Goal: Task Accomplishment & Management: Manage account settings

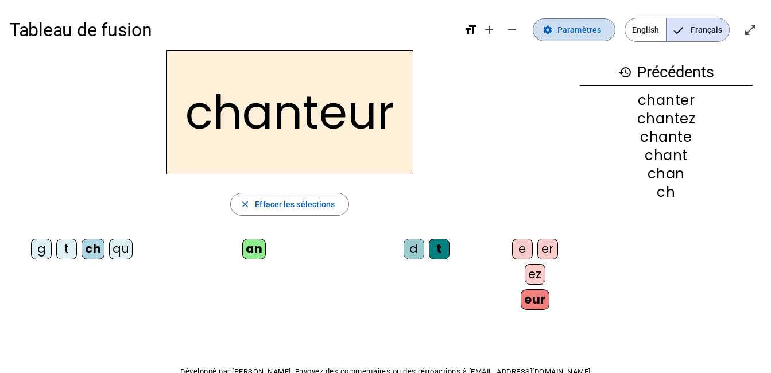
click at [576, 32] on span "Paramètres" at bounding box center [579, 30] width 44 height 14
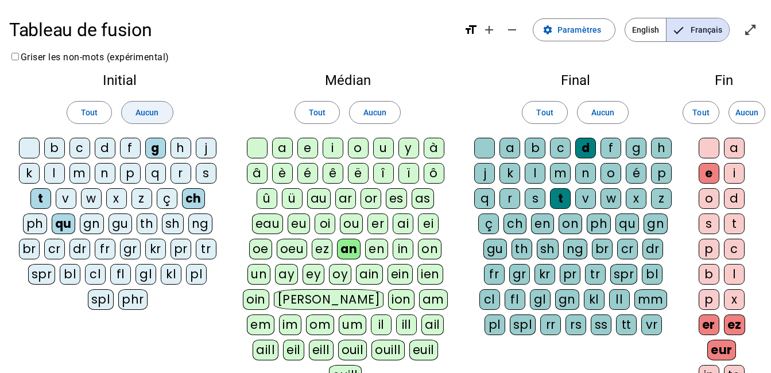
click at [156, 114] on span "Aucun" at bounding box center [146, 113] width 23 height 14
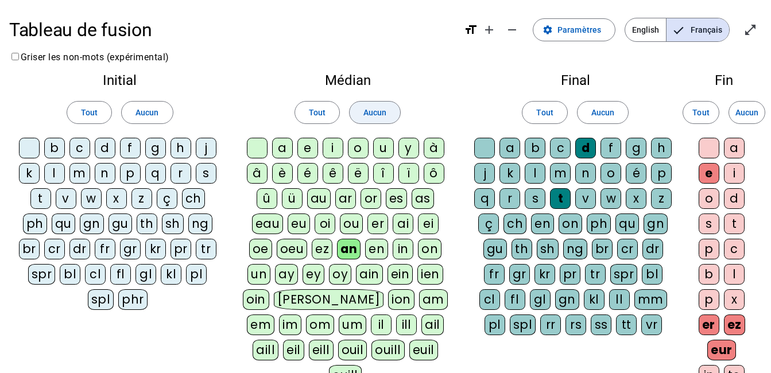
click at [383, 115] on span "Aucun" at bounding box center [374, 113] width 23 height 14
click at [604, 114] on span "Aucun" at bounding box center [602, 113] width 23 height 14
click at [755, 111] on span "Aucun" at bounding box center [746, 113] width 23 height 14
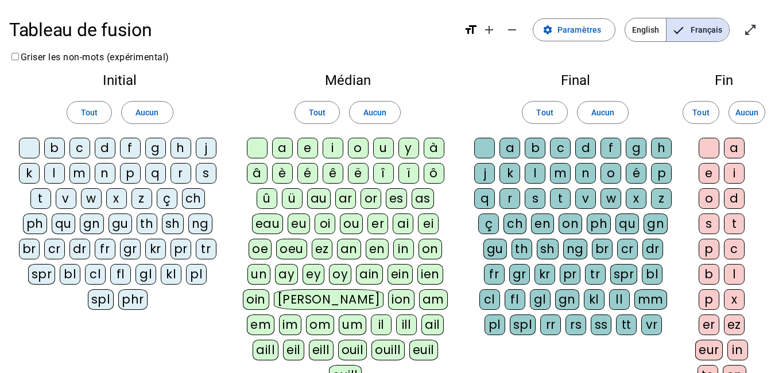
click at [77, 147] on div "c" at bounding box center [79, 148] width 21 height 21
click at [107, 147] on div "d" at bounding box center [105, 148] width 21 height 21
click at [125, 147] on div "f" at bounding box center [130, 148] width 21 height 21
click at [191, 148] on letter-bubble "h" at bounding box center [182, 150] width 25 height 25
click at [53, 172] on div "l" at bounding box center [54, 173] width 21 height 21
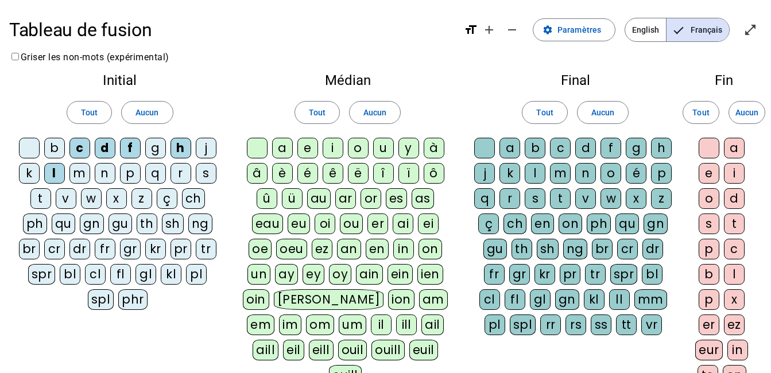
click at [77, 172] on div "m" at bounding box center [79, 173] width 21 height 21
click at [125, 173] on div "p" at bounding box center [130, 173] width 21 height 21
click at [180, 173] on div "r" at bounding box center [180, 173] width 21 height 21
drag, startPoint x: 44, startPoint y: 198, endPoint x: 75, endPoint y: 198, distance: 31.0
click at [45, 198] on div "t" at bounding box center [40, 198] width 21 height 21
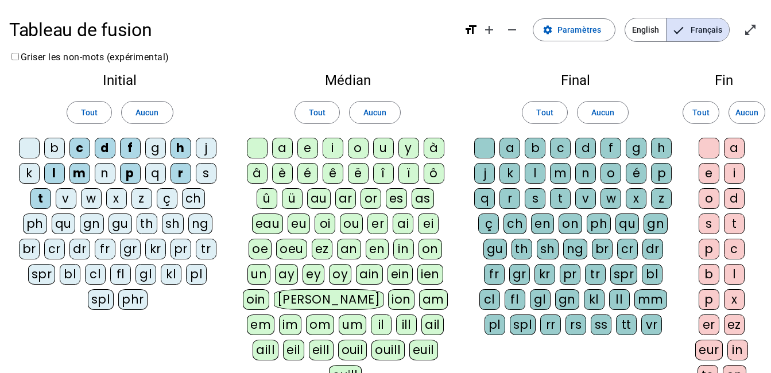
click at [61, 201] on div "v" at bounding box center [66, 198] width 21 height 21
click at [386, 144] on div "u" at bounding box center [383, 148] width 21 height 21
click at [357, 252] on div "an" at bounding box center [349, 249] width 24 height 21
click at [371, 250] on div "en" at bounding box center [376, 249] width 23 height 21
click at [561, 201] on div "t" at bounding box center [560, 198] width 21 height 21
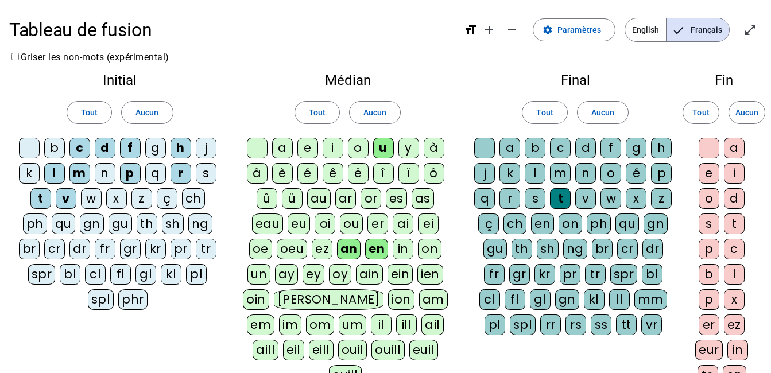
click at [709, 148] on div at bounding box center [709, 148] width 21 height 21
click at [712, 172] on div "e" at bounding box center [709, 173] width 21 height 21
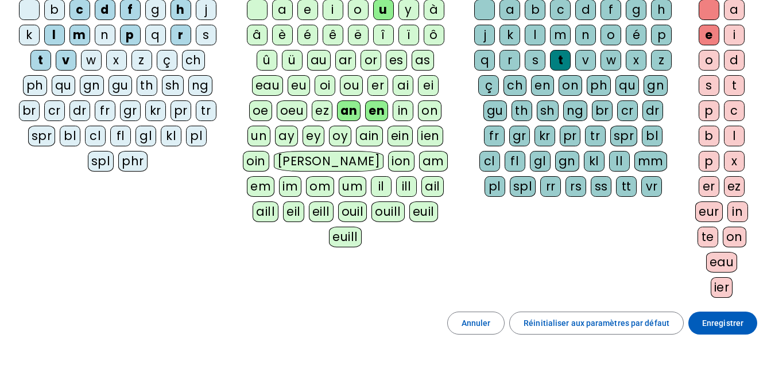
scroll to position [172, 0]
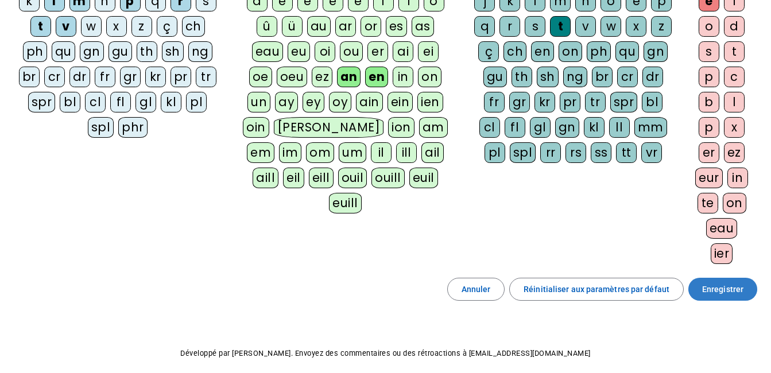
click at [731, 288] on span "Enregistrer" at bounding box center [722, 289] width 41 height 14
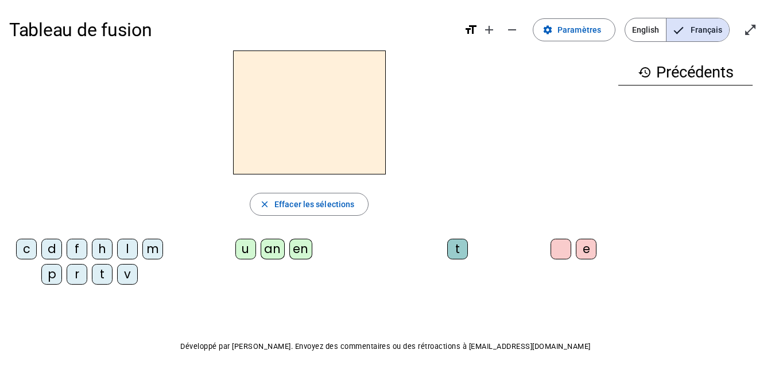
click at [24, 248] on div "c" at bounding box center [26, 249] width 21 height 21
click at [298, 243] on div "en" at bounding box center [300, 249] width 23 height 21
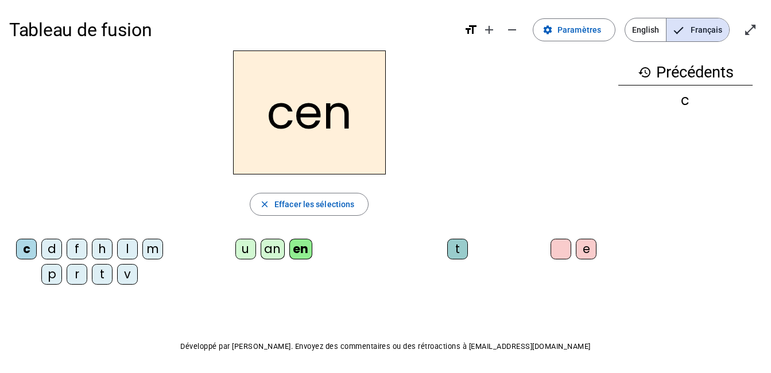
click at [453, 248] on div "t" at bounding box center [457, 249] width 21 height 21
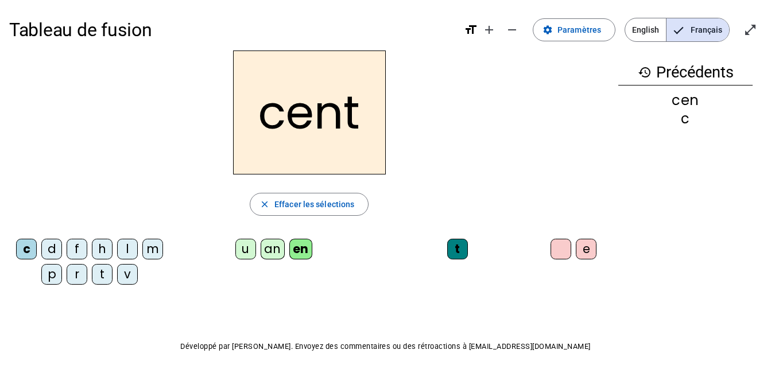
click at [148, 250] on div "m" at bounding box center [152, 249] width 21 height 21
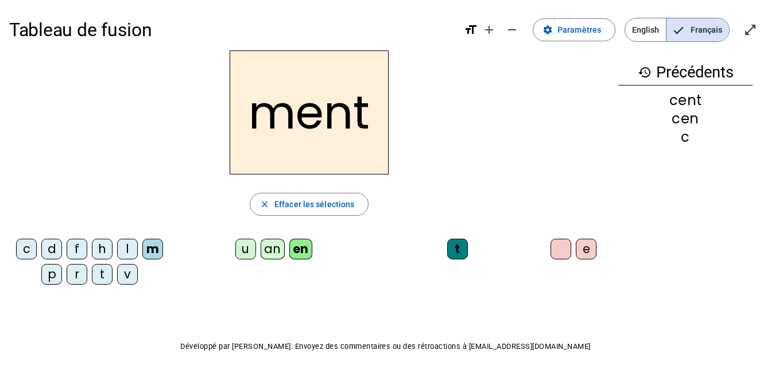
click at [122, 248] on div "l" at bounding box center [127, 249] width 21 height 21
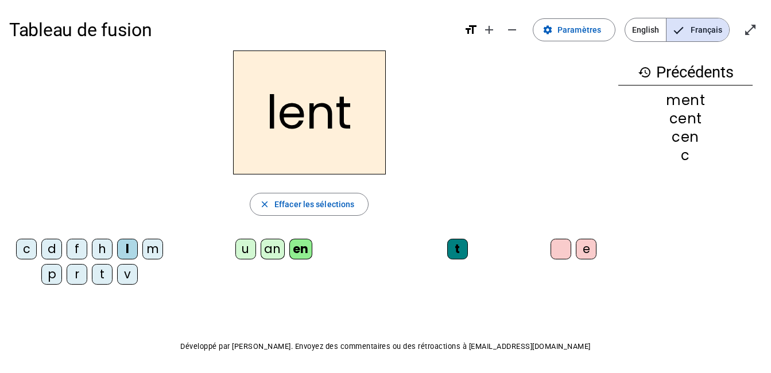
click at [53, 246] on div "d" at bounding box center [51, 249] width 21 height 21
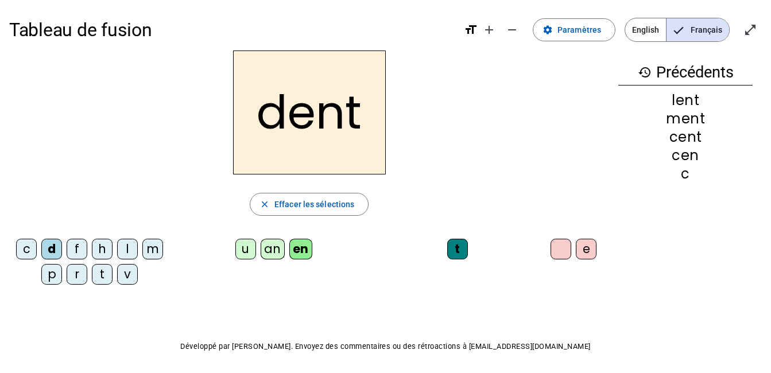
click at [125, 280] on div "v" at bounding box center [127, 274] width 21 height 21
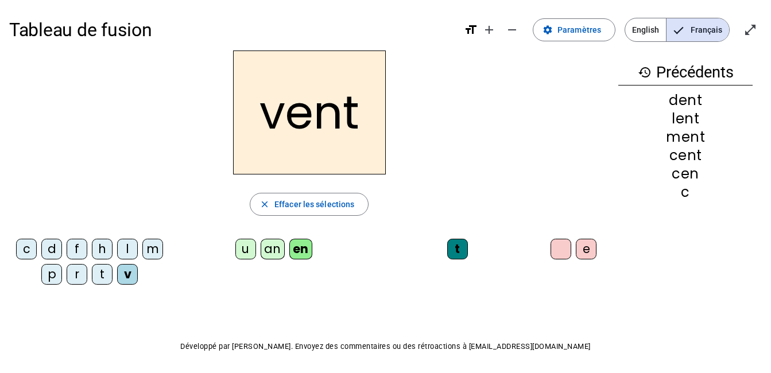
click at [591, 254] on div "e" at bounding box center [586, 249] width 21 height 21
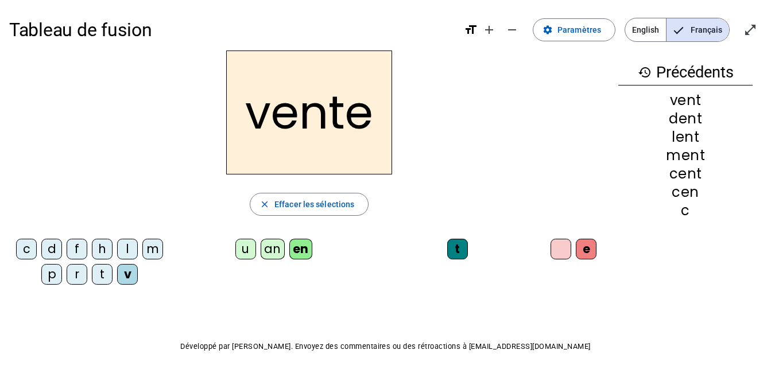
click at [52, 280] on div "p" at bounding box center [51, 274] width 21 height 21
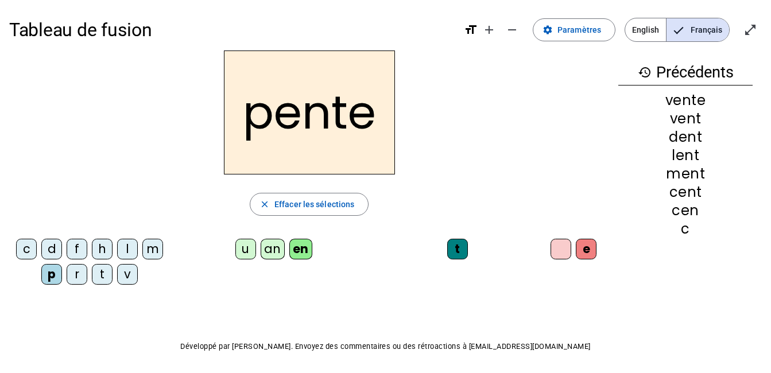
click at [75, 249] on div "f" at bounding box center [77, 249] width 21 height 21
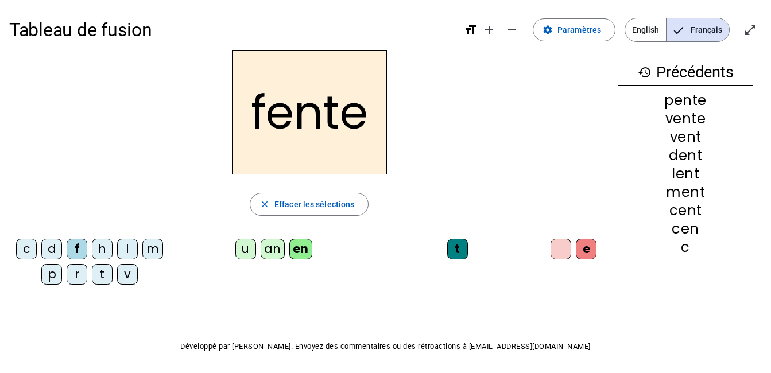
click at [134, 243] on div "l" at bounding box center [127, 249] width 21 height 21
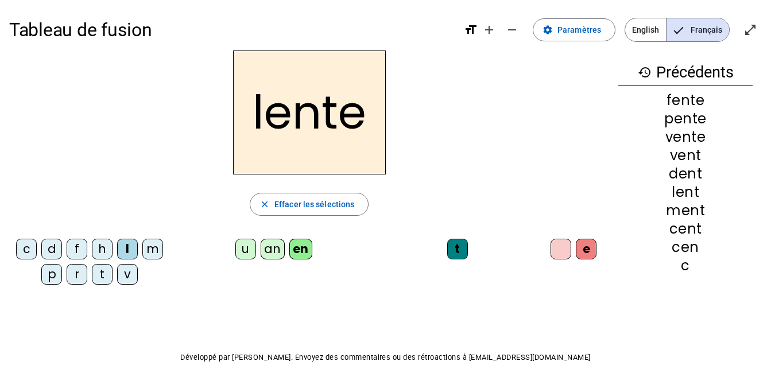
click at [69, 277] on div "r" at bounding box center [77, 274] width 21 height 21
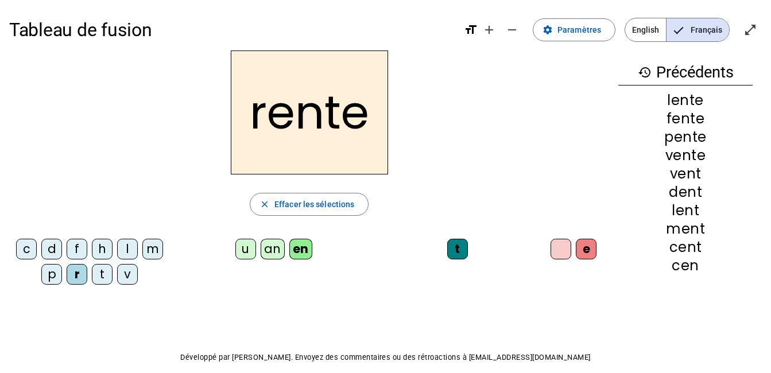
click at [94, 270] on div "t" at bounding box center [102, 274] width 21 height 21
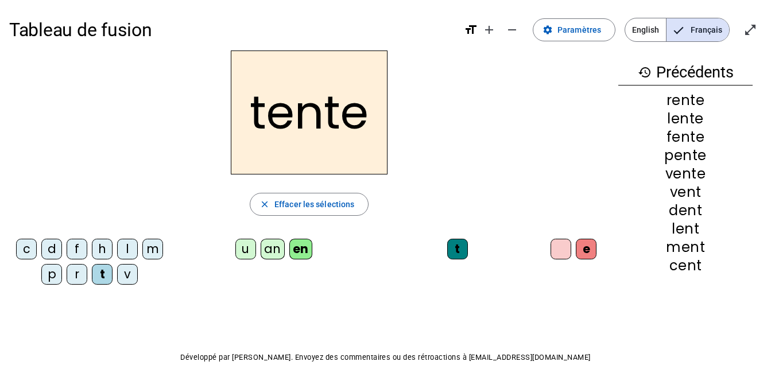
click at [267, 251] on div "an" at bounding box center [273, 249] width 24 height 21
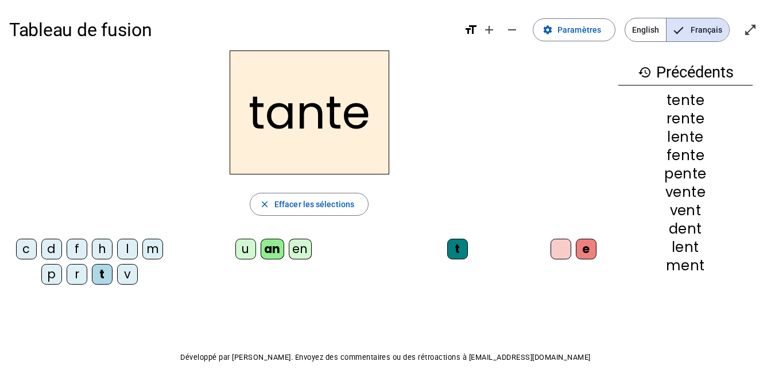
click at [103, 251] on div "h" at bounding box center [102, 249] width 21 height 21
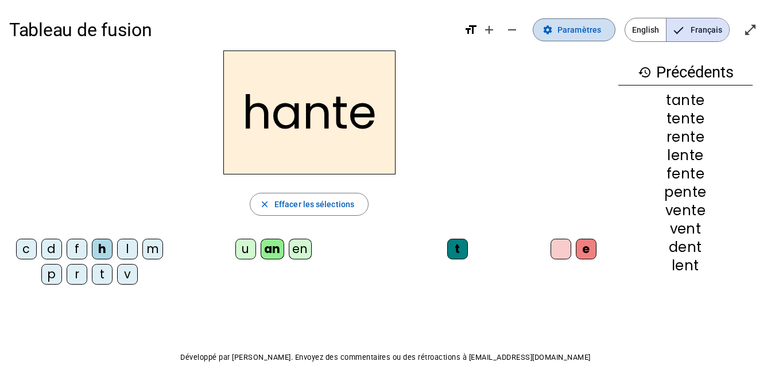
click at [598, 34] on span "Paramètres" at bounding box center [579, 30] width 44 height 14
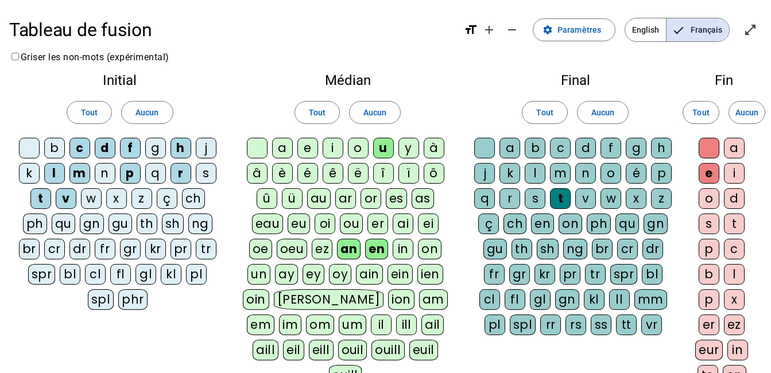
click at [190, 199] on div "ch" at bounding box center [193, 198] width 23 height 21
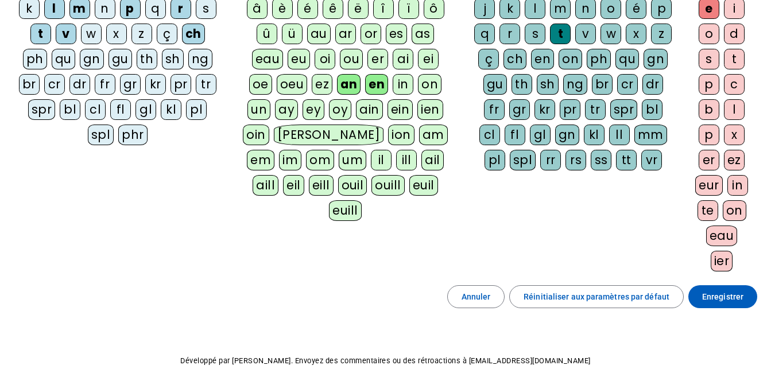
scroll to position [172, 0]
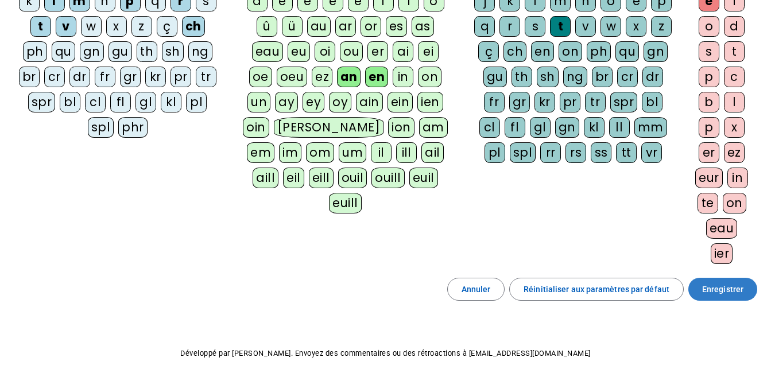
click at [739, 285] on span "Enregistrer" at bounding box center [722, 289] width 41 height 14
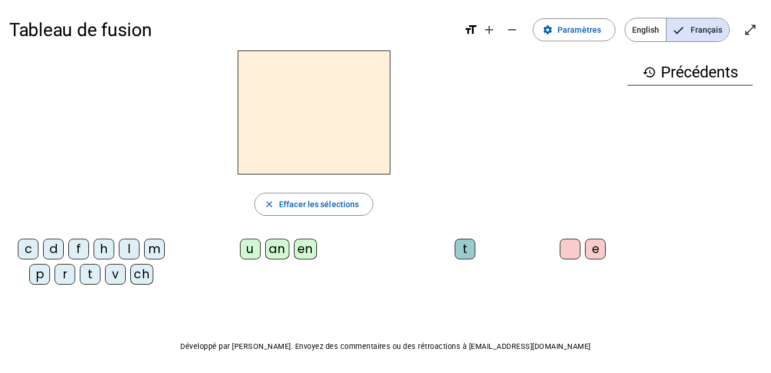
click at [90, 278] on div "t" at bounding box center [90, 274] width 21 height 21
click at [280, 243] on div "an" at bounding box center [277, 249] width 24 height 21
drag, startPoint x: 467, startPoint y: 251, endPoint x: 522, endPoint y: 251, distance: 55.1
click at [467, 251] on div "t" at bounding box center [465, 249] width 21 height 21
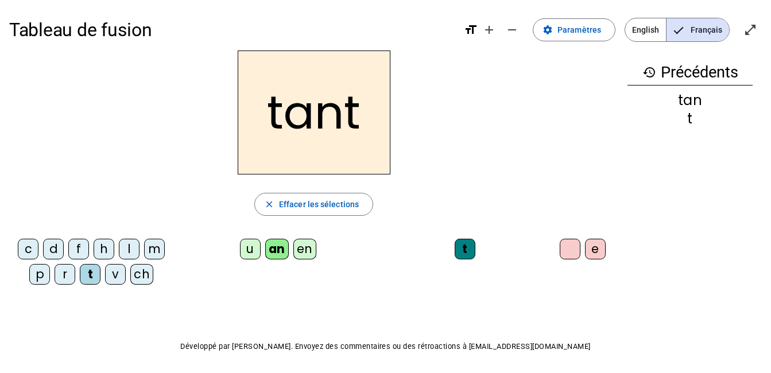
click at [592, 250] on div "e" at bounding box center [595, 249] width 21 height 21
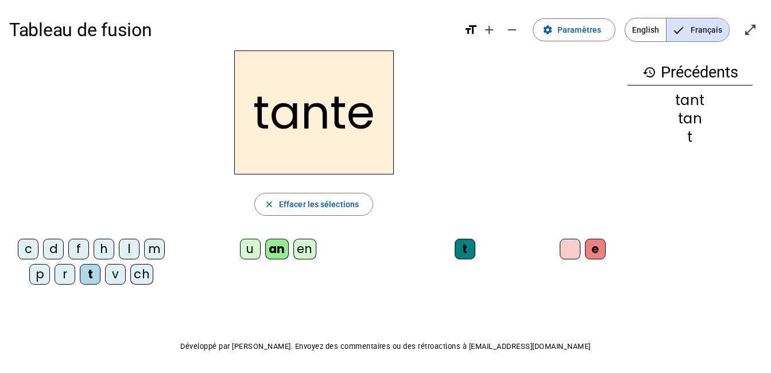
click at [145, 276] on div "ch" at bounding box center [141, 274] width 23 height 21
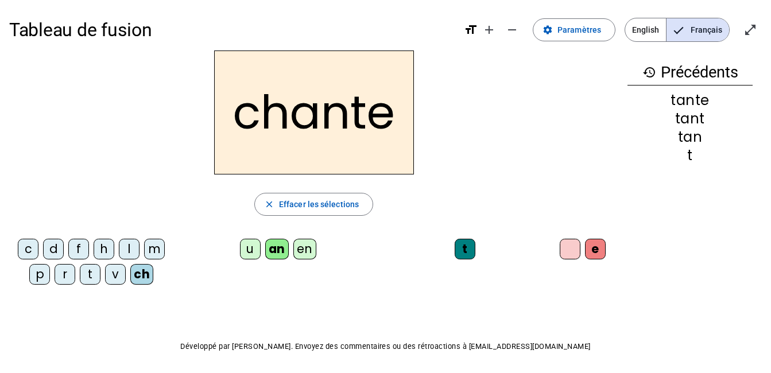
click at [256, 247] on div "u" at bounding box center [250, 249] width 21 height 21
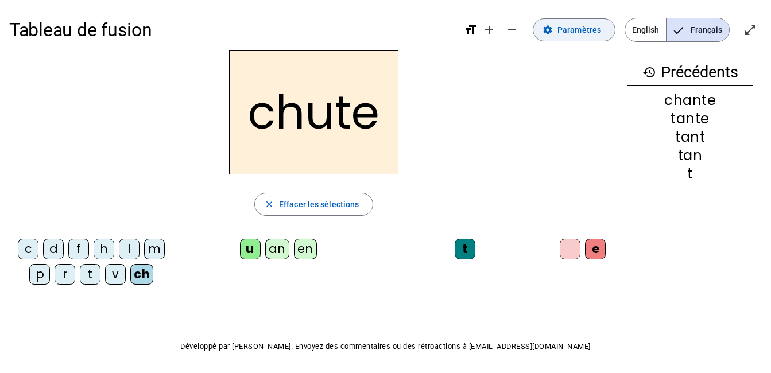
click at [575, 30] on span "Paramètres" at bounding box center [579, 30] width 44 height 14
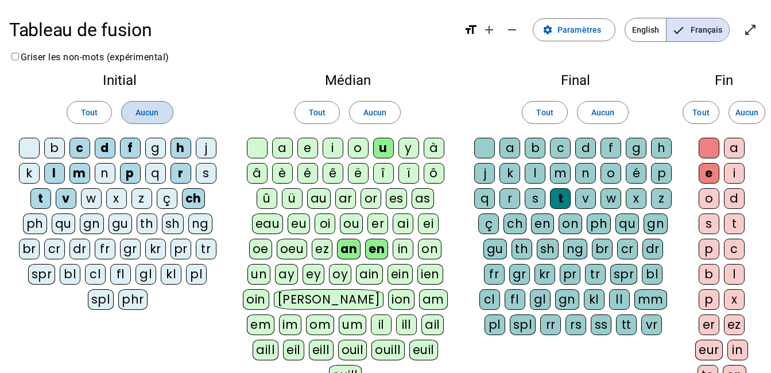
click at [151, 108] on span "Aucun" at bounding box center [146, 113] width 23 height 14
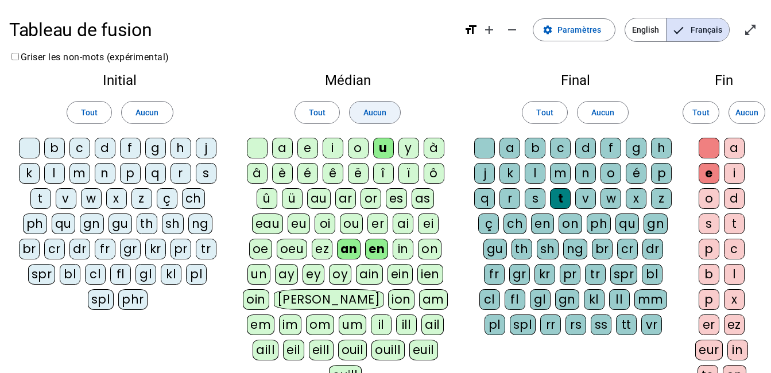
click at [366, 113] on span "Aucun" at bounding box center [374, 113] width 23 height 14
click at [616, 112] on span at bounding box center [602, 113] width 51 height 28
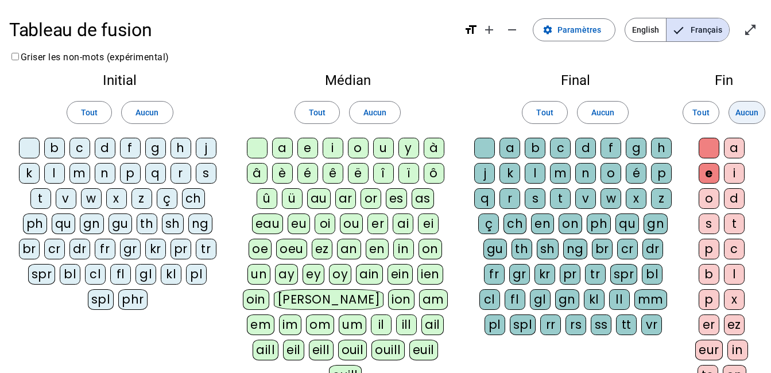
click at [744, 115] on span "Aucun" at bounding box center [746, 113] width 23 height 14
click at [89, 152] on div "c" at bounding box center [79, 148] width 21 height 21
click at [132, 152] on div "f" at bounding box center [130, 148] width 21 height 21
click at [86, 174] on div "m" at bounding box center [79, 173] width 21 height 21
click at [211, 174] on div "s" at bounding box center [206, 173] width 21 height 21
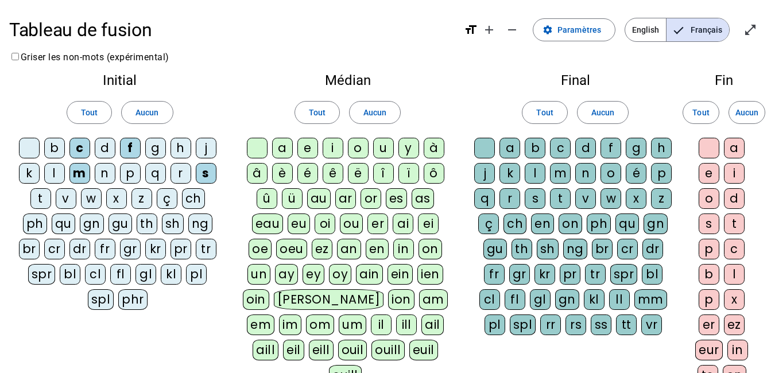
click at [45, 201] on div "t" at bounding box center [40, 198] width 21 height 21
click at [64, 200] on div "v" at bounding box center [66, 198] width 21 height 21
click at [284, 151] on div "a" at bounding box center [282, 148] width 21 height 21
click at [377, 257] on div "en" at bounding box center [377, 249] width 23 height 21
click at [405, 254] on div "in" at bounding box center [403, 249] width 21 height 21
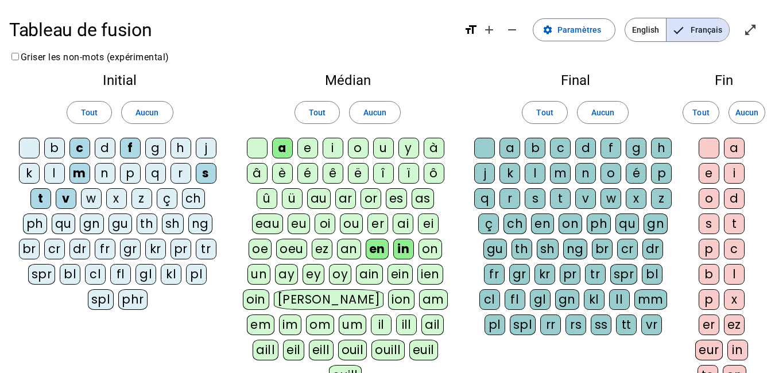
click at [347, 249] on div "an" at bounding box center [349, 249] width 24 height 21
click at [129, 177] on div "p" at bounding box center [130, 173] width 21 height 21
click at [530, 176] on div "l" at bounding box center [535, 173] width 21 height 21
click at [535, 200] on div "s" at bounding box center [535, 198] width 21 height 21
click at [557, 200] on div "t" at bounding box center [560, 198] width 21 height 21
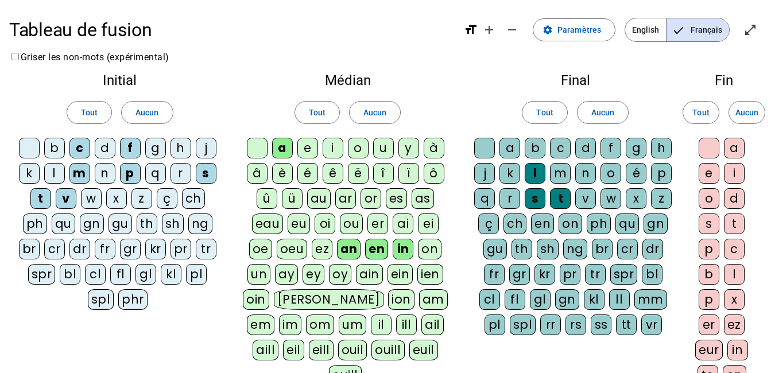
click at [709, 170] on div "e" at bounding box center [709, 173] width 21 height 21
click at [735, 347] on div "in" at bounding box center [737, 350] width 21 height 21
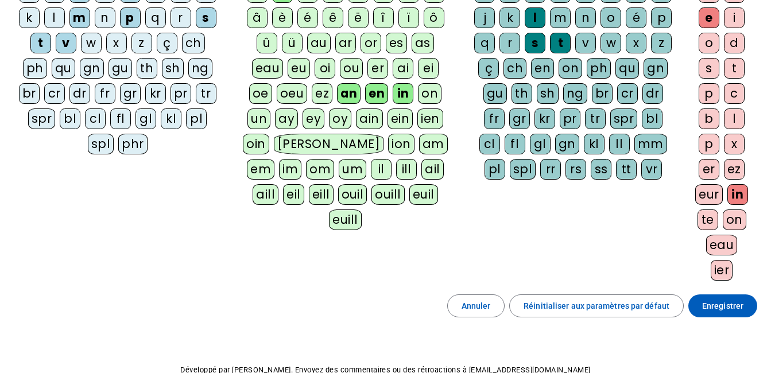
scroll to position [172, 0]
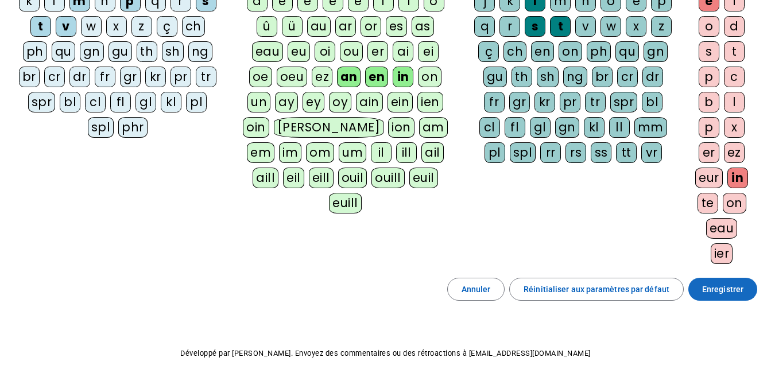
click at [745, 294] on span at bounding box center [722, 290] width 69 height 28
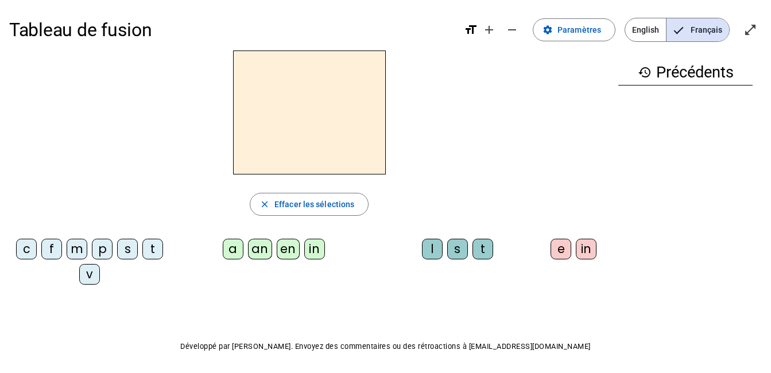
click at [54, 253] on div "f" at bounding box center [51, 249] width 21 height 21
click at [318, 249] on div "in" at bounding box center [314, 249] width 21 height 21
click at [150, 248] on div "t" at bounding box center [152, 249] width 21 height 21
click at [110, 252] on div "p" at bounding box center [102, 249] width 21 height 21
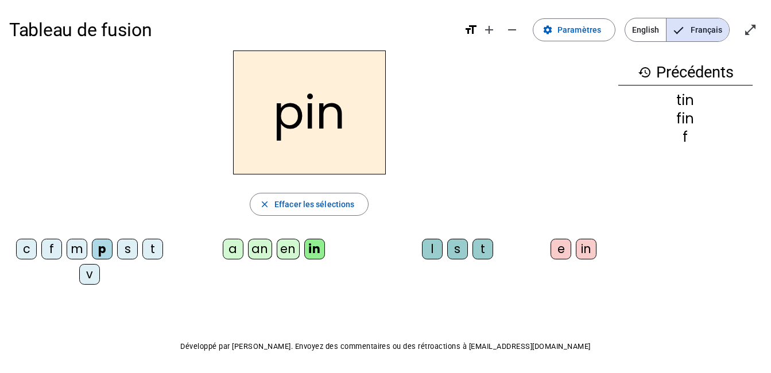
click at [257, 254] on div "an" at bounding box center [260, 249] width 24 height 21
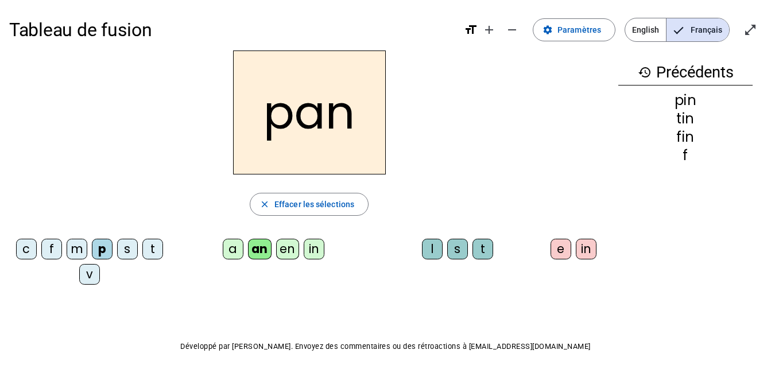
click at [155, 246] on div "t" at bounding box center [152, 249] width 21 height 21
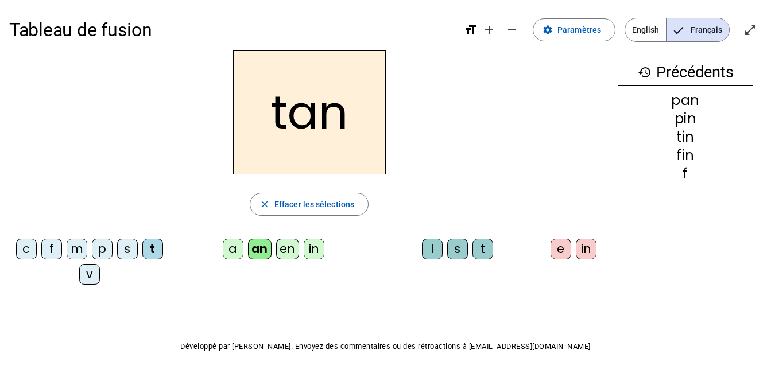
click at [487, 249] on div "t" at bounding box center [482, 249] width 21 height 21
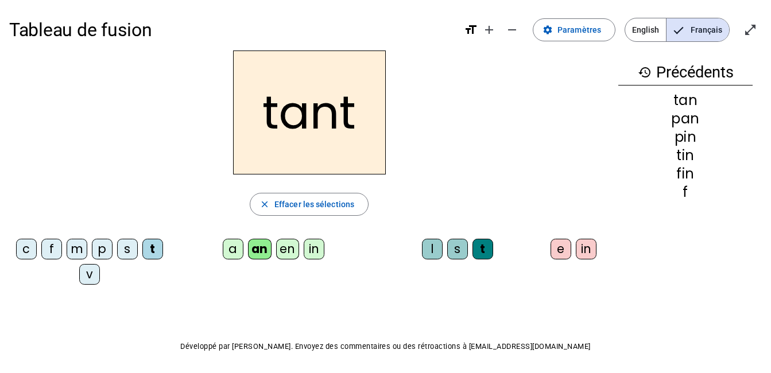
click at [562, 249] on div "e" at bounding box center [560, 249] width 21 height 21
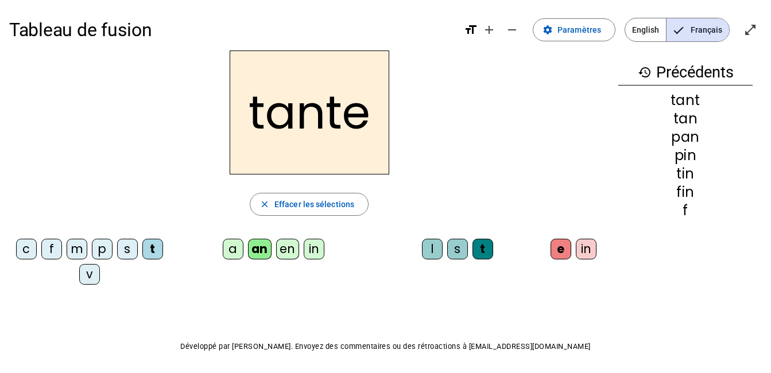
click at [288, 251] on div "en" at bounding box center [287, 249] width 23 height 21
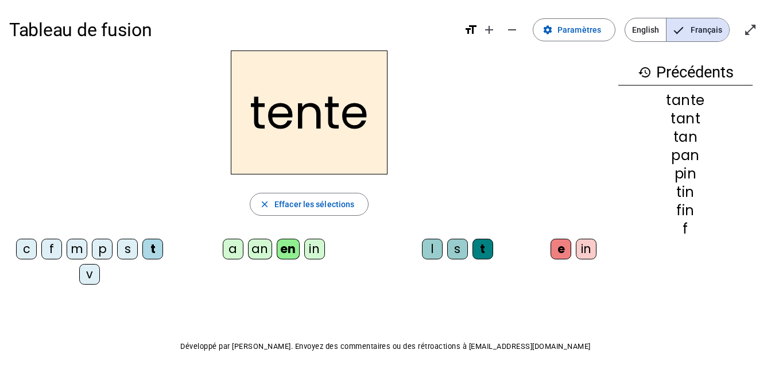
click at [94, 271] on div "v" at bounding box center [89, 274] width 21 height 21
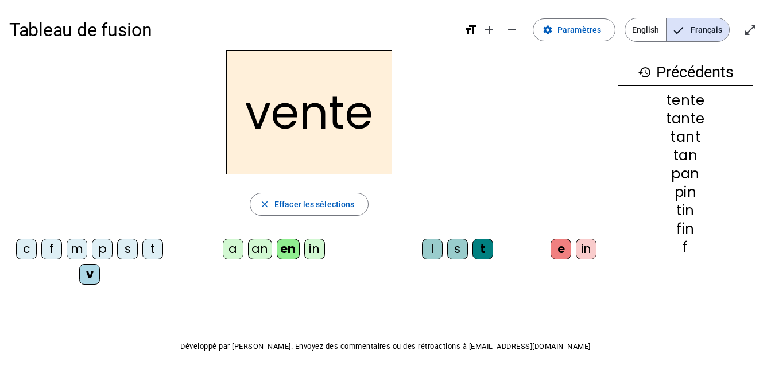
click at [53, 251] on div "f" at bounding box center [51, 249] width 21 height 21
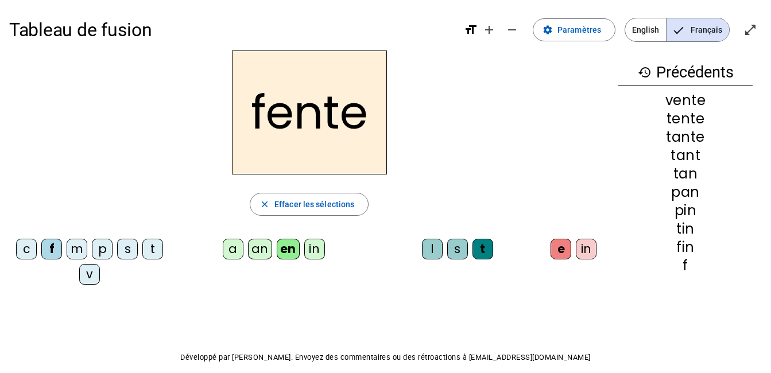
click at [91, 273] on div "v" at bounding box center [89, 274] width 21 height 21
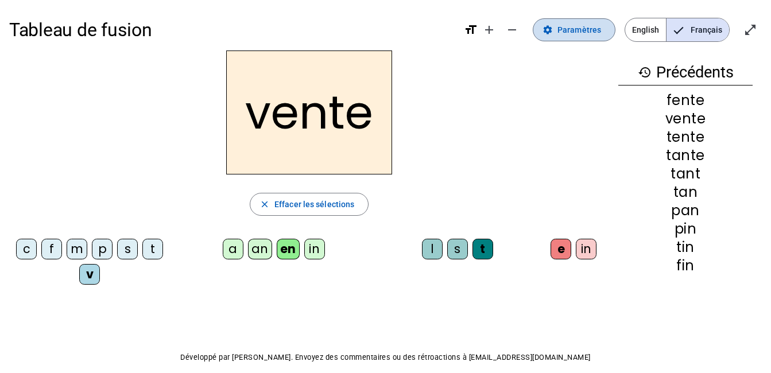
click at [575, 21] on span at bounding box center [574, 30] width 82 height 28
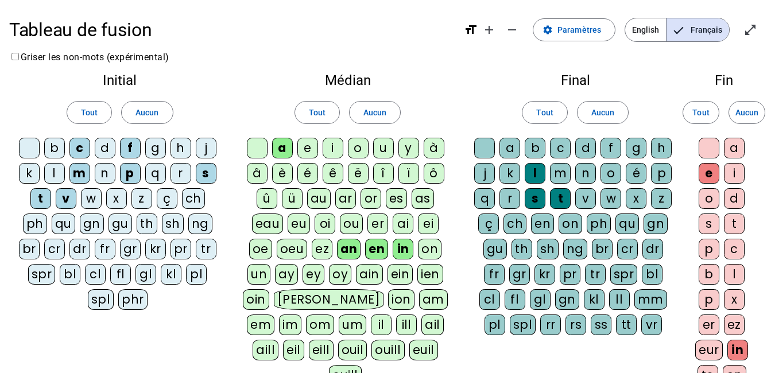
click at [332, 150] on div "i" at bounding box center [333, 148] width 21 height 21
click at [358, 150] on div "o" at bounding box center [358, 148] width 21 height 21
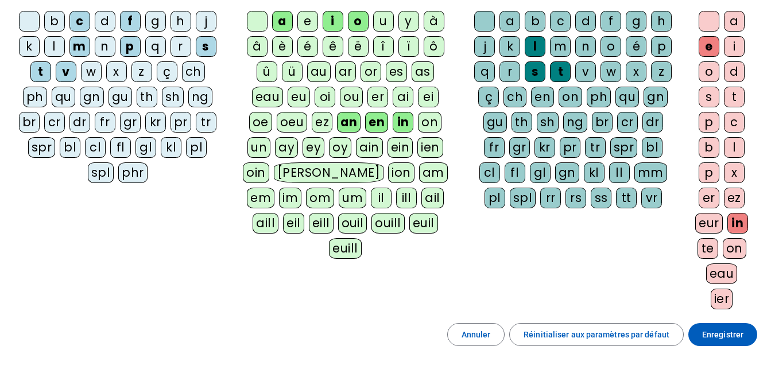
scroll to position [172, 0]
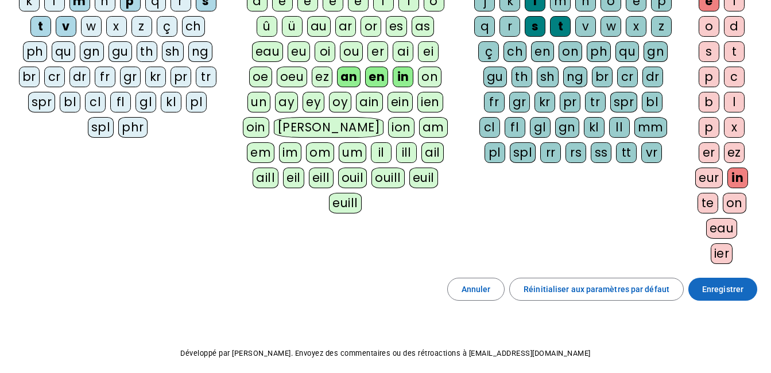
click at [724, 282] on span at bounding box center [722, 290] width 69 height 28
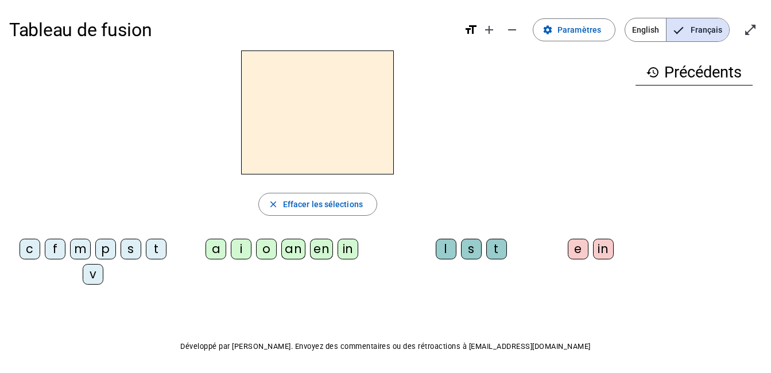
click at [53, 250] on div "f" at bounding box center [55, 249] width 21 height 21
click at [350, 253] on div "in" at bounding box center [348, 249] width 21 height 21
click at [162, 249] on div "t" at bounding box center [156, 249] width 21 height 21
click at [104, 253] on div "p" at bounding box center [105, 249] width 21 height 21
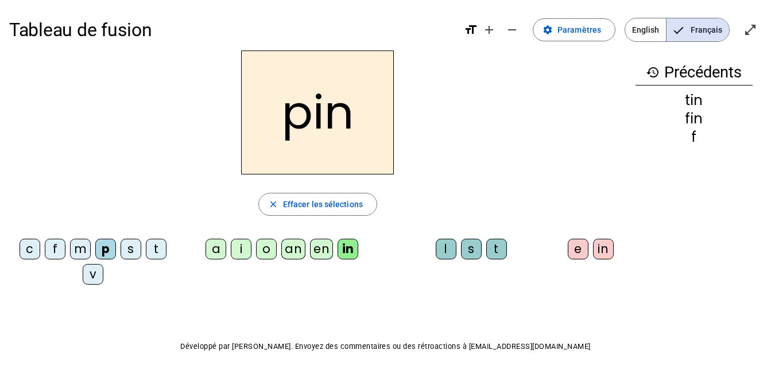
click at [288, 251] on div "an" at bounding box center [293, 249] width 24 height 21
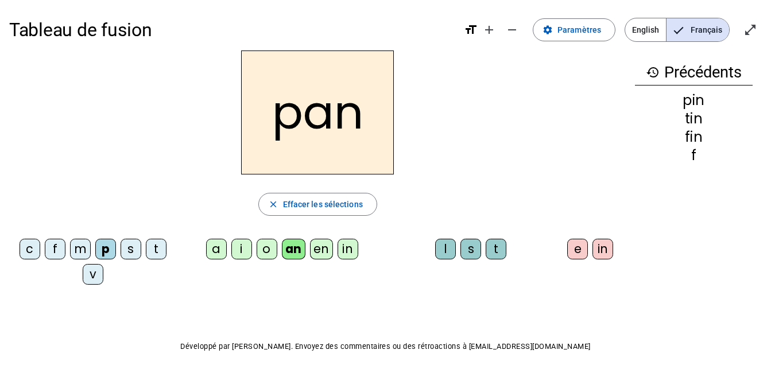
click at [158, 248] on div "t" at bounding box center [156, 249] width 21 height 21
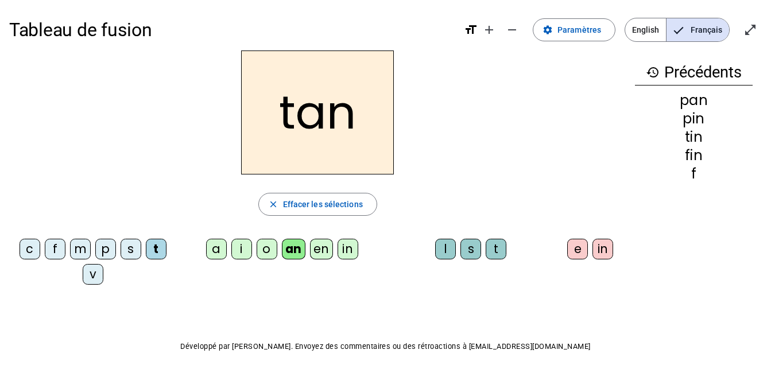
click at [501, 250] on div "t" at bounding box center [496, 249] width 21 height 21
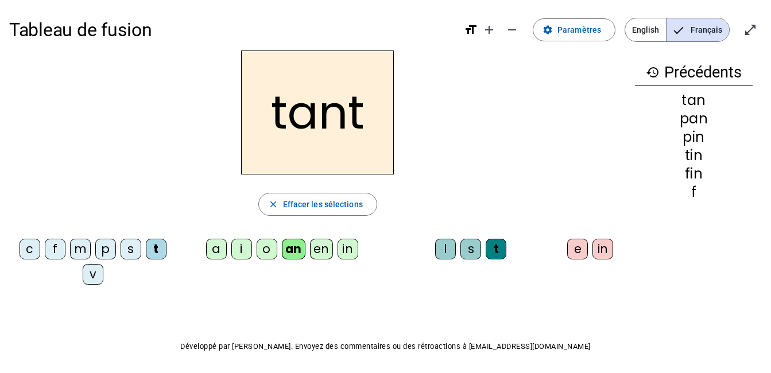
click at [581, 254] on div "e" at bounding box center [577, 249] width 21 height 21
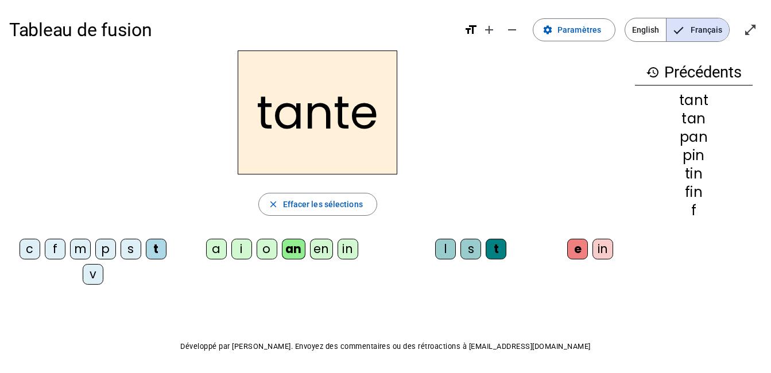
click at [319, 248] on div "en" at bounding box center [321, 249] width 23 height 21
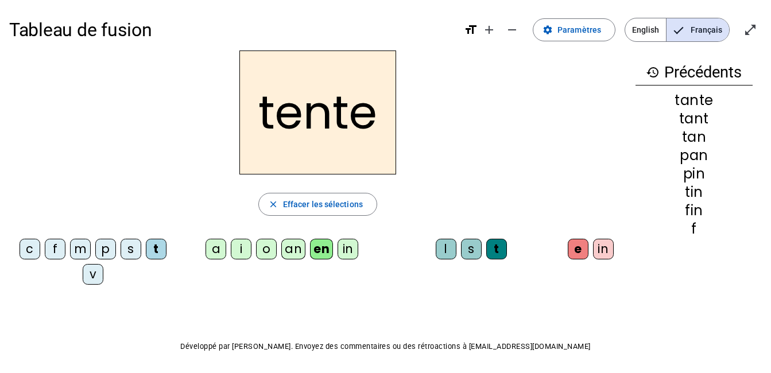
click at [46, 253] on div "f" at bounding box center [55, 249] width 21 height 21
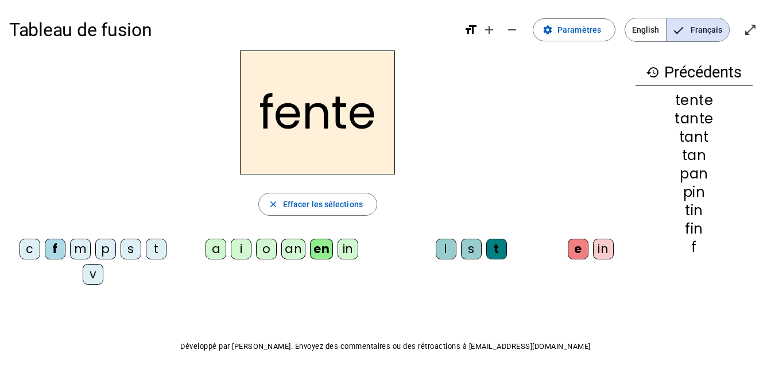
click at [91, 275] on div "v" at bounding box center [93, 274] width 21 height 21
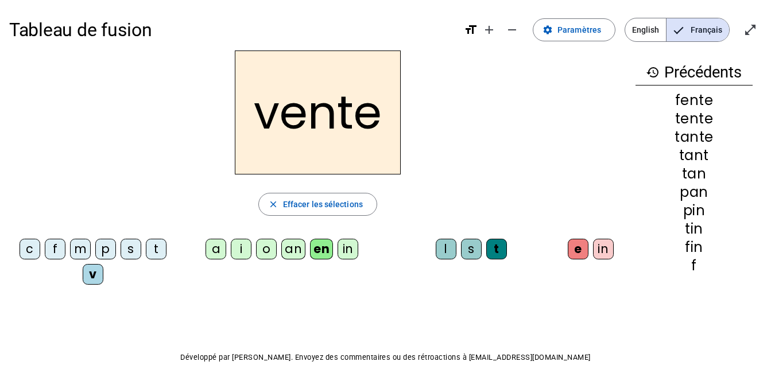
click at [265, 246] on div "o" at bounding box center [266, 249] width 21 height 21
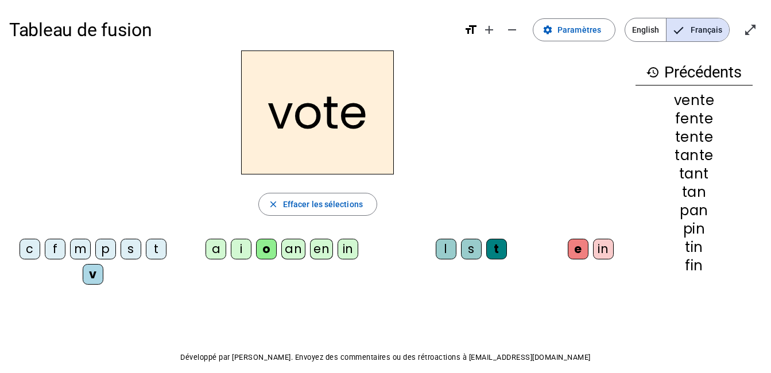
click at [245, 250] on div "i" at bounding box center [241, 249] width 21 height 21
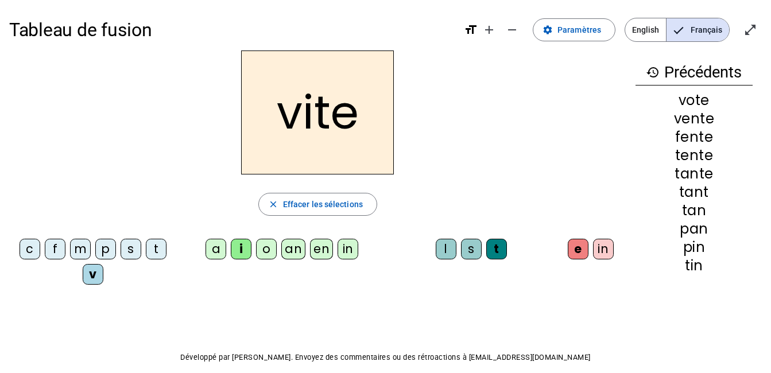
click at [470, 243] on div "s" at bounding box center [471, 249] width 21 height 21
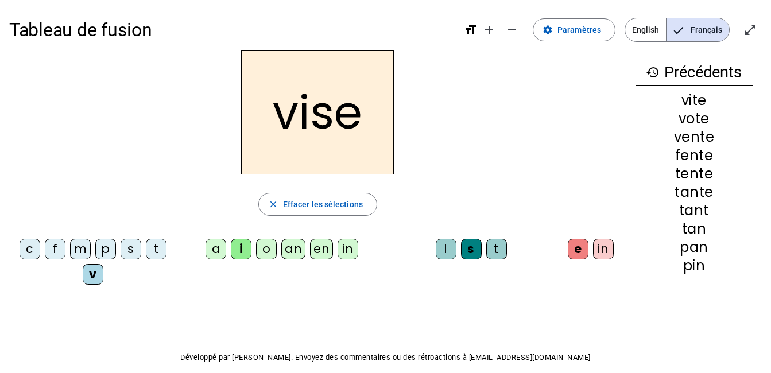
click at [215, 246] on div "a" at bounding box center [216, 249] width 21 height 21
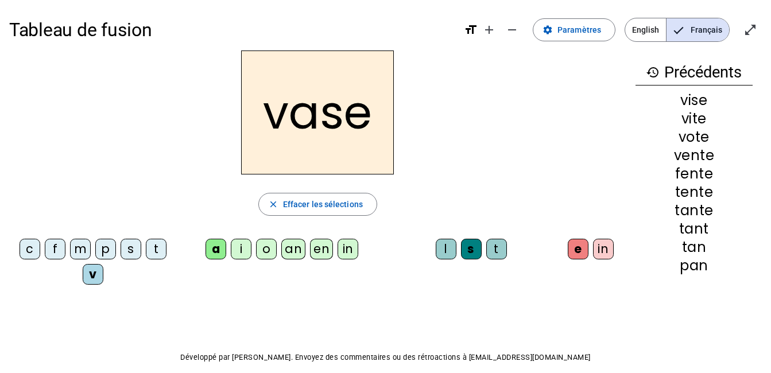
click at [29, 248] on div "c" at bounding box center [30, 249] width 21 height 21
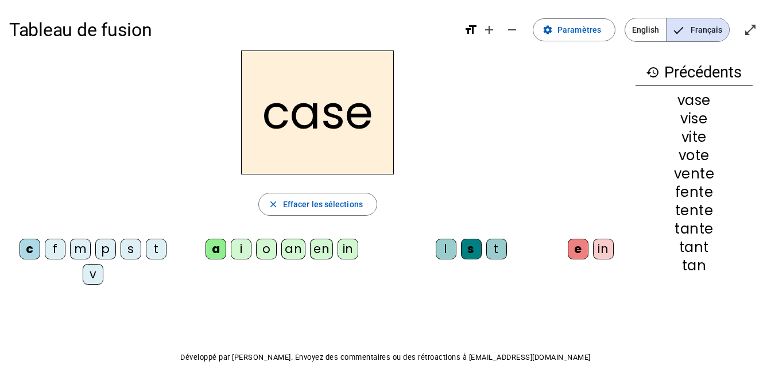
click at [442, 250] on div "l" at bounding box center [446, 249] width 21 height 21
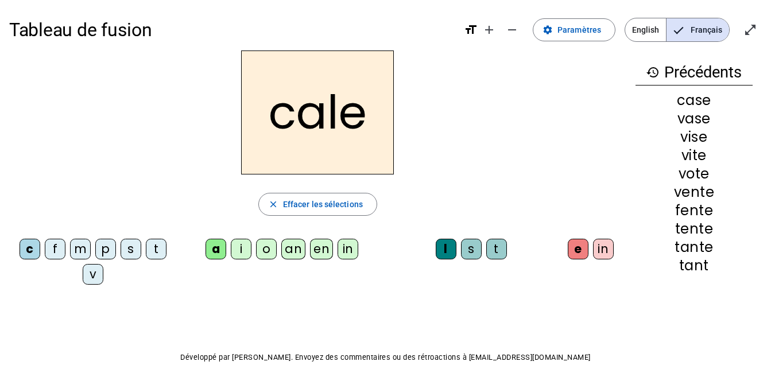
click at [141, 248] on letter-bubble "s" at bounding box center [133, 251] width 25 height 25
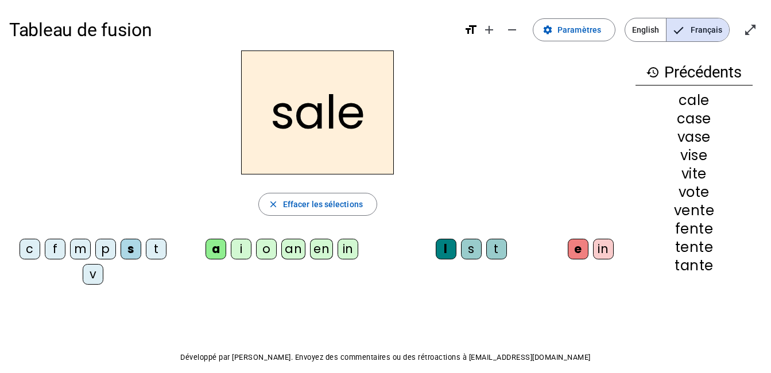
click at [602, 247] on div "in" at bounding box center [603, 249] width 21 height 21
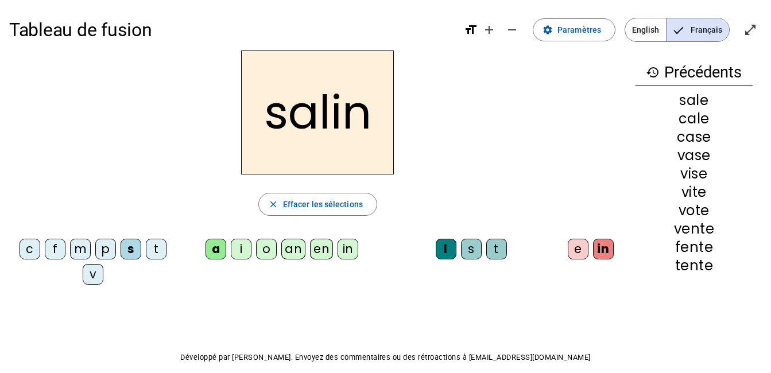
click at [86, 250] on div "m" at bounding box center [80, 249] width 21 height 21
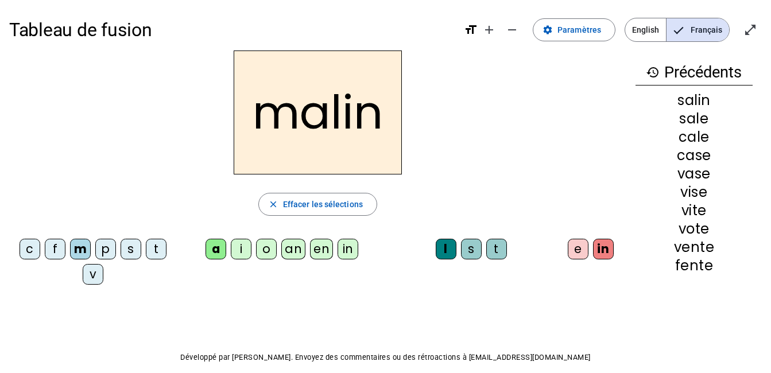
click at [499, 248] on div "t" at bounding box center [496, 249] width 21 height 21
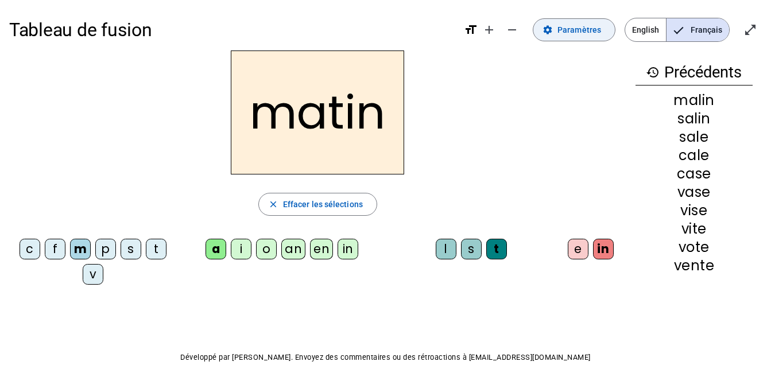
click at [587, 29] on span "Paramètres" at bounding box center [579, 30] width 44 height 14
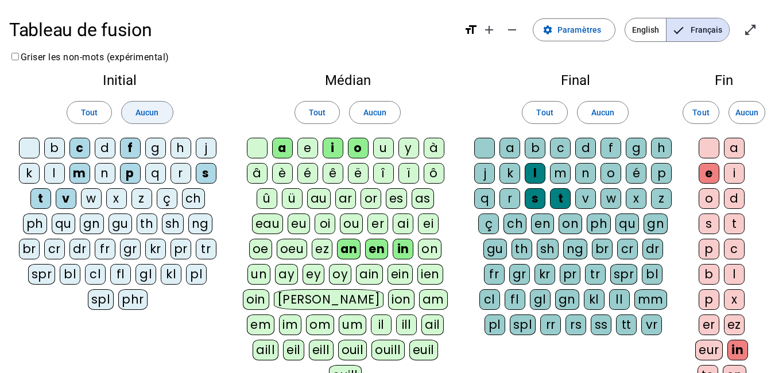
click at [158, 120] on span at bounding box center [147, 113] width 51 height 28
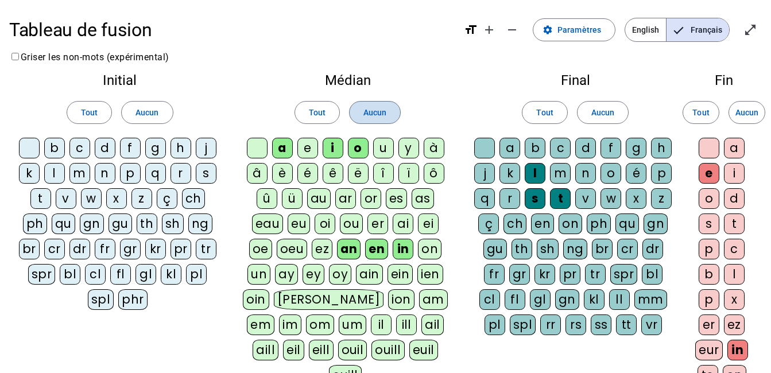
click at [379, 114] on span "Aucun" at bounding box center [374, 113] width 23 height 14
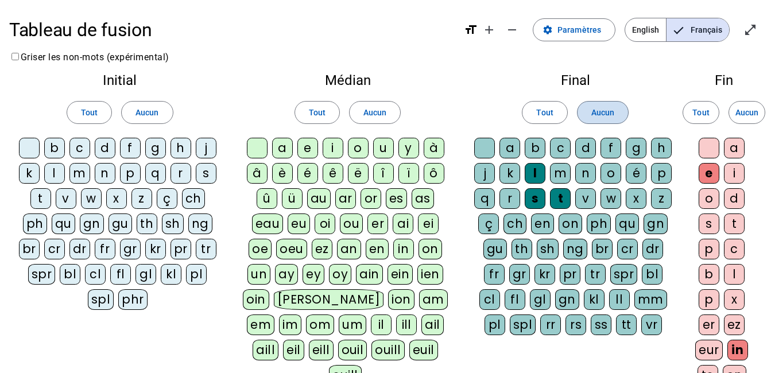
click at [608, 120] on span at bounding box center [602, 113] width 51 height 28
click at [743, 115] on span "Aucun" at bounding box center [746, 113] width 23 height 14
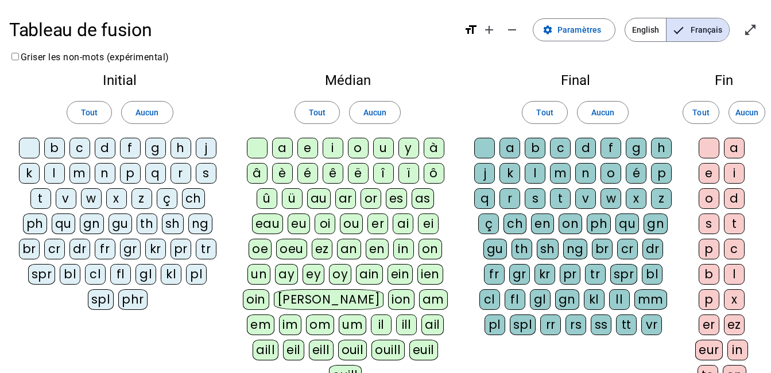
click at [44, 150] on div "b" at bounding box center [54, 148] width 21 height 21
click at [176, 148] on div "h" at bounding box center [180, 148] width 21 height 21
click at [82, 175] on div "m" at bounding box center [79, 173] width 21 height 21
click at [130, 176] on div "p" at bounding box center [130, 173] width 21 height 21
click at [201, 169] on div "s" at bounding box center [206, 173] width 21 height 21
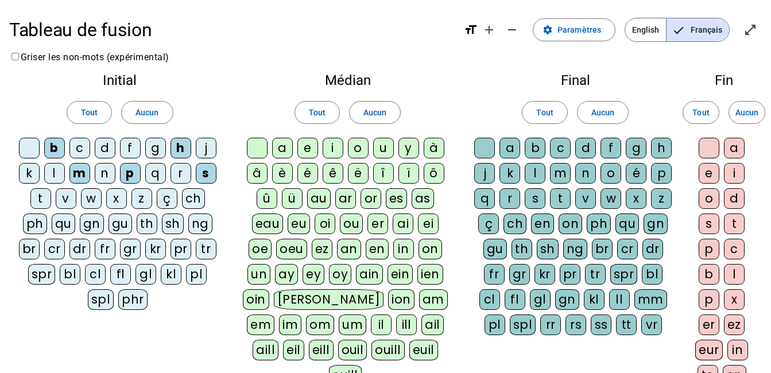
click at [42, 198] on div "t" at bounding box center [40, 198] width 21 height 21
click at [26, 249] on div "br" at bounding box center [29, 249] width 21 height 21
click at [107, 250] on div "fr" at bounding box center [105, 249] width 21 height 21
click at [205, 248] on div "tr" at bounding box center [206, 249] width 21 height 21
click at [197, 276] on div "pl" at bounding box center [196, 274] width 21 height 21
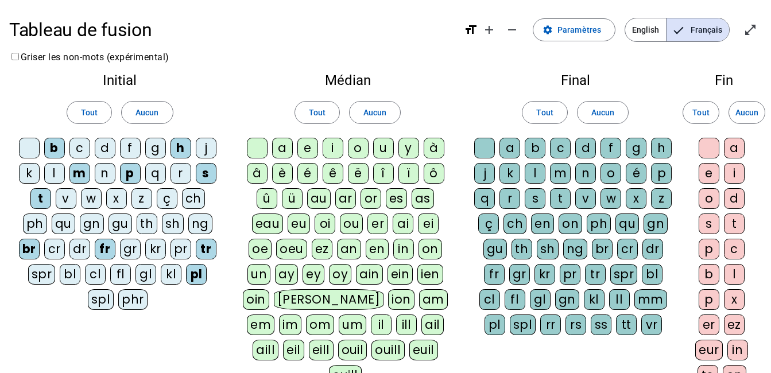
click at [278, 147] on div "a" at bounding box center [282, 148] width 21 height 21
click at [355, 252] on div "an" at bounding box center [349, 249] width 24 height 21
click at [422, 252] on div "on" at bounding box center [430, 249] width 24 height 21
click at [567, 199] on div "t" at bounding box center [560, 198] width 21 height 21
click at [522, 231] on div "ch" at bounding box center [514, 224] width 23 height 21
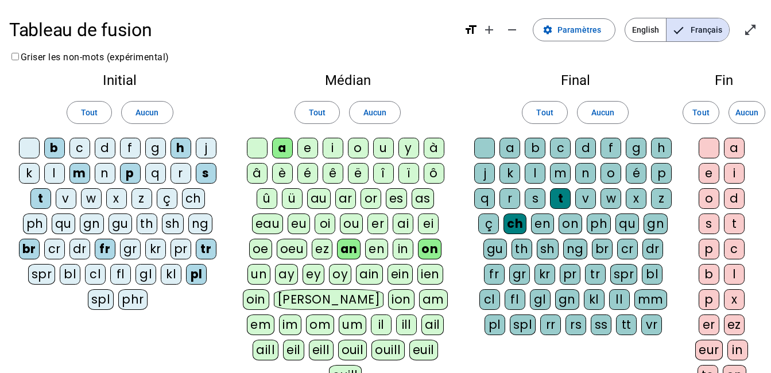
click at [714, 148] on div at bounding box center [709, 148] width 21 height 21
click at [705, 176] on div "e" at bounding box center [709, 173] width 21 height 21
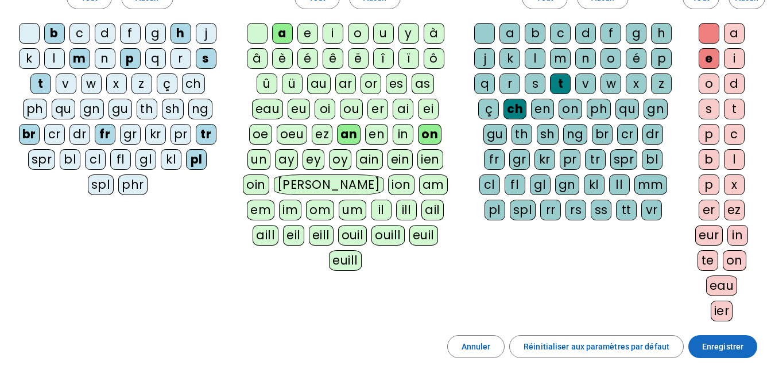
click at [712, 346] on span "Enregistrer" at bounding box center [722, 347] width 41 height 14
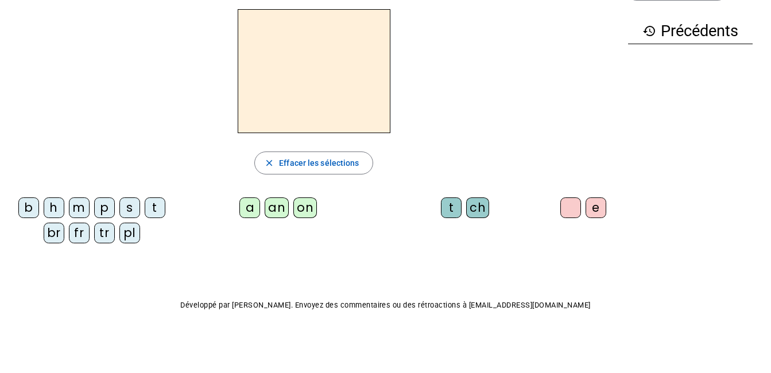
click at [158, 214] on div "t" at bounding box center [155, 207] width 21 height 21
click at [307, 211] on div "on" at bounding box center [305, 207] width 24 height 21
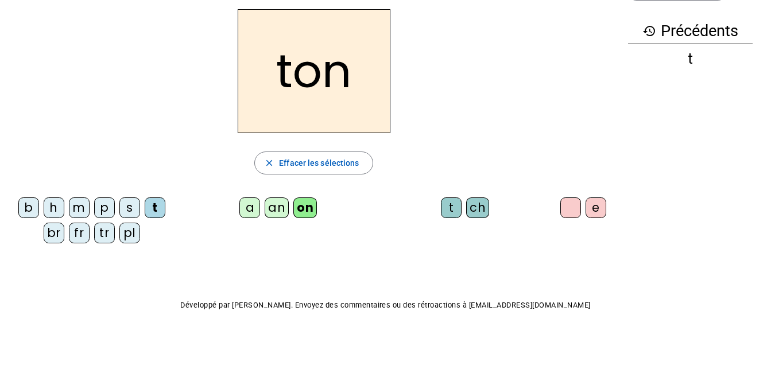
click at [126, 212] on div "s" at bounding box center [129, 207] width 21 height 21
click at [27, 210] on div "b" at bounding box center [28, 207] width 21 height 21
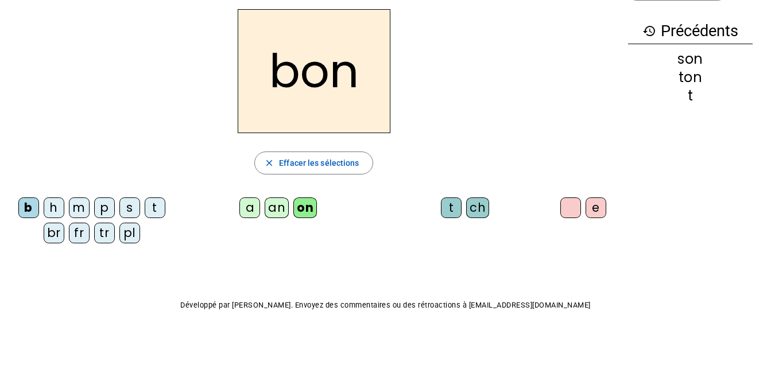
click at [78, 212] on div "m" at bounding box center [79, 207] width 21 height 21
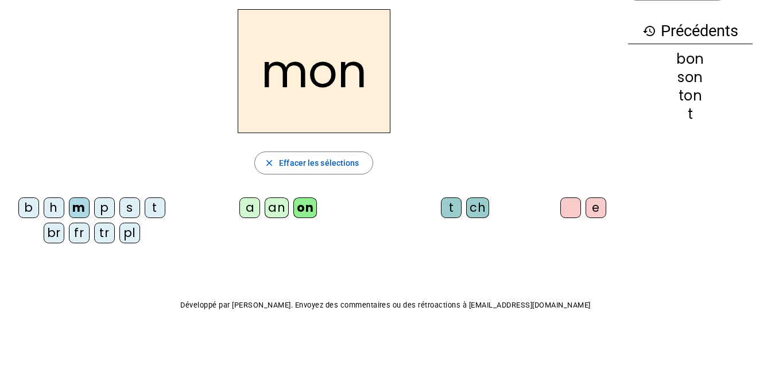
click at [250, 210] on div "a" at bounding box center [249, 207] width 21 height 21
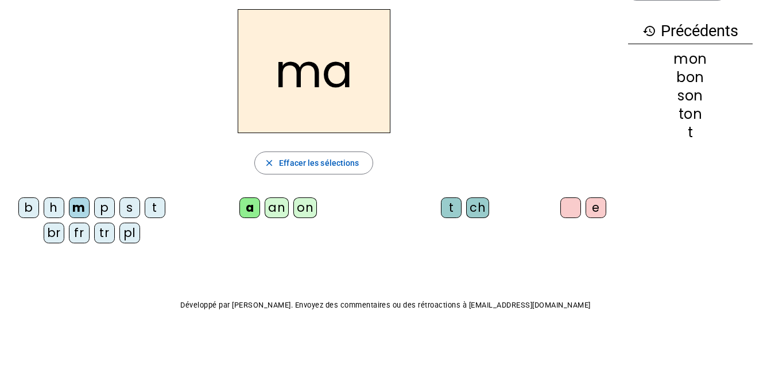
click at [452, 210] on div "t" at bounding box center [451, 207] width 21 height 21
click at [127, 234] on div "pl" at bounding box center [129, 233] width 21 height 21
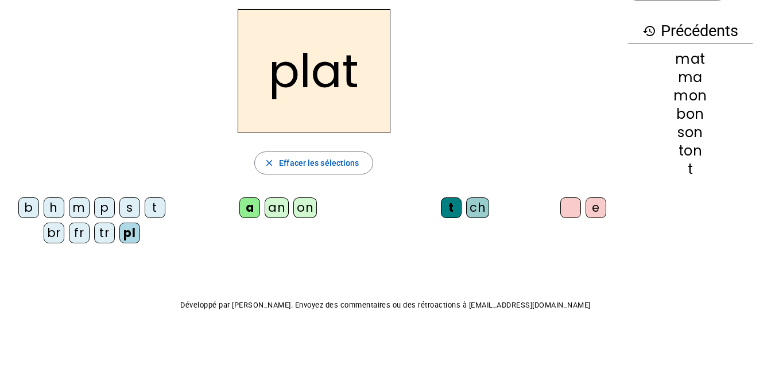
click at [278, 211] on div "an" at bounding box center [277, 207] width 24 height 21
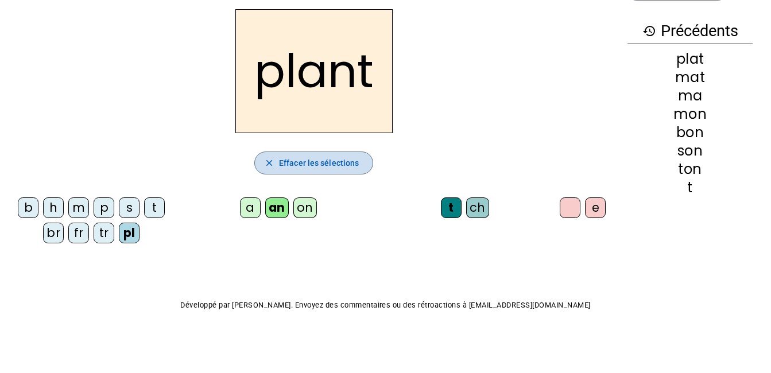
click at [344, 158] on span "Effacer les sélections" at bounding box center [319, 163] width 80 height 14
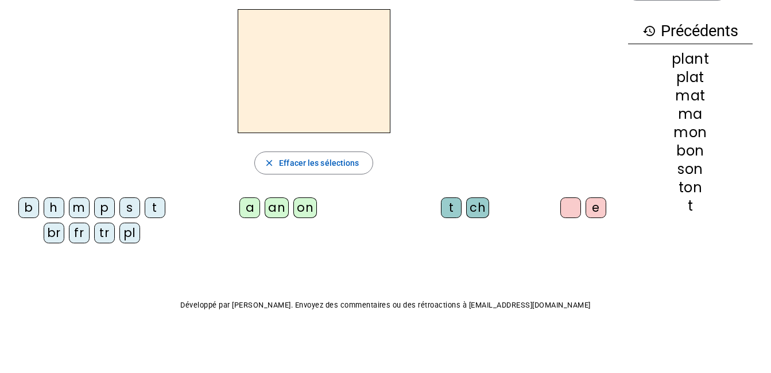
click at [79, 203] on div "m" at bounding box center [79, 207] width 21 height 21
click at [247, 211] on div "a" at bounding box center [249, 207] width 21 height 21
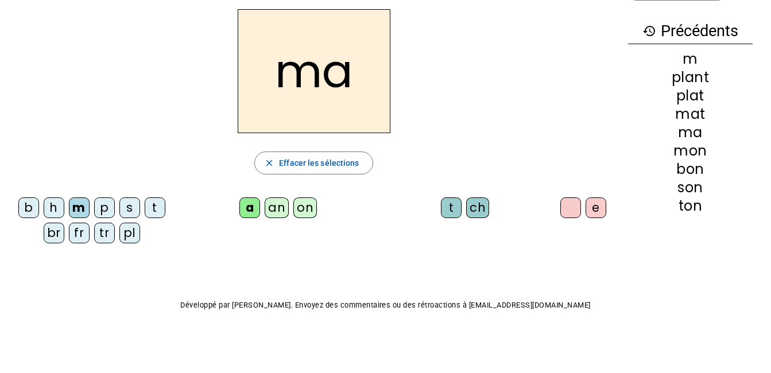
click at [455, 208] on div "t" at bounding box center [451, 207] width 21 height 21
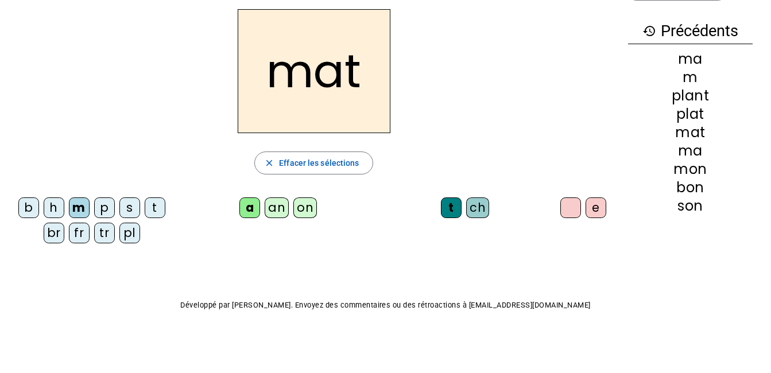
click at [129, 238] on div "pl" at bounding box center [129, 233] width 21 height 21
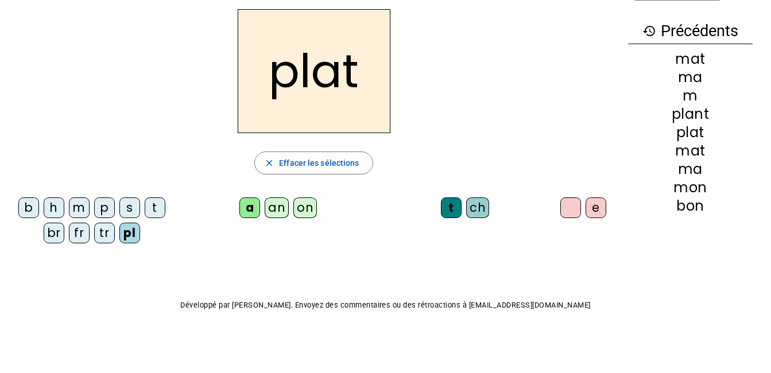
click at [280, 204] on div "an" at bounding box center [277, 207] width 24 height 21
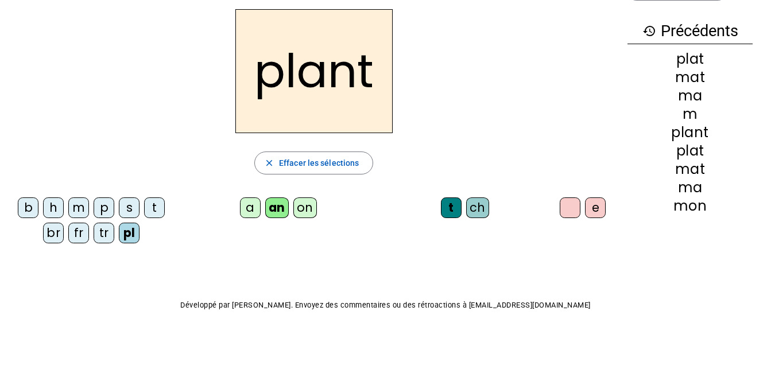
click at [599, 211] on div "e" at bounding box center [595, 207] width 21 height 21
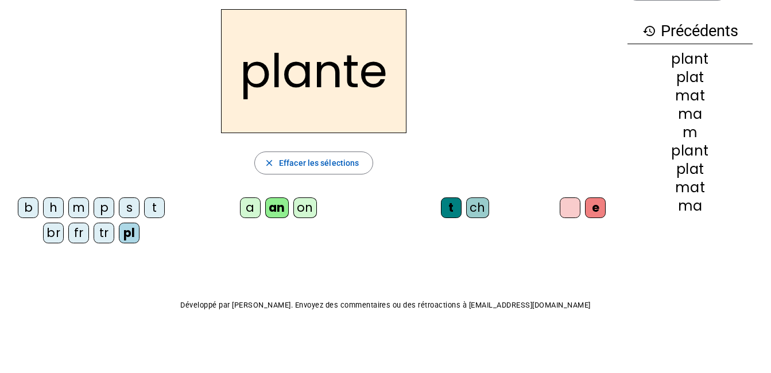
click at [475, 206] on div "ch" at bounding box center [477, 207] width 23 height 21
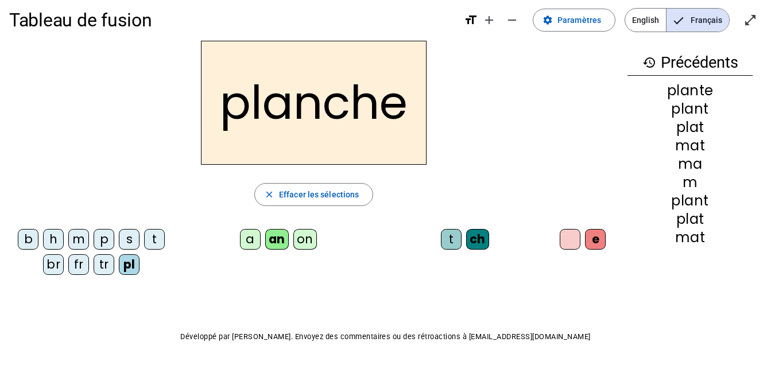
scroll to position [0, 0]
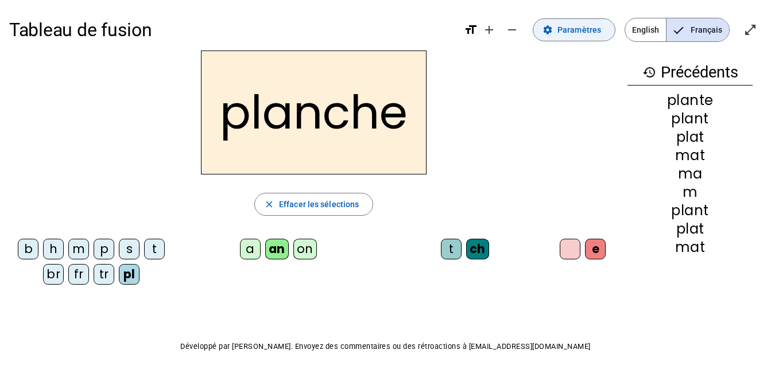
click at [589, 39] on span at bounding box center [574, 30] width 82 height 28
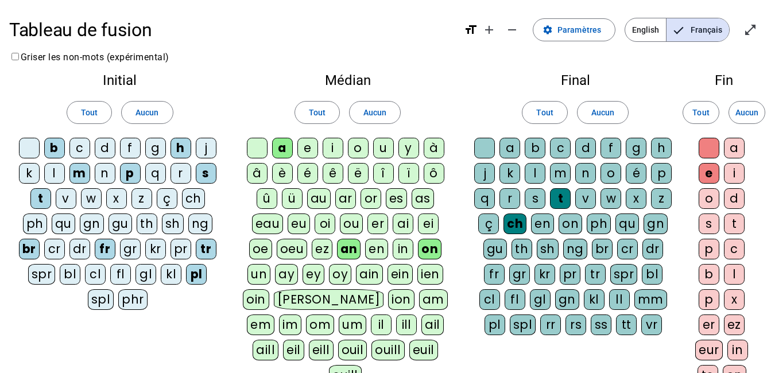
click at [75, 272] on div "bl" at bounding box center [70, 274] width 21 height 21
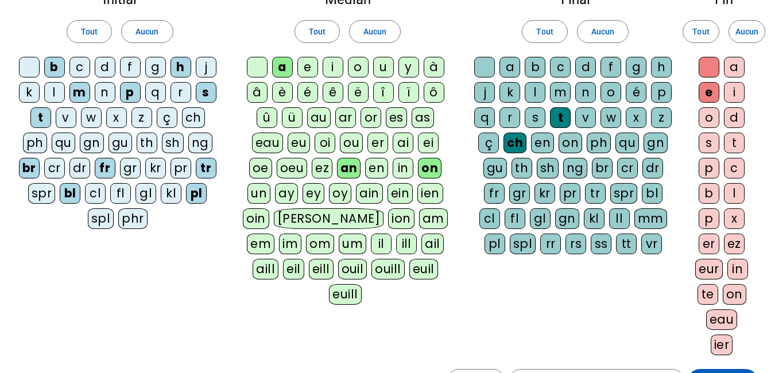
scroll to position [172, 0]
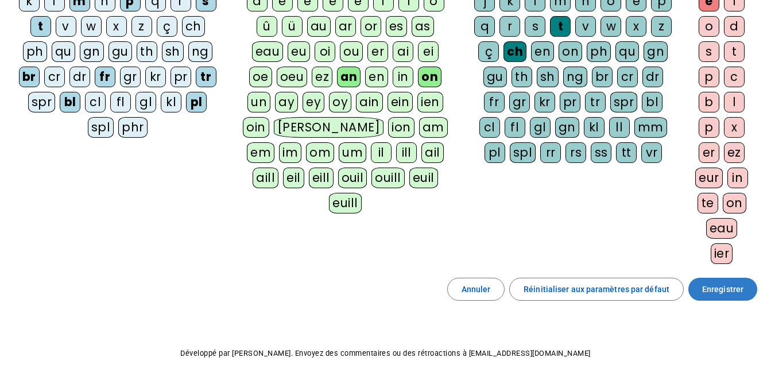
click at [751, 292] on span at bounding box center [722, 290] width 69 height 28
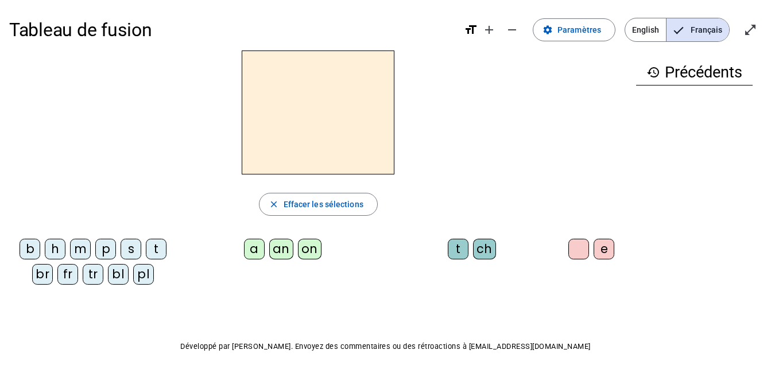
click at [123, 282] on div "bl" at bounding box center [118, 274] width 21 height 21
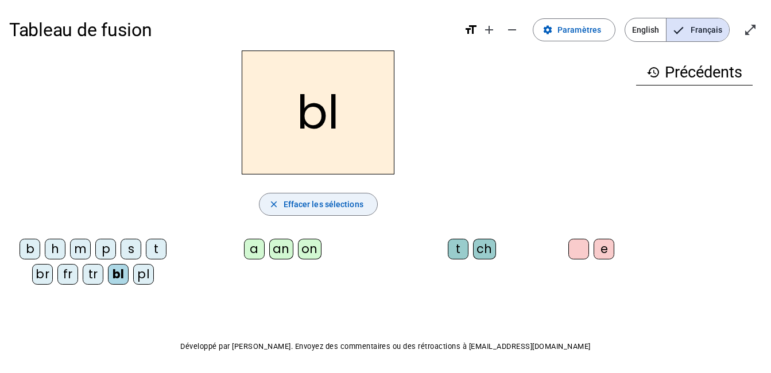
click at [301, 205] on span "Effacer les sélections" at bounding box center [324, 204] width 80 height 14
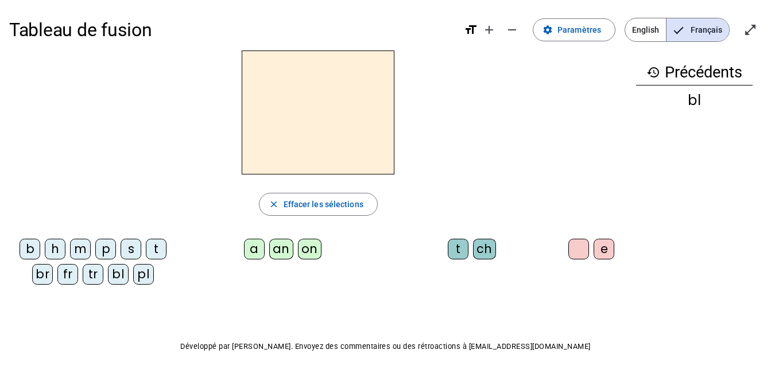
click at [149, 273] on div "pl" at bounding box center [143, 274] width 21 height 21
click at [283, 247] on div "an" at bounding box center [281, 249] width 24 height 21
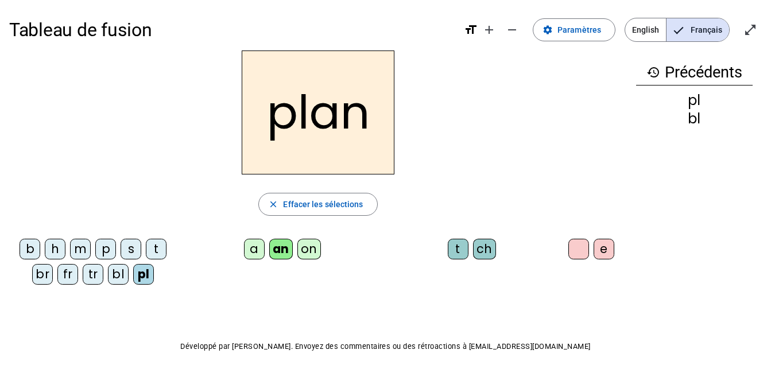
click at [490, 250] on div "ch" at bounding box center [484, 249] width 23 height 21
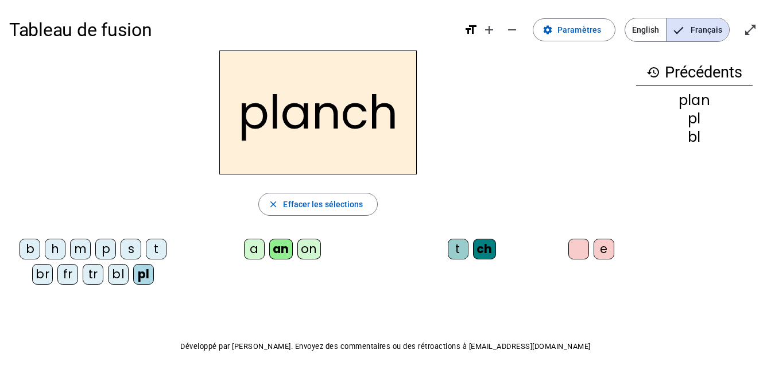
click at [607, 251] on div "e" at bounding box center [604, 249] width 21 height 21
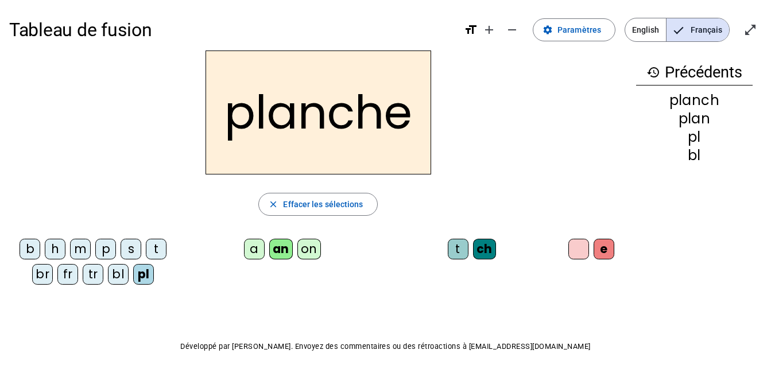
click at [122, 276] on div "bl" at bounding box center [118, 274] width 21 height 21
click at [45, 272] on div "br" at bounding box center [42, 274] width 21 height 21
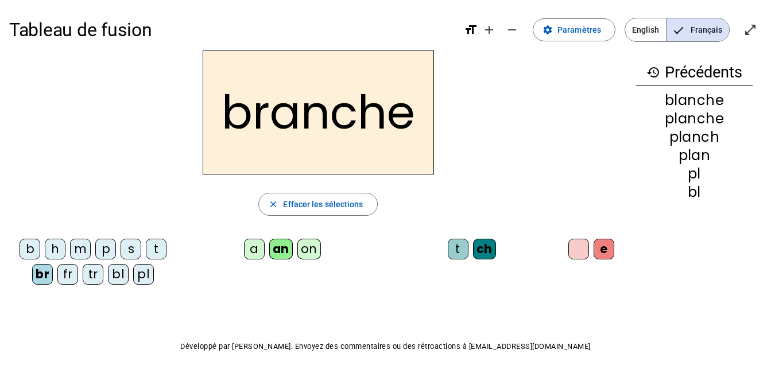
click at [67, 274] on div "fr" at bounding box center [67, 274] width 21 height 21
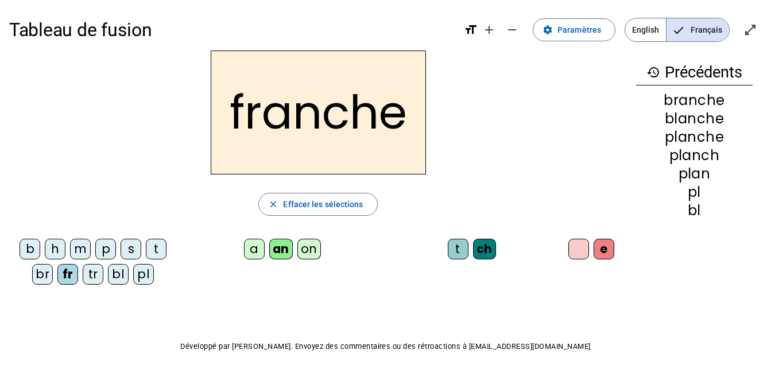
click at [93, 277] on div "tr" at bounding box center [93, 274] width 21 height 21
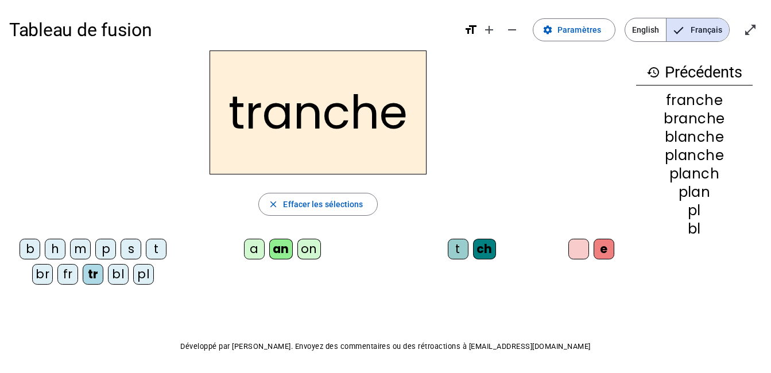
click at [57, 251] on div "h" at bounding box center [55, 249] width 21 height 21
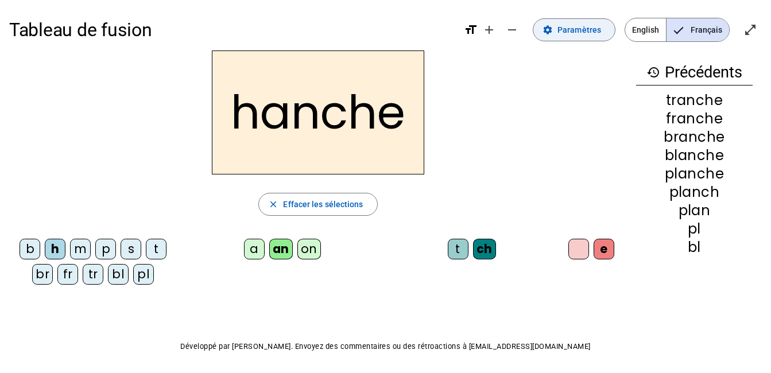
click at [581, 26] on span "Paramètres" at bounding box center [579, 30] width 44 height 14
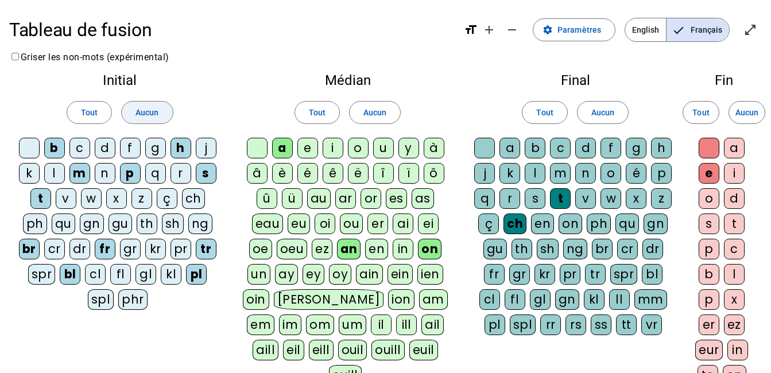
click at [156, 107] on span "Aucun" at bounding box center [146, 113] width 23 height 14
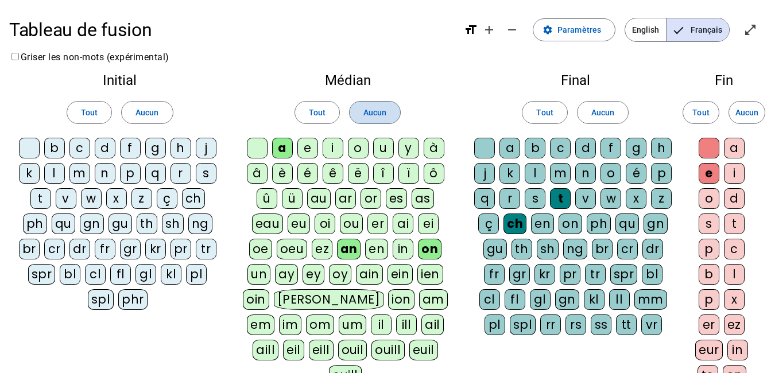
click at [379, 121] on span at bounding box center [375, 113] width 51 height 28
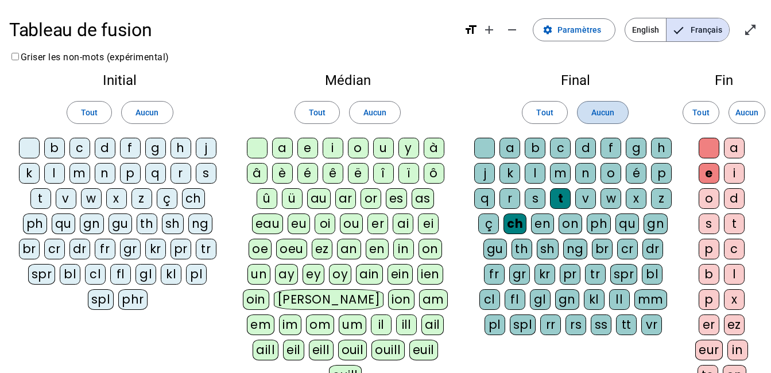
click at [619, 115] on span at bounding box center [602, 113] width 51 height 28
click at [747, 105] on span at bounding box center [747, 113] width 36 height 28
click at [29, 144] on div at bounding box center [29, 148] width 21 height 21
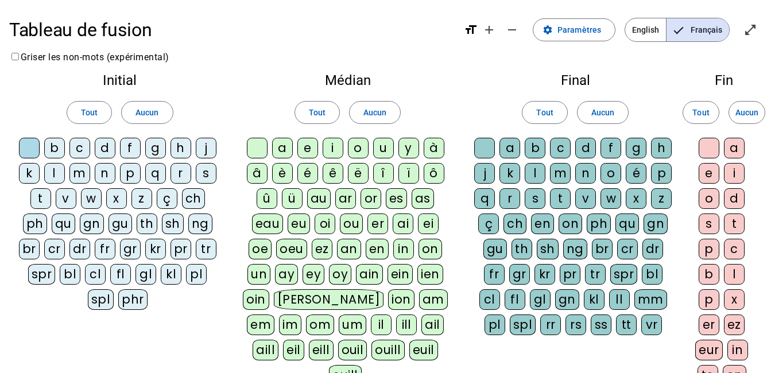
click at [56, 175] on div "l" at bounding box center [54, 173] width 21 height 21
click at [102, 272] on div "cl" at bounding box center [95, 274] width 21 height 21
click at [115, 272] on div "fl" at bounding box center [120, 274] width 21 height 21
click at [187, 274] on div "pl" at bounding box center [196, 274] width 21 height 21
click at [362, 148] on div "o" at bounding box center [358, 148] width 21 height 21
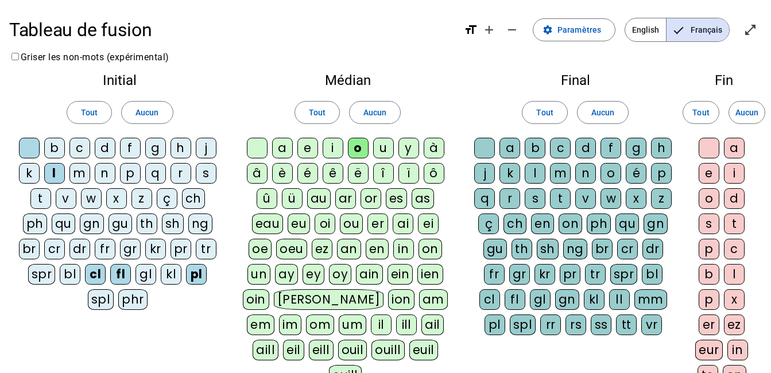
click at [380, 148] on div "u" at bounding box center [383, 148] width 21 height 21
click at [593, 172] on div "n" at bounding box center [585, 173] width 21 height 21
click at [517, 200] on div "r" at bounding box center [509, 198] width 21 height 21
click at [713, 150] on div at bounding box center [709, 148] width 21 height 21
click at [711, 173] on div "e" at bounding box center [709, 173] width 21 height 21
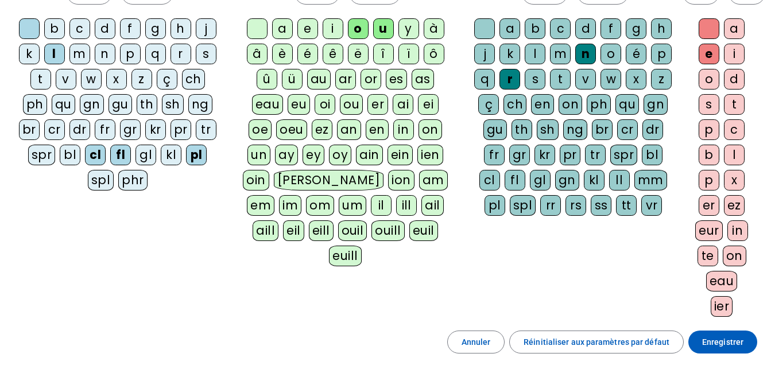
scroll to position [172, 0]
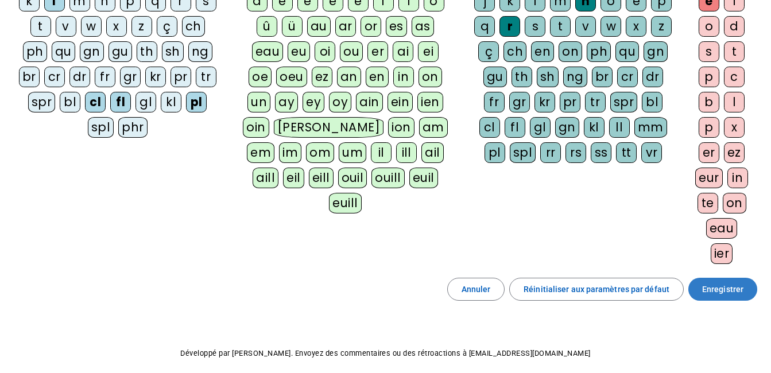
click at [746, 294] on span at bounding box center [722, 290] width 69 height 28
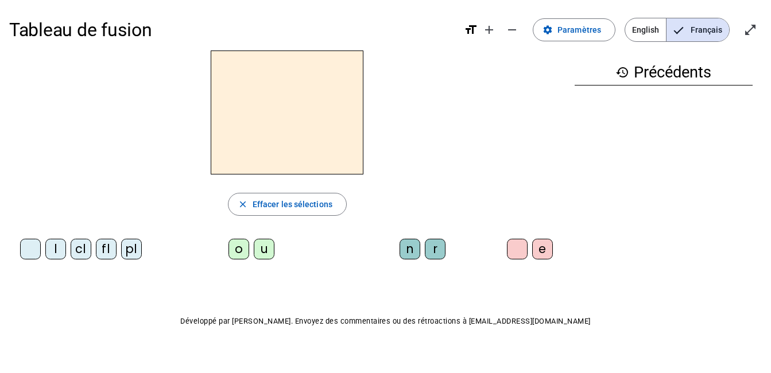
click at [266, 249] on div "u" at bounding box center [264, 249] width 21 height 21
click at [413, 250] on div "n" at bounding box center [410, 249] width 21 height 21
click at [548, 247] on div "e" at bounding box center [542, 249] width 21 height 21
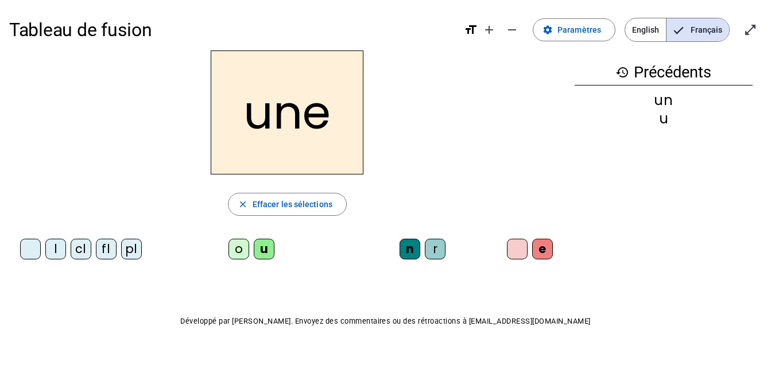
click at [56, 248] on div "l" at bounding box center [55, 249] width 21 height 21
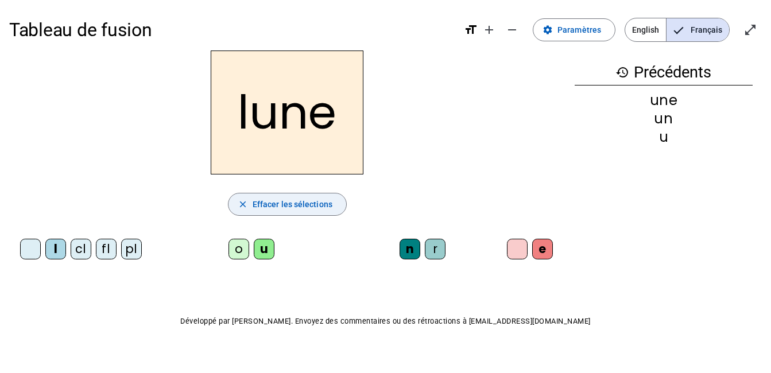
click at [326, 207] on span "Effacer les sélections" at bounding box center [293, 204] width 80 height 14
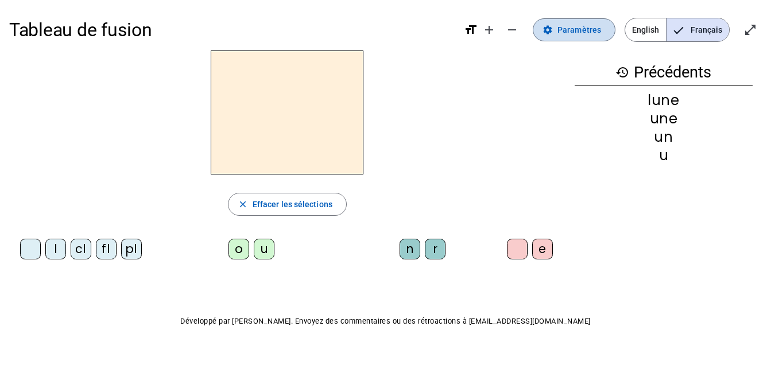
click at [582, 32] on span "Paramètres" at bounding box center [579, 30] width 44 height 14
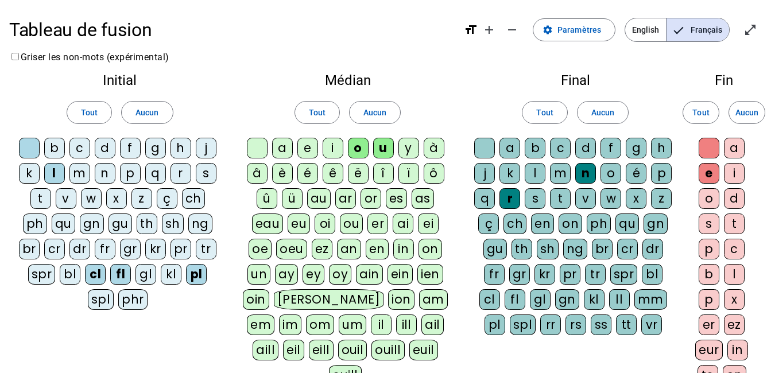
click at [404, 222] on div "ai" at bounding box center [403, 224] width 21 height 21
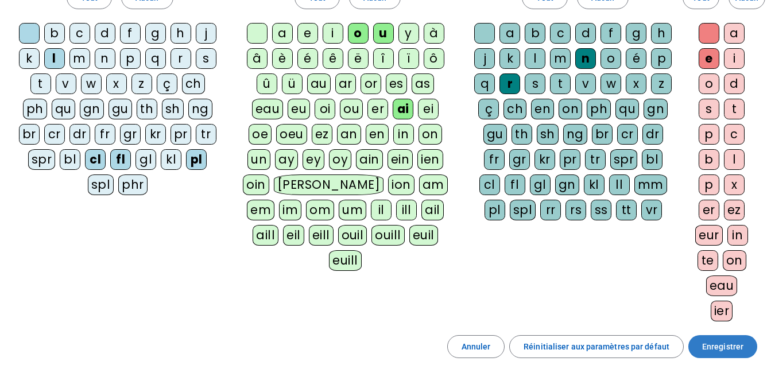
click at [744, 343] on span at bounding box center [722, 347] width 69 height 28
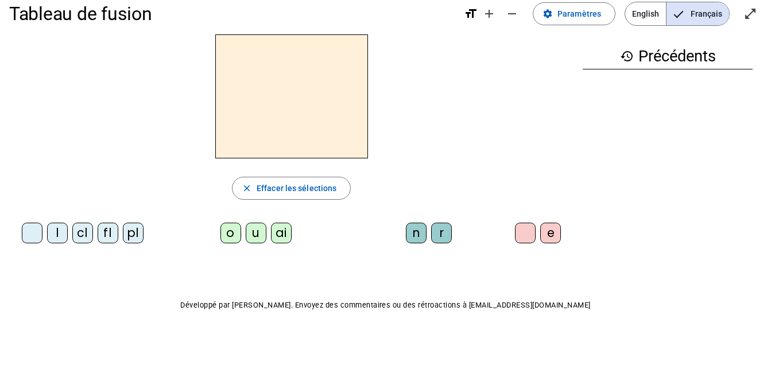
click at [53, 237] on div "l" at bounding box center [57, 233] width 21 height 21
click at [251, 235] on div "u" at bounding box center [256, 233] width 21 height 21
click at [417, 234] on div "n" at bounding box center [416, 233] width 21 height 21
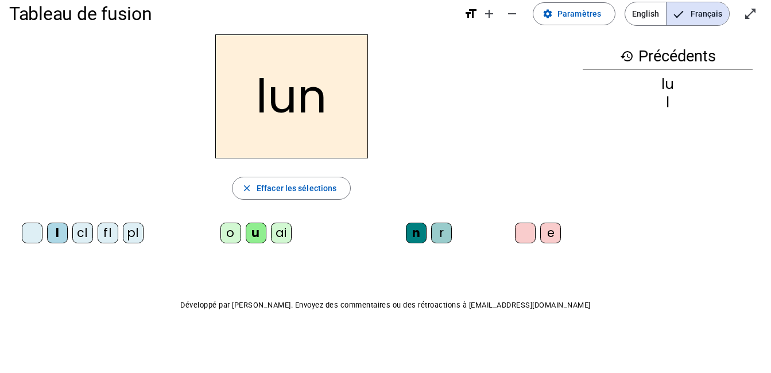
click at [550, 231] on div "e" at bounding box center [550, 233] width 21 height 21
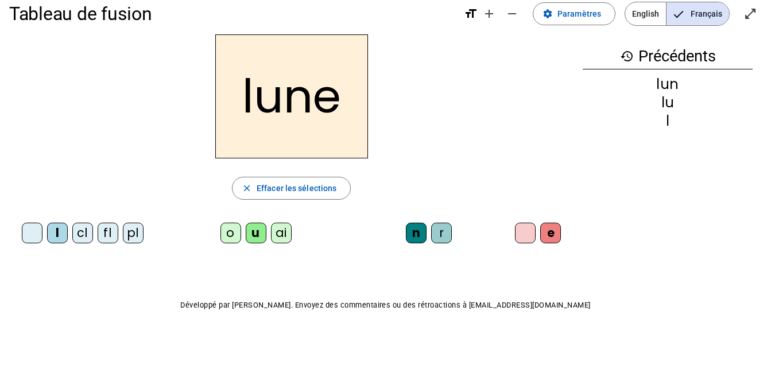
click at [274, 233] on div "ai" at bounding box center [281, 233] width 21 height 21
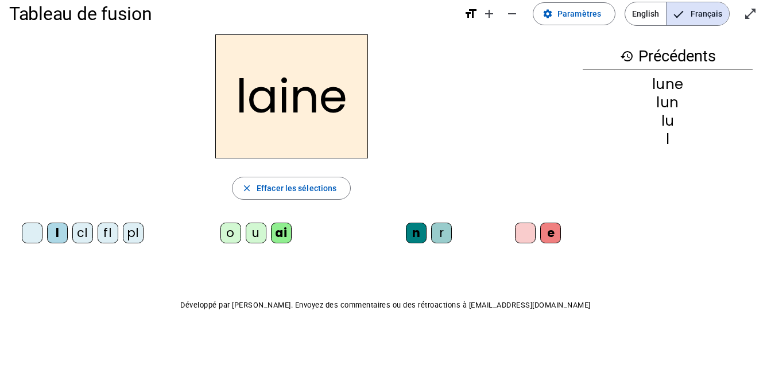
click at [135, 237] on div "pl" at bounding box center [133, 233] width 21 height 21
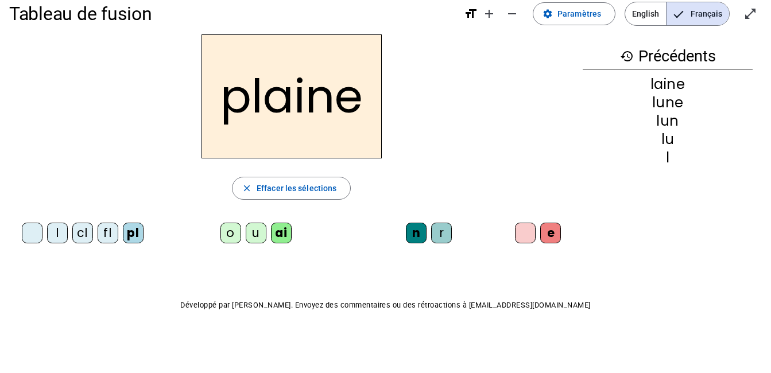
click at [443, 230] on div "r" at bounding box center [441, 233] width 21 height 21
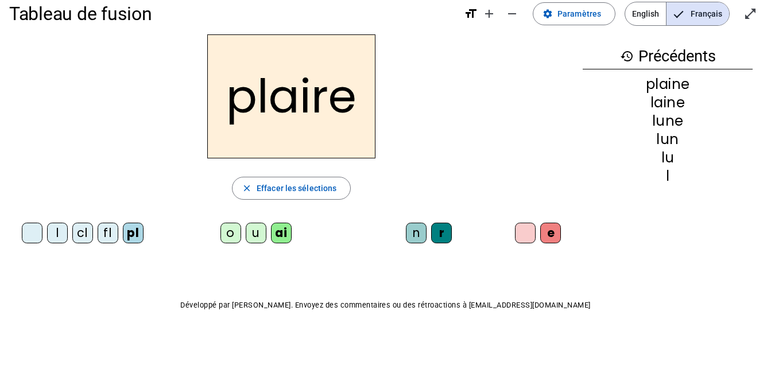
click at [83, 232] on div "cl" at bounding box center [82, 233] width 21 height 21
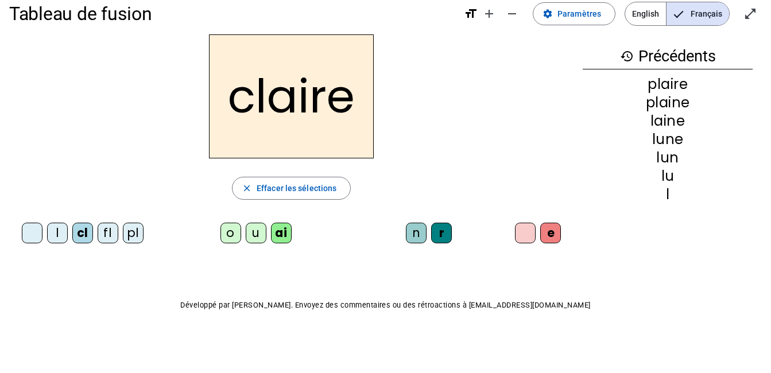
click at [230, 234] on div "o" at bounding box center [230, 233] width 21 height 21
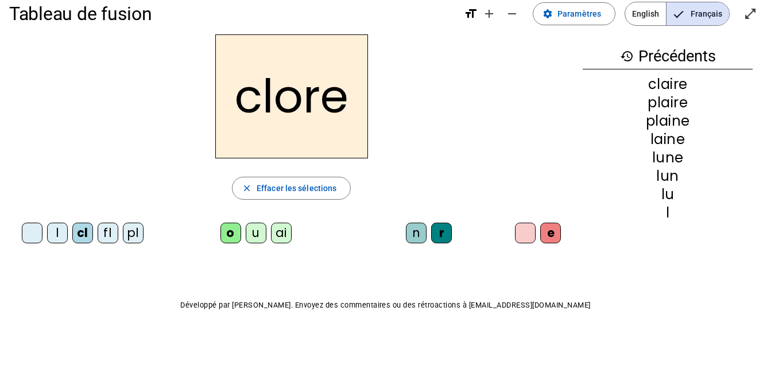
click at [108, 236] on div "fl" at bounding box center [108, 233] width 21 height 21
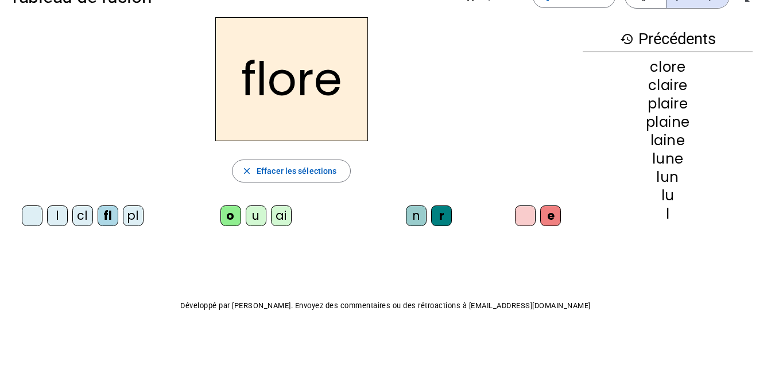
scroll to position [0, 0]
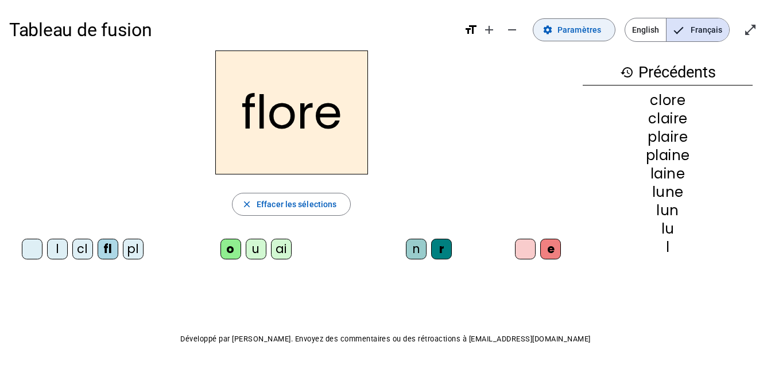
click at [590, 28] on span "Paramètres" at bounding box center [579, 30] width 44 height 14
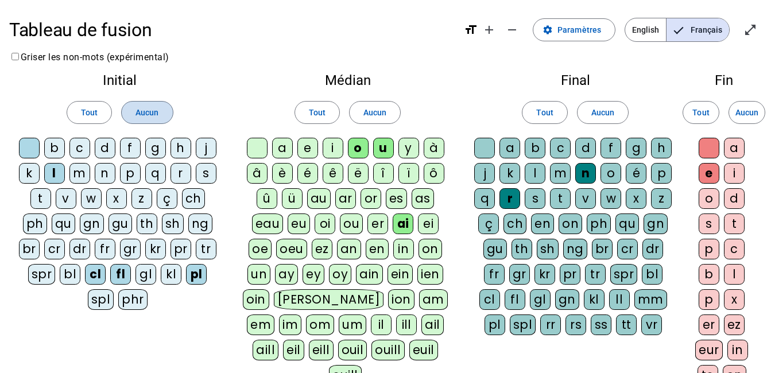
click at [145, 106] on span "Aucun" at bounding box center [146, 113] width 23 height 14
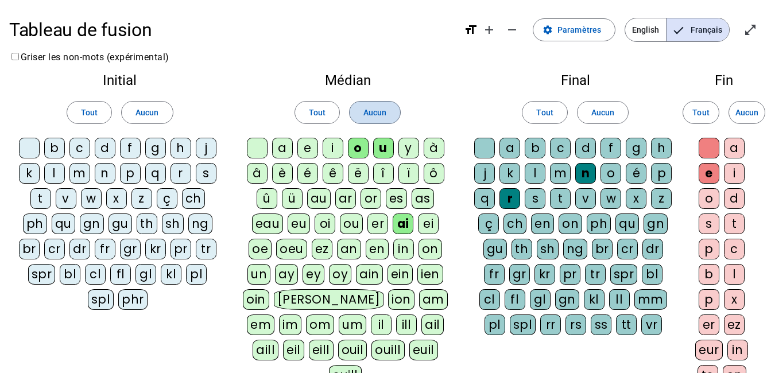
click at [374, 108] on span "Aucun" at bounding box center [374, 113] width 23 height 14
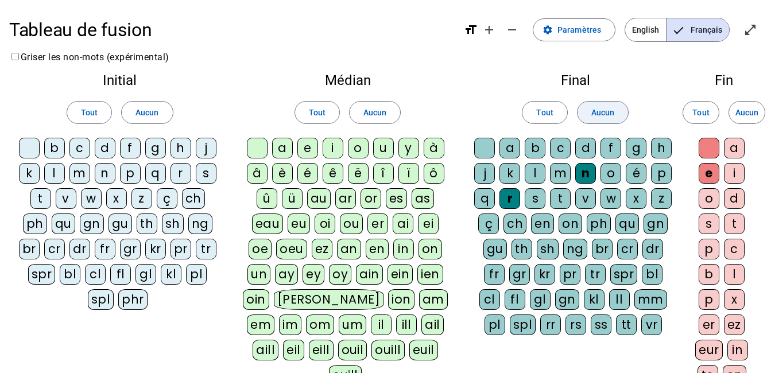
click at [588, 108] on span at bounding box center [602, 113] width 51 height 28
click at [746, 113] on span "Aucun" at bounding box center [746, 113] width 23 height 14
click at [132, 143] on div "f" at bounding box center [130, 148] width 21 height 21
click at [127, 172] on div "p" at bounding box center [130, 173] width 21 height 21
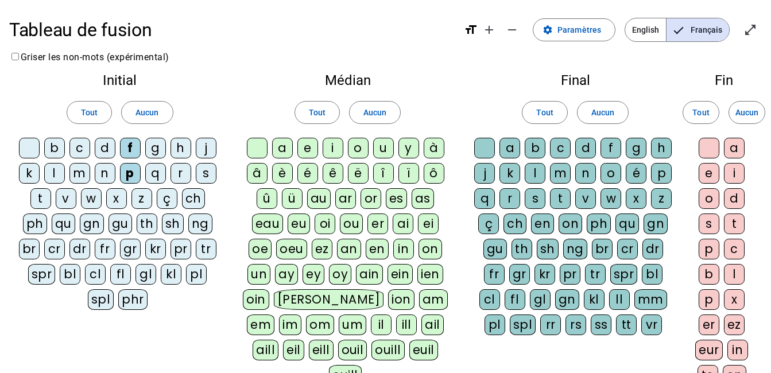
click at [176, 172] on div "r" at bounding box center [180, 173] width 21 height 21
click at [50, 197] on div "t" at bounding box center [40, 198] width 21 height 21
click at [110, 253] on div "fr" at bounding box center [105, 249] width 21 height 21
click at [426, 252] on div "on" at bounding box center [430, 249] width 24 height 21
click at [408, 275] on div "ein" at bounding box center [400, 274] width 26 height 21
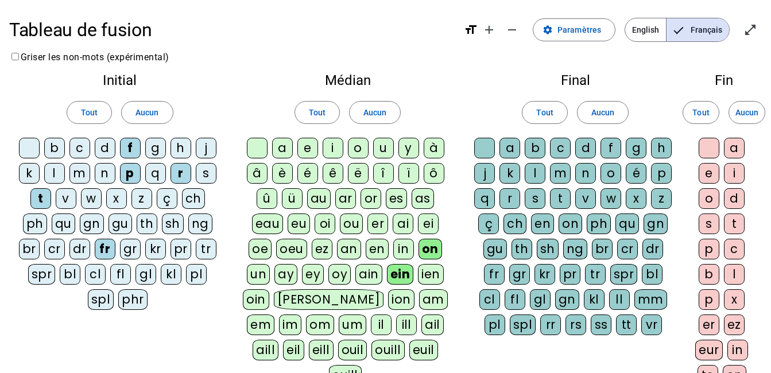
click at [558, 195] on div "t" at bounding box center [560, 198] width 21 height 21
click at [465, 142] on div "Final Tout Aucun a b c d f g h j k l m n o é p q r s t v w x z ç ch en on ph qu…" at bounding box center [575, 206] width 221 height 285
click at [483, 146] on div at bounding box center [484, 148] width 21 height 21
click at [703, 146] on div at bounding box center [709, 148] width 21 height 21
click at [715, 176] on div "e" at bounding box center [709, 173] width 21 height 21
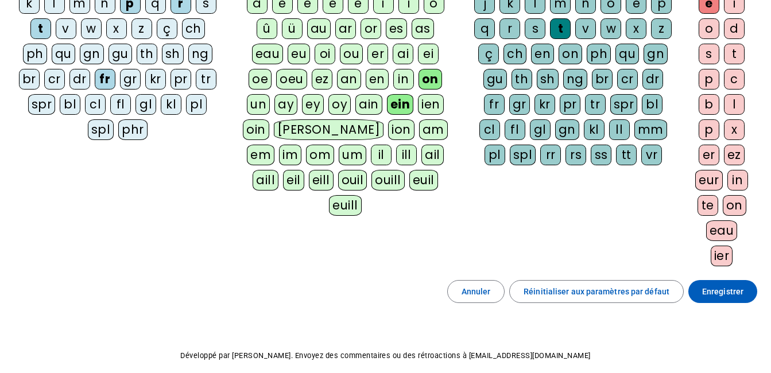
scroll to position [172, 0]
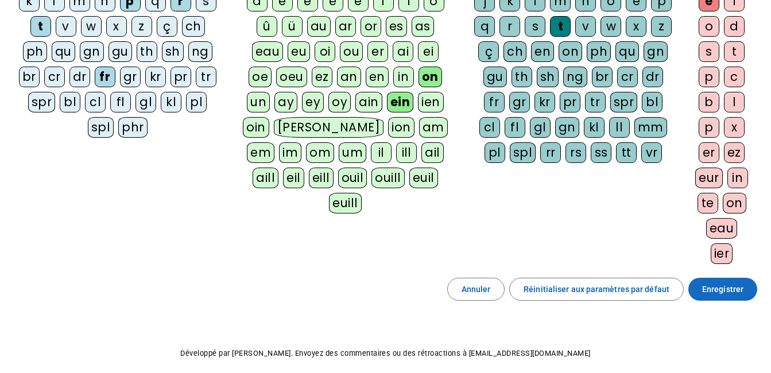
click at [701, 290] on span at bounding box center [722, 290] width 69 height 28
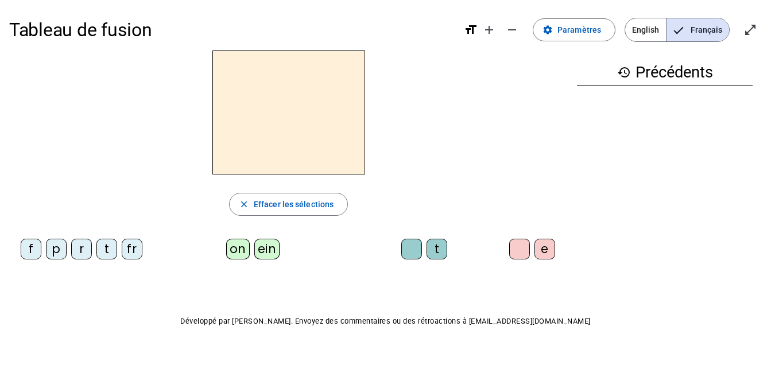
click at [30, 251] on div "f" at bounding box center [31, 249] width 21 height 21
click at [230, 254] on div "on" at bounding box center [238, 249] width 24 height 21
click at [431, 249] on div "t" at bounding box center [436, 249] width 21 height 21
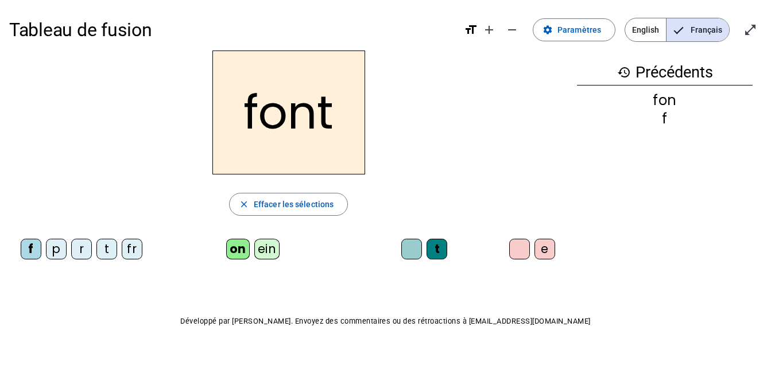
click at [58, 249] on div "p" at bounding box center [56, 249] width 21 height 21
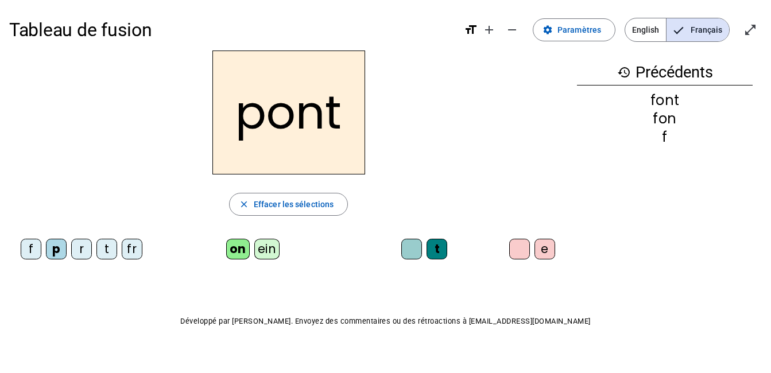
click at [266, 251] on div "ein" at bounding box center [267, 249] width 26 height 21
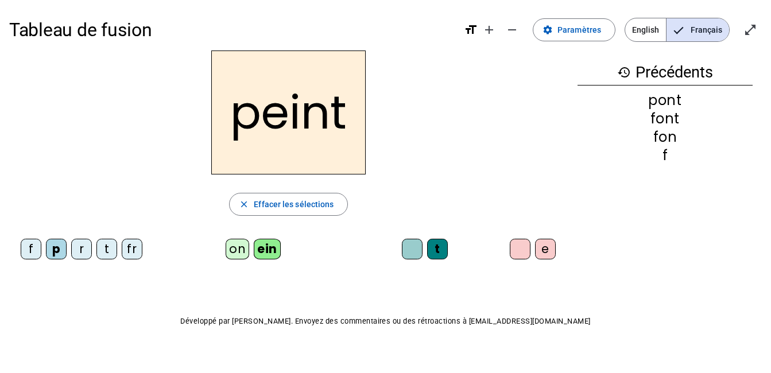
click at [546, 250] on div "e" at bounding box center [545, 249] width 21 height 21
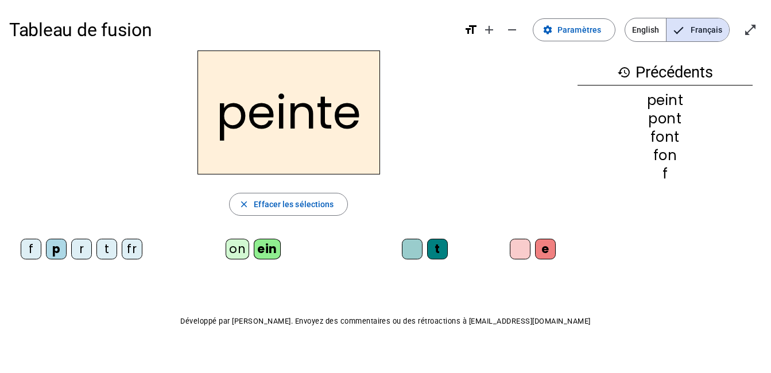
click at [103, 249] on div "t" at bounding box center [106, 249] width 21 height 21
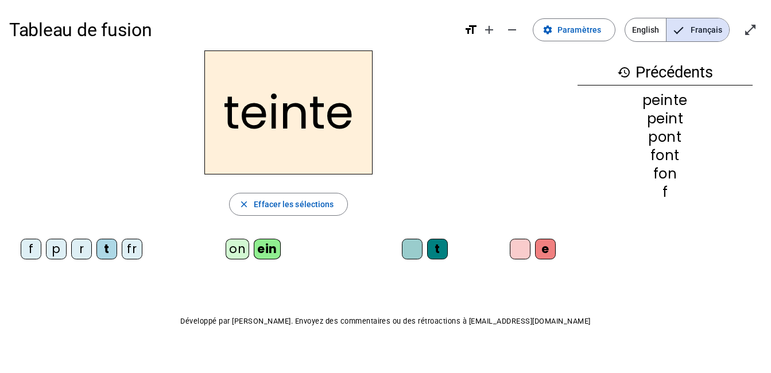
click at [526, 256] on div at bounding box center [520, 249] width 21 height 21
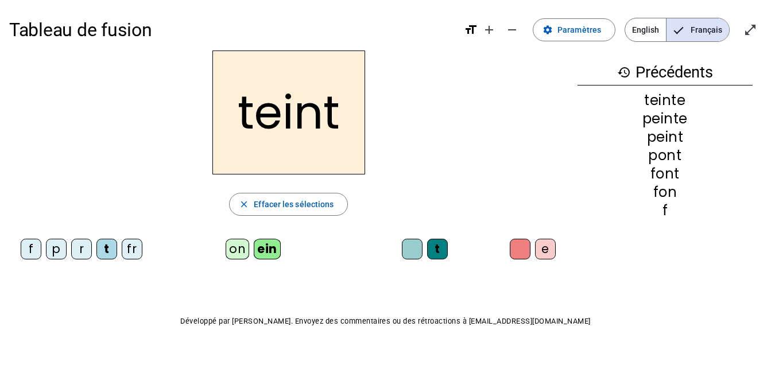
click at [28, 253] on div "f" at bounding box center [31, 249] width 21 height 21
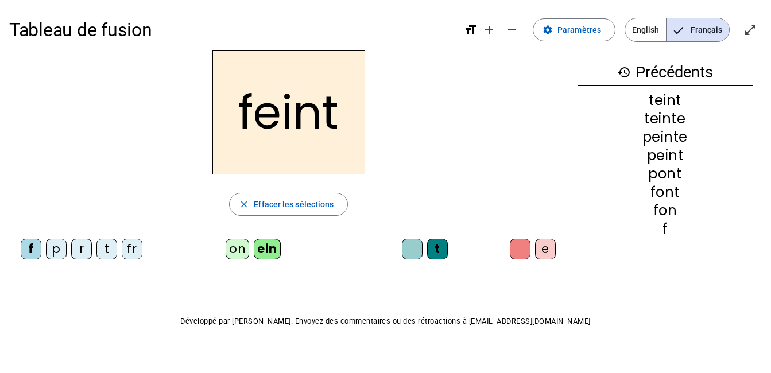
click at [51, 255] on div "p" at bounding box center [56, 249] width 21 height 21
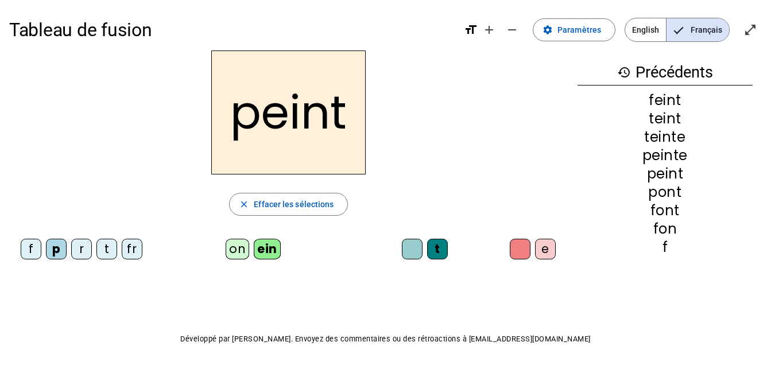
click at [555, 252] on div "e" at bounding box center [545, 249] width 21 height 21
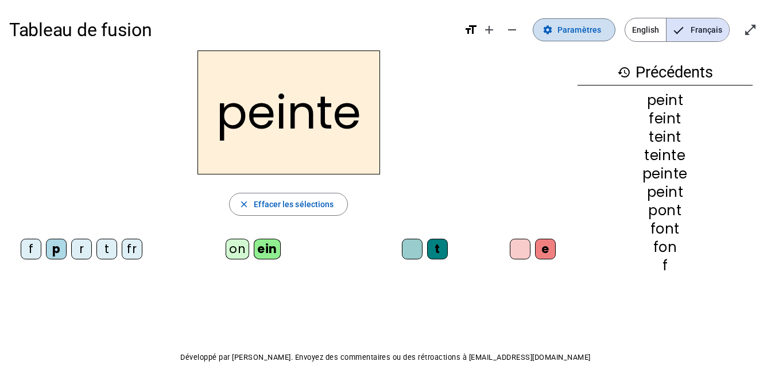
click at [573, 32] on span "Paramètres" at bounding box center [579, 30] width 44 height 14
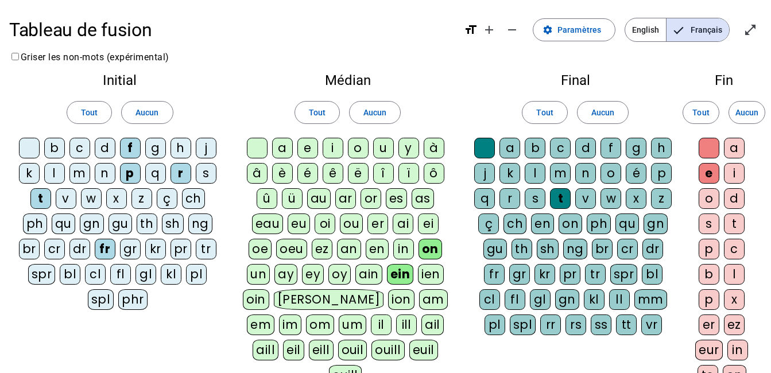
click at [319, 195] on div "au" at bounding box center [319, 198] width 24 height 21
click at [139, 112] on span "Aucun" at bounding box center [146, 113] width 23 height 14
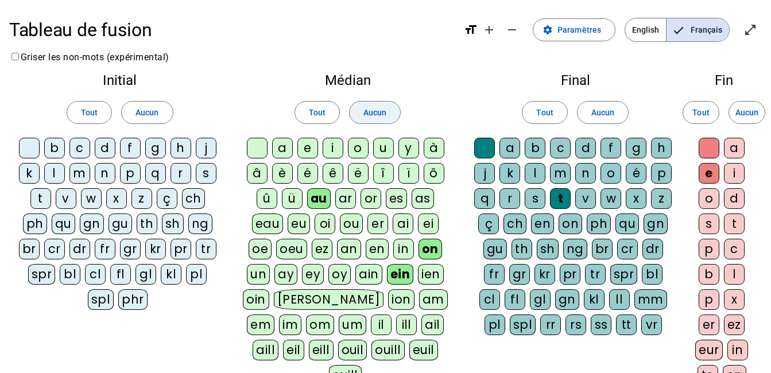
click at [371, 116] on span "Aucun" at bounding box center [374, 113] width 23 height 14
click at [591, 110] on span "Aucun" at bounding box center [602, 113] width 23 height 14
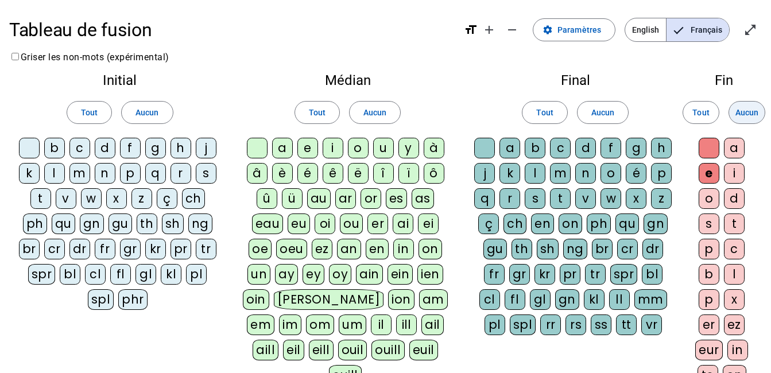
click at [758, 108] on span "Aucun" at bounding box center [746, 113] width 23 height 14
click at [135, 148] on div "f" at bounding box center [130, 148] width 21 height 21
click at [83, 174] on div "m" at bounding box center [79, 173] width 21 height 21
click at [132, 174] on div "p" at bounding box center [130, 173] width 21 height 21
click at [178, 168] on div "r" at bounding box center [180, 173] width 21 height 21
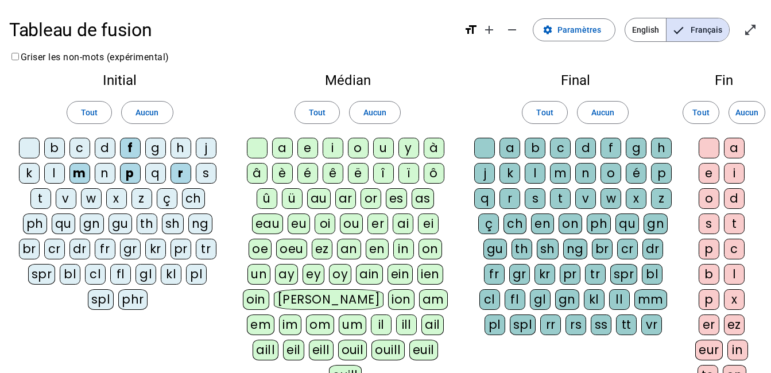
click at [207, 172] on div "s" at bounding box center [206, 173] width 21 height 21
click at [44, 199] on div "t" at bounding box center [40, 198] width 21 height 21
click at [105, 247] on div "fr" at bounding box center [105, 249] width 21 height 21
click at [330, 150] on div "i" at bounding box center [333, 148] width 21 height 21
click at [322, 197] on div "au" at bounding box center [319, 198] width 24 height 21
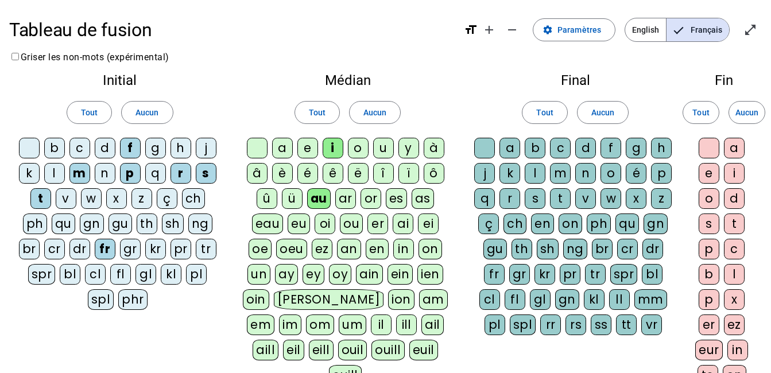
click at [424, 249] on div "on" at bounding box center [430, 249] width 24 height 21
click at [391, 277] on div "ein" at bounding box center [400, 274] width 26 height 21
click at [560, 199] on div "t" at bounding box center [560, 198] width 21 height 21
click at [474, 144] on div at bounding box center [484, 148] width 21 height 21
click at [704, 142] on div at bounding box center [709, 148] width 21 height 21
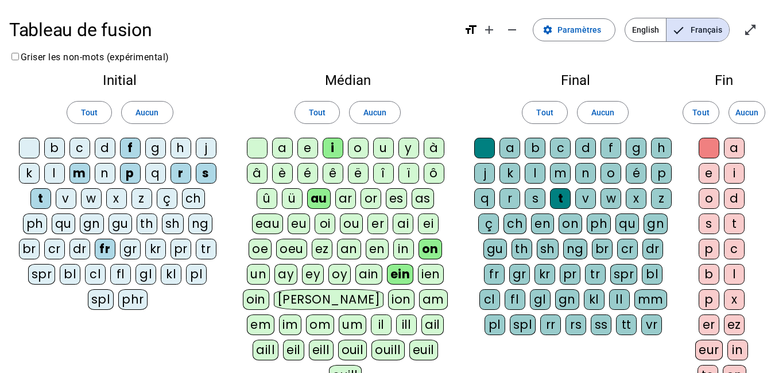
click at [715, 178] on div "e" at bounding box center [709, 173] width 21 height 21
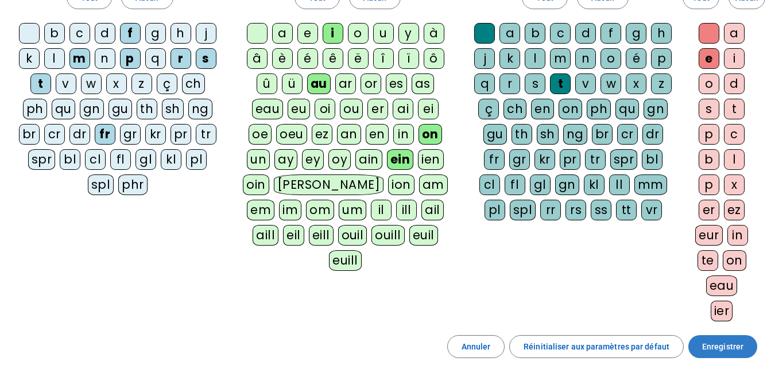
click at [731, 347] on span "Enregistrer" at bounding box center [722, 347] width 41 height 14
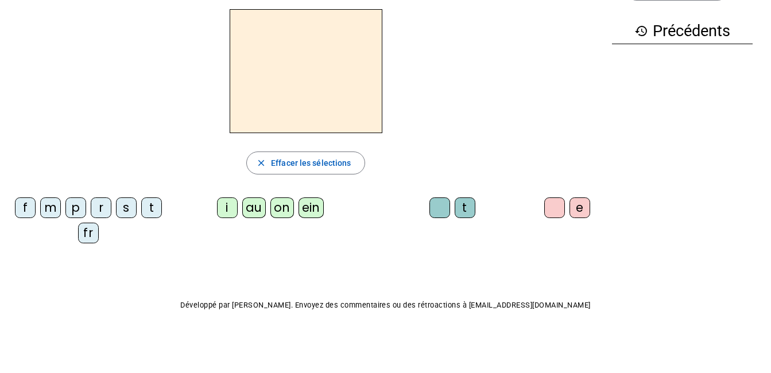
click at [89, 237] on div "fr" at bounding box center [88, 233] width 21 height 21
click at [277, 210] on div "on" at bounding box center [282, 207] width 24 height 21
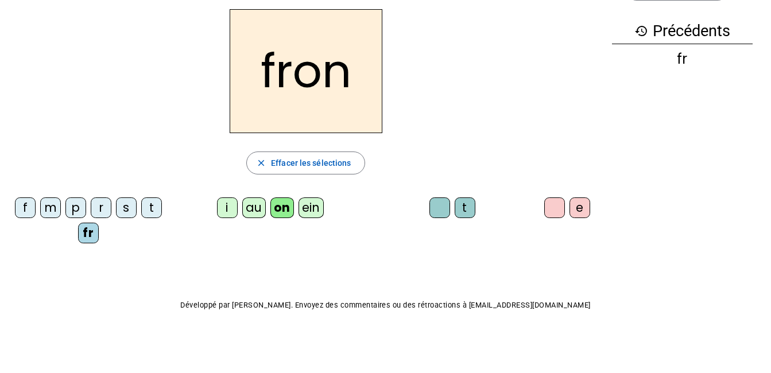
click at [460, 210] on div "t" at bounding box center [465, 207] width 21 height 21
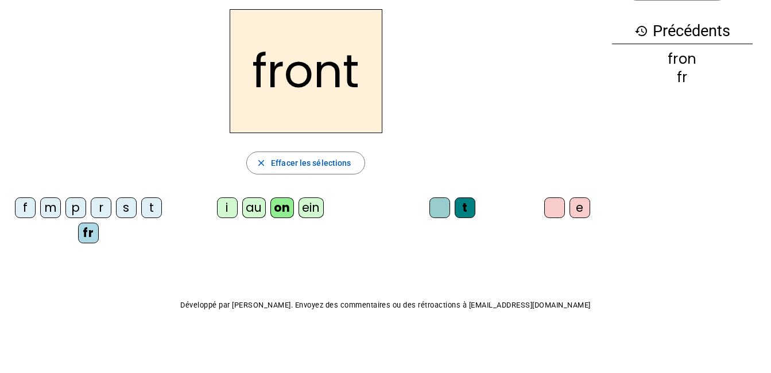
click at [28, 207] on div "f" at bounding box center [25, 207] width 21 height 21
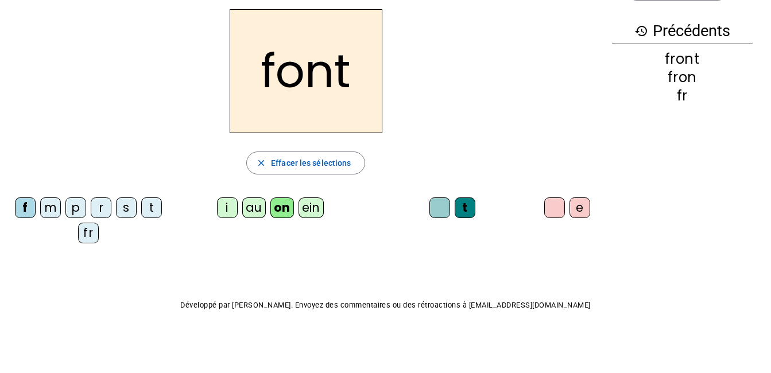
click at [77, 210] on div "p" at bounding box center [75, 207] width 21 height 21
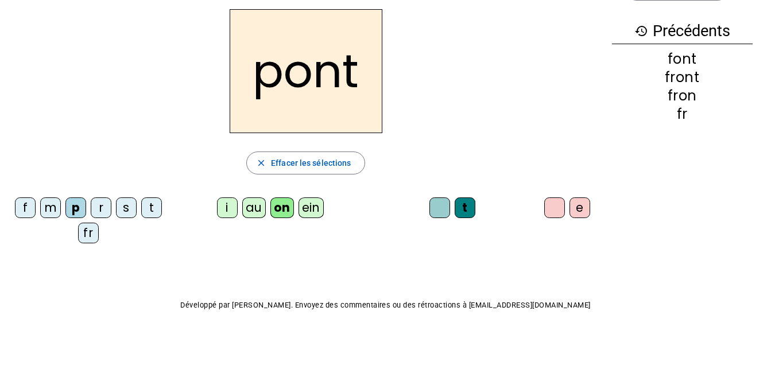
click at [316, 204] on div "ein" at bounding box center [311, 207] width 26 height 21
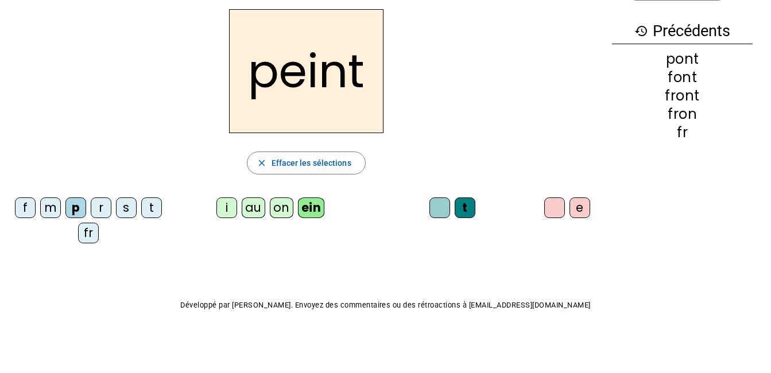
click at [586, 208] on div "e" at bounding box center [579, 207] width 21 height 21
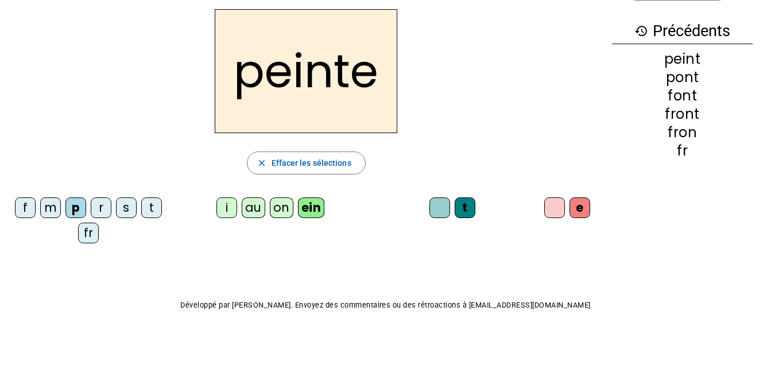
click at [153, 207] on div "t" at bounding box center [151, 207] width 21 height 21
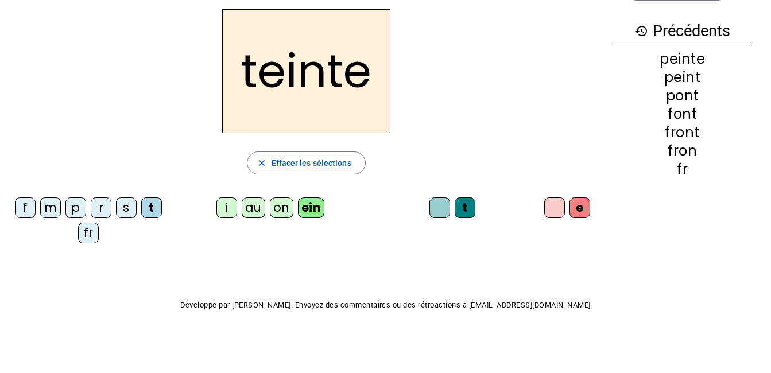
click at [554, 210] on div at bounding box center [554, 207] width 21 height 21
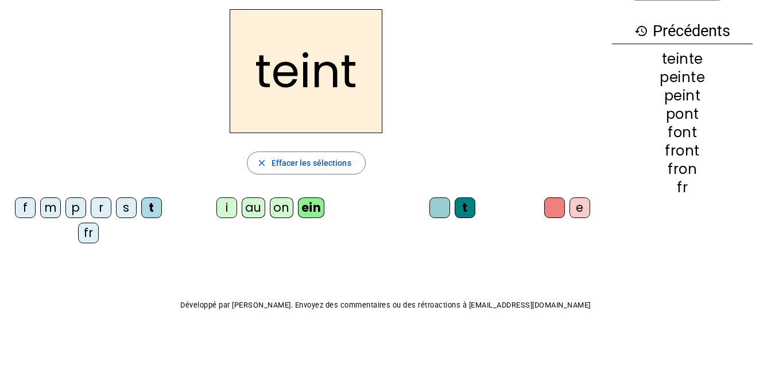
click at [29, 207] on div "f" at bounding box center [25, 207] width 21 height 21
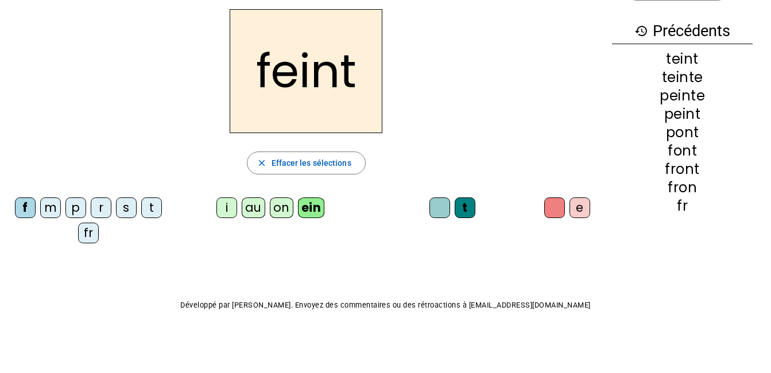
click at [247, 207] on div "au" at bounding box center [254, 207] width 24 height 21
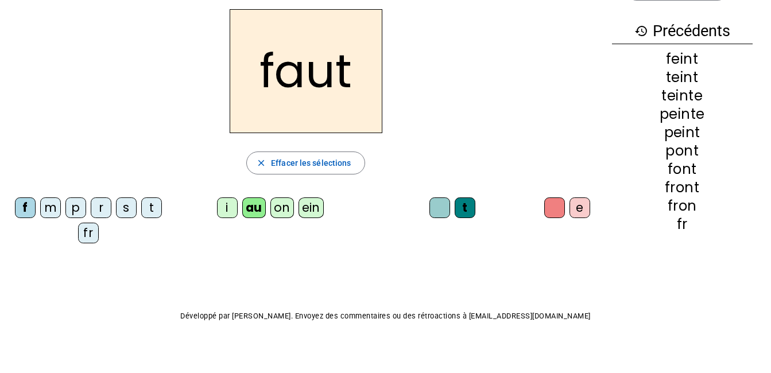
scroll to position [52, 0]
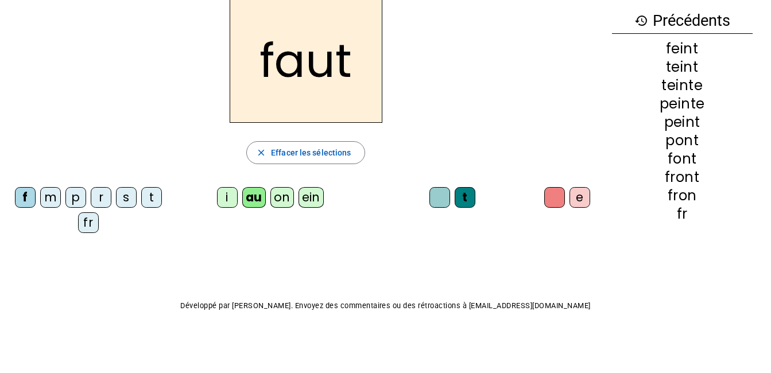
click at [580, 202] on div "e" at bounding box center [579, 197] width 21 height 21
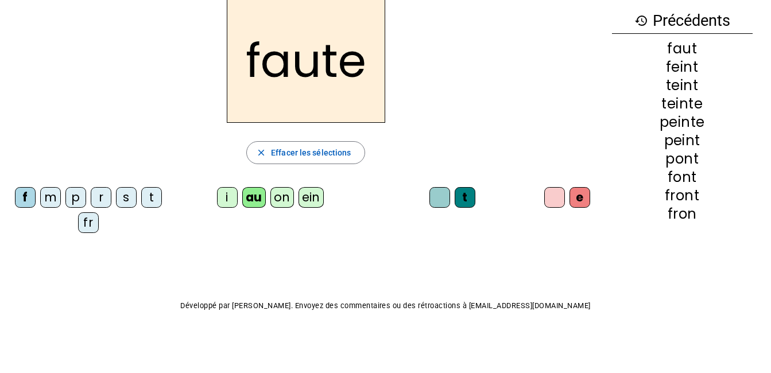
click at [126, 201] on div "s" at bounding box center [126, 197] width 21 height 21
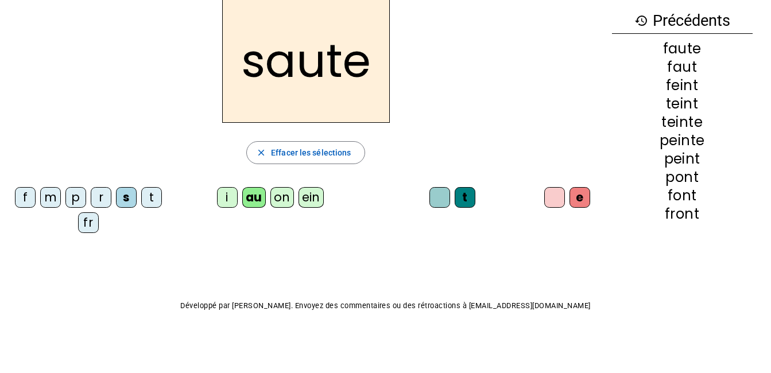
click at [227, 197] on div "i" at bounding box center [227, 197] width 21 height 21
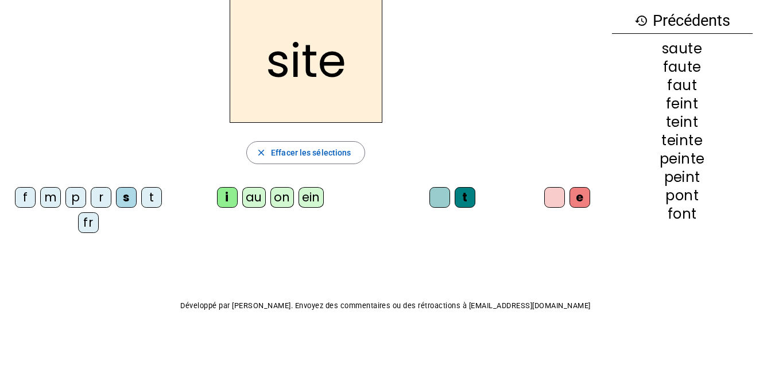
click at [47, 201] on div "m" at bounding box center [50, 197] width 21 height 21
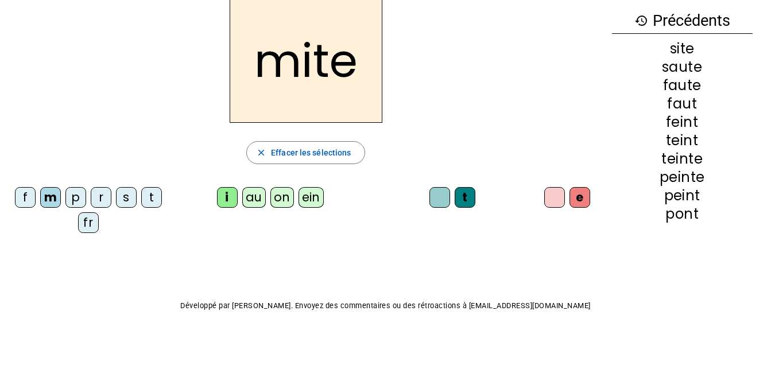
click at [91, 220] on div "fr" at bounding box center [88, 222] width 21 height 21
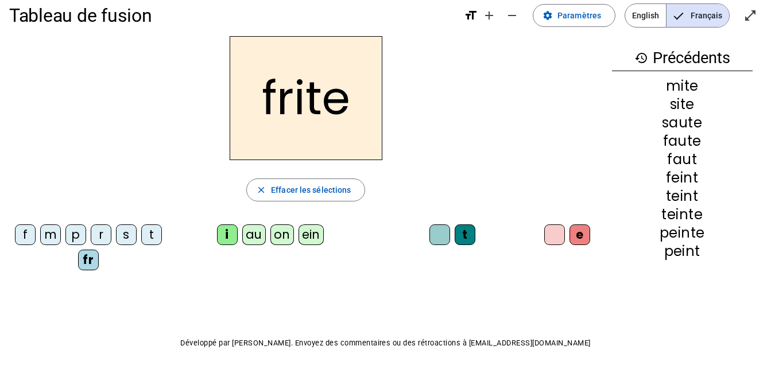
scroll to position [0, 0]
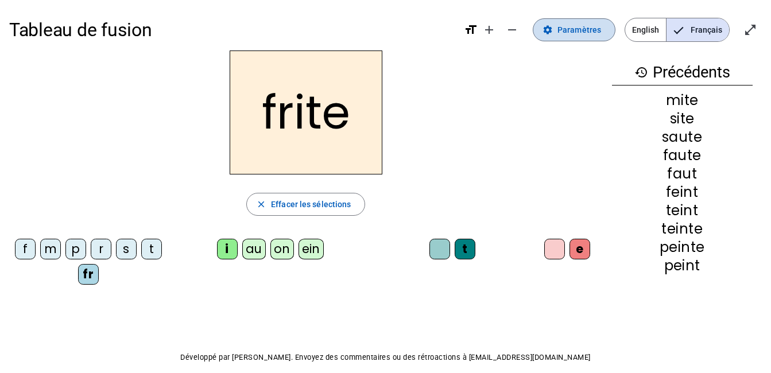
click at [601, 27] on span "Paramètres" at bounding box center [579, 30] width 44 height 14
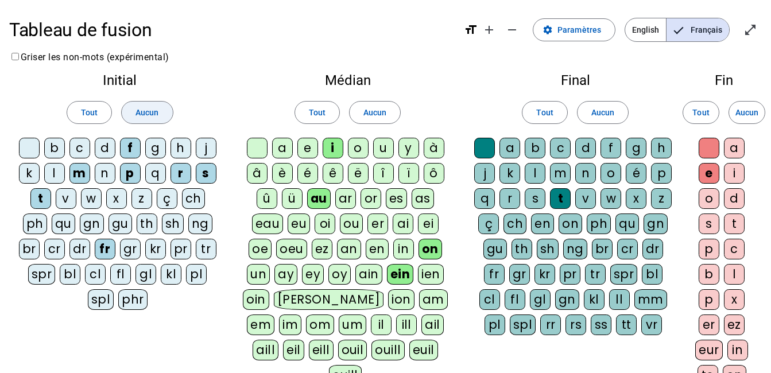
click at [148, 112] on span "Aucun" at bounding box center [146, 113] width 23 height 14
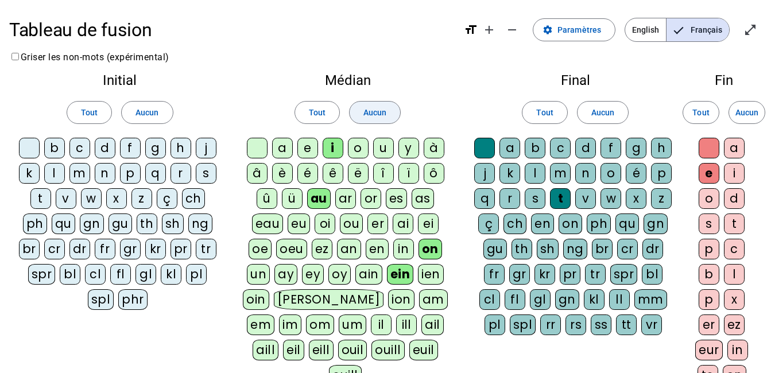
click at [398, 114] on span at bounding box center [375, 113] width 51 height 28
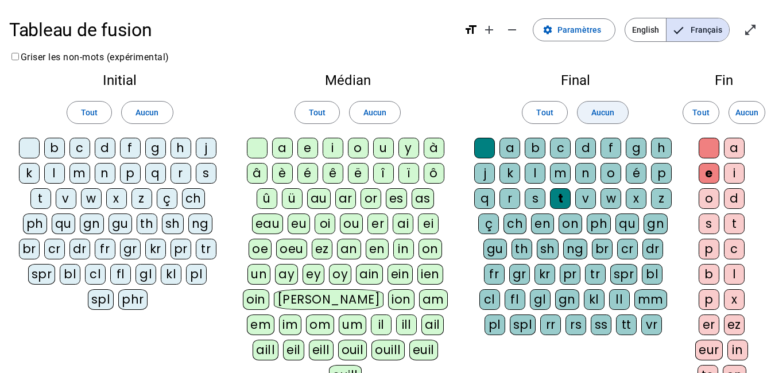
drag, startPoint x: 609, startPoint y: 111, endPoint x: 737, endPoint y: 111, distance: 128.0
click at [610, 111] on span "Aucun" at bounding box center [602, 113] width 23 height 14
click at [743, 111] on span "Aucun" at bounding box center [746, 113] width 23 height 14
click at [57, 148] on div "b" at bounding box center [54, 148] width 21 height 21
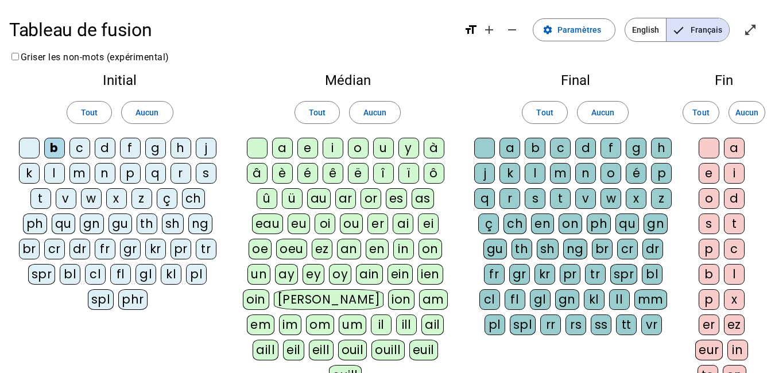
click at [92, 179] on letter-bubble "m" at bounding box center [81, 175] width 25 height 25
click at [133, 175] on div "p" at bounding box center [130, 173] width 21 height 21
click at [202, 176] on div "s" at bounding box center [206, 173] width 21 height 21
click at [38, 200] on div "t" at bounding box center [40, 198] width 21 height 21
click at [209, 247] on div "tr" at bounding box center [206, 249] width 21 height 21
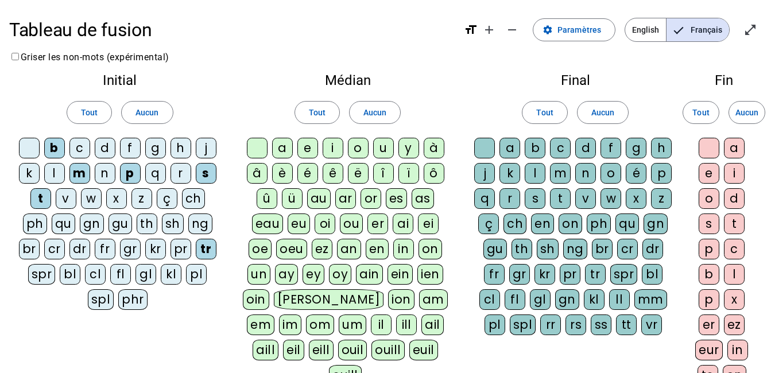
click at [99, 272] on div "cl" at bounding box center [95, 274] width 21 height 21
click at [123, 274] on div "fl" at bounding box center [120, 274] width 21 height 21
click at [201, 277] on div "pl" at bounding box center [196, 274] width 21 height 21
click at [349, 222] on div "ou" at bounding box center [351, 224] width 23 height 21
click at [345, 249] on div "an" at bounding box center [349, 249] width 24 height 21
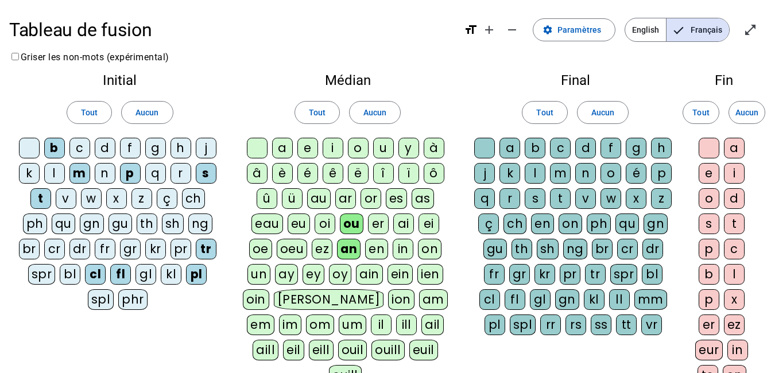
click at [424, 249] on div "on" at bounding box center [430, 249] width 24 height 21
click at [370, 271] on div "ain" at bounding box center [369, 274] width 27 height 21
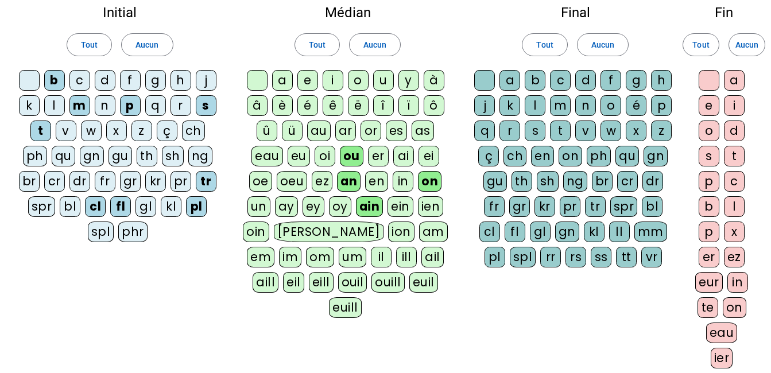
scroll to position [172, 0]
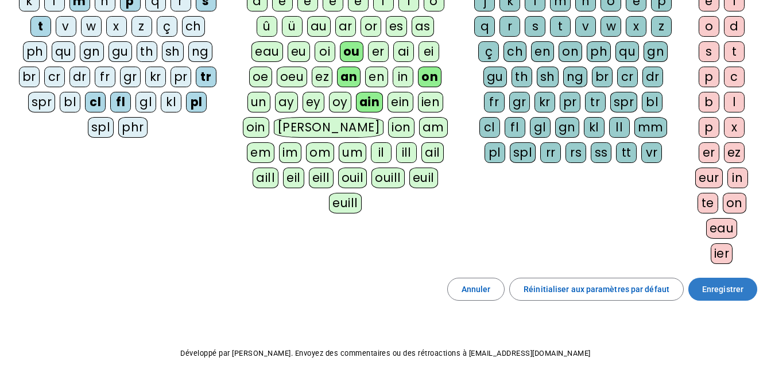
click at [729, 288] on span "Enregistrer" at bounding box center [722, 289] width 41 height 14
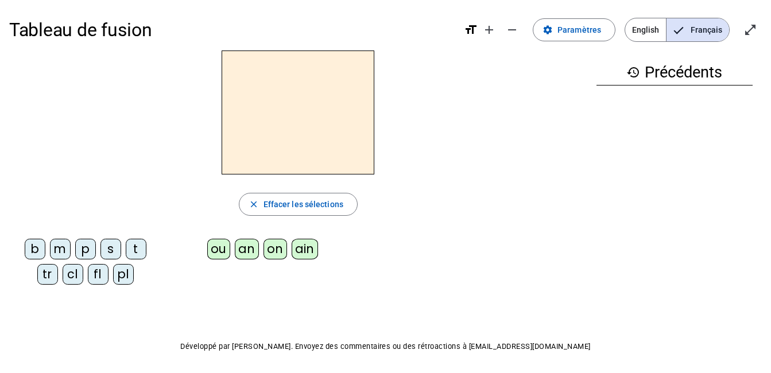
click at [38, 247] on div "b" at bounding box center [35, 249] width 21 height 21
click at [272, 247] on div "on" at bounding box center [275, 249] width 24 height 21
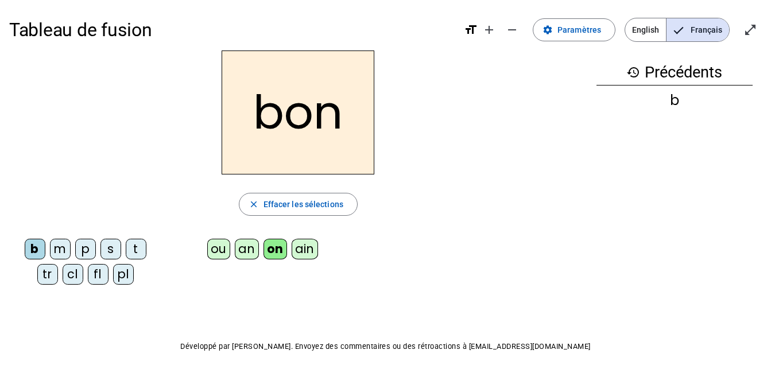
click at [307, 250] on div "ain" at bounding box center [305, 249] width 27 height 21
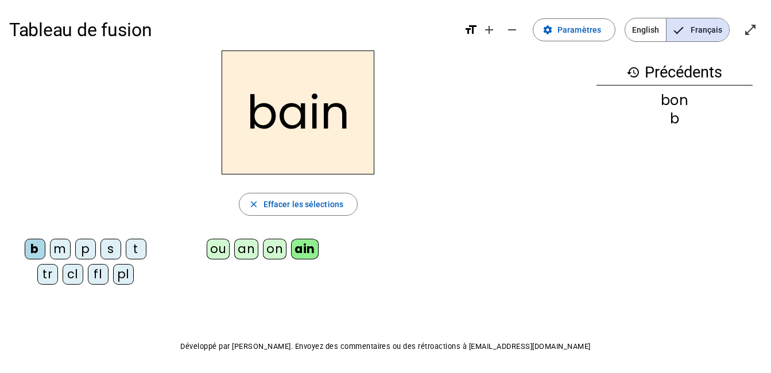
click at [60, 247] on div "m" at bounding box center [60, 249] width 21 height 21
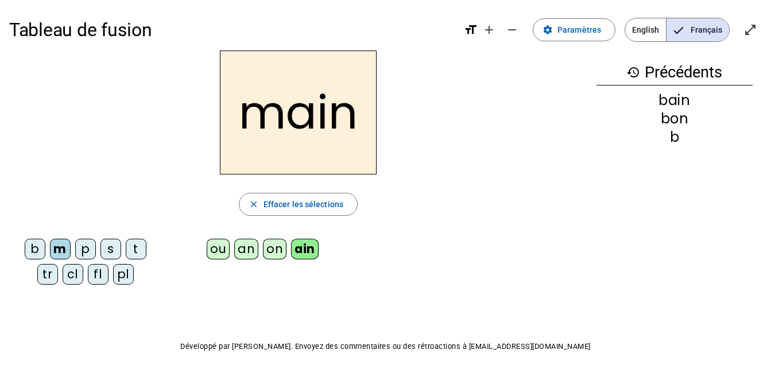
click at [140, 250] on div "t" at bounding box center [136, 249] width 21 height 21
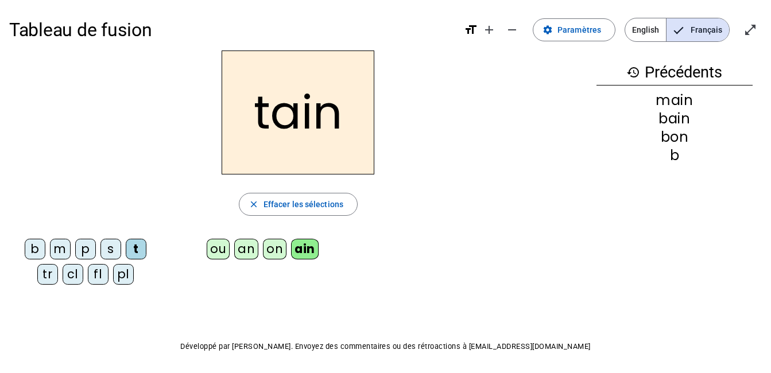
click at [45, 274] on div "tr" at bounding box center [47, 274] width 21 height 21
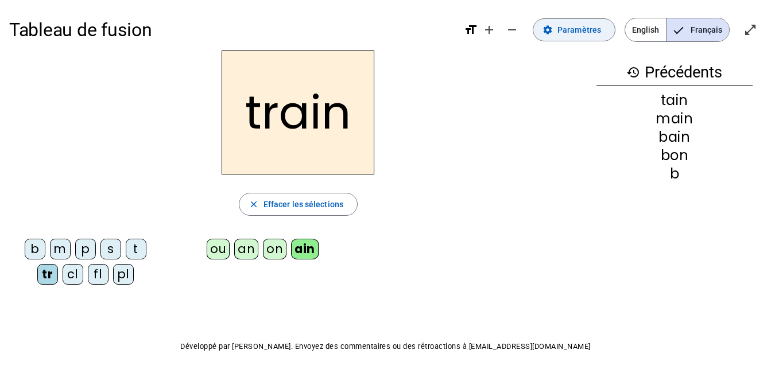
click at [559, 27] on span at bounding box center [574, 30] width 82 height 28
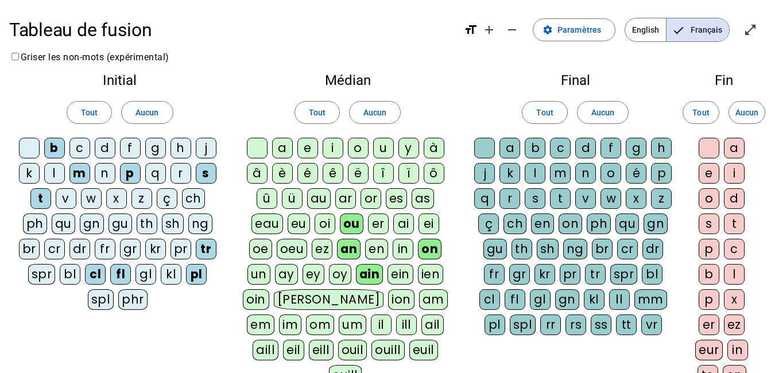
click at [135, 250] on div "gr" at bounding box center [130, 249] width 21 height 21
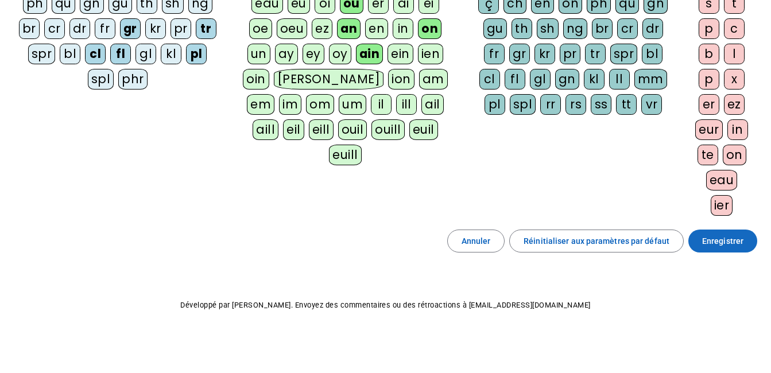
click at [715, 245] on span "Enregistrer" at bounding box center [722, 241] width 41 height 14
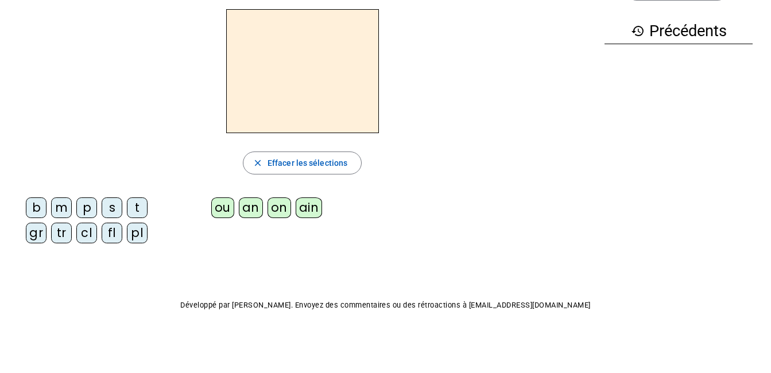
scroll to position [41, 0]
click at [68, 232] on div "tr" at bounding box center [61, 233] width 21 height 21
click at [307, 207] on div "ain" at bounding box center [309, 207] width 27 height 21
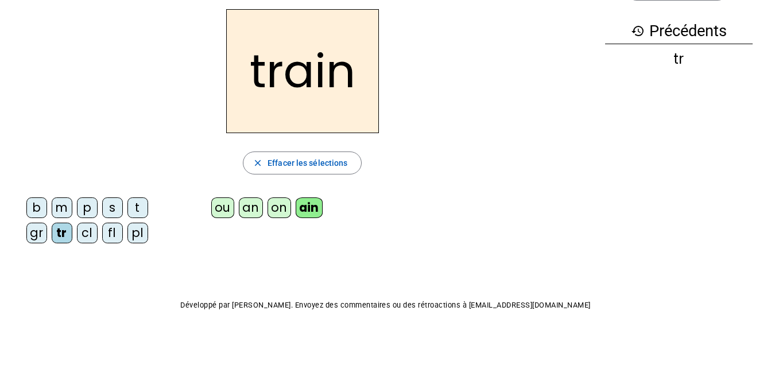
click at [37, 227] on div "gr" at bounding box center [36, 233] width 21 height 21
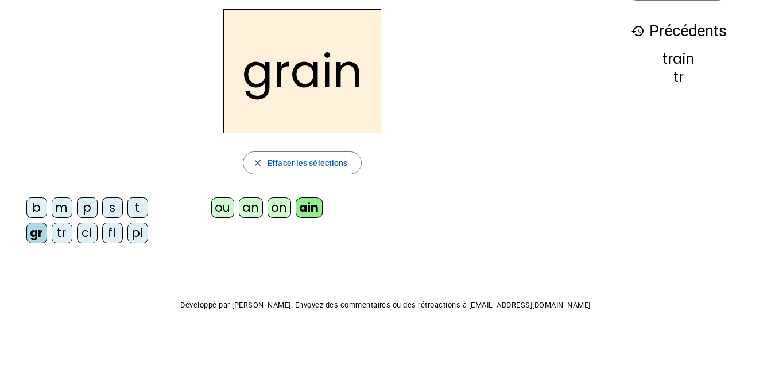
click at [111, 214] on div "s" at bounding box center [112, 207] width 21 height 21
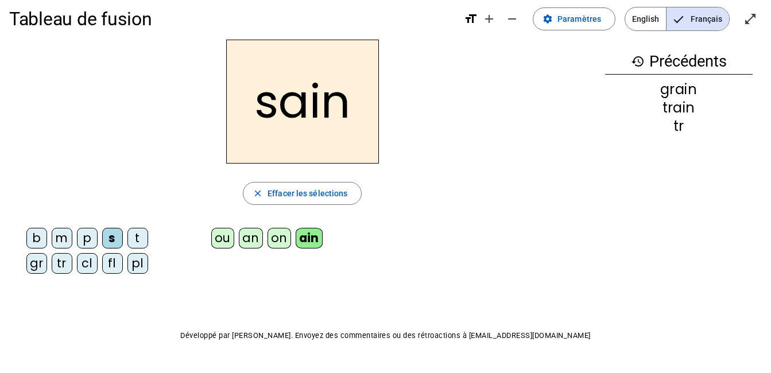
scroll to position [0, 0]
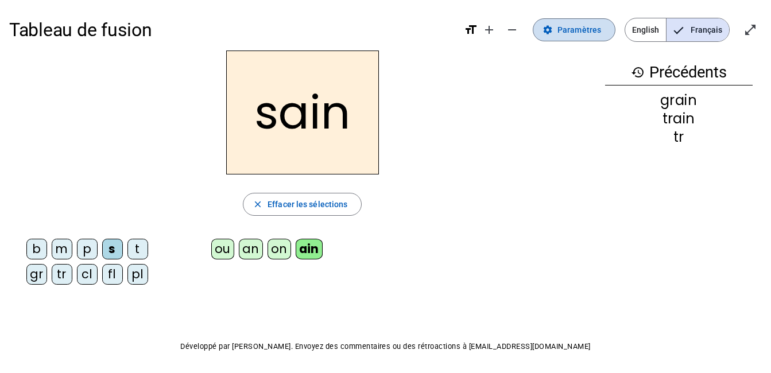
click at [570, 30] on span "Paramètres" at bounding box center [579, 30] width 44 height 14
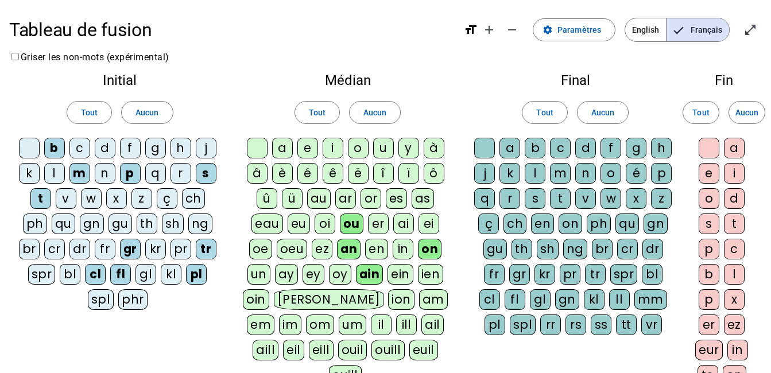
click at [153, 148] on div "g" at bounding box center [155, 148] width 21 height 21
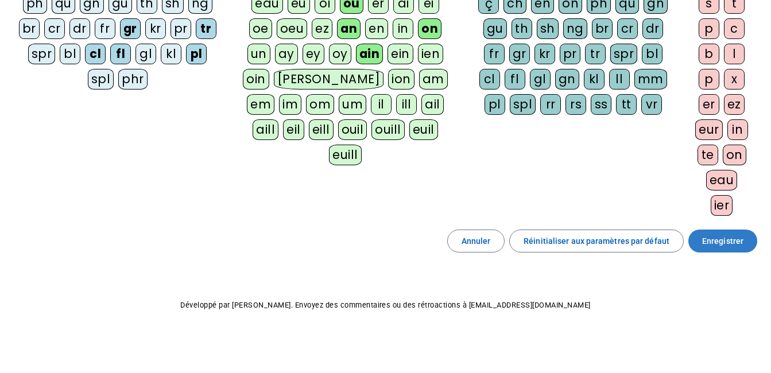
click at [721, 244] on span "Enregistrer" at bounding box center [722, 241] width 41 height 14
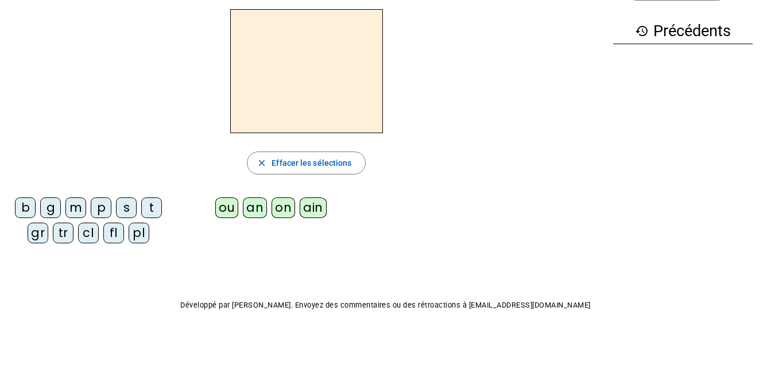
click at [20, 212] on div "b" at bounding box center [25, 207] width 21 height 21
click at [277, 211] on div "on" at bounding box center [284, 207] width 24 height 21
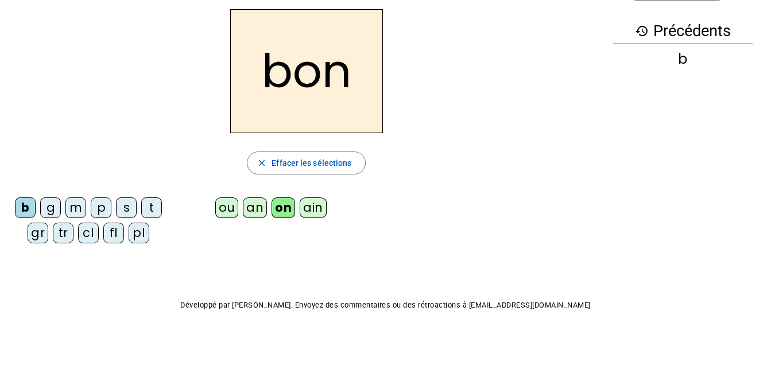
click at [303, 209] on div "ain" at bounding box center [313, 207] width 27 height 21
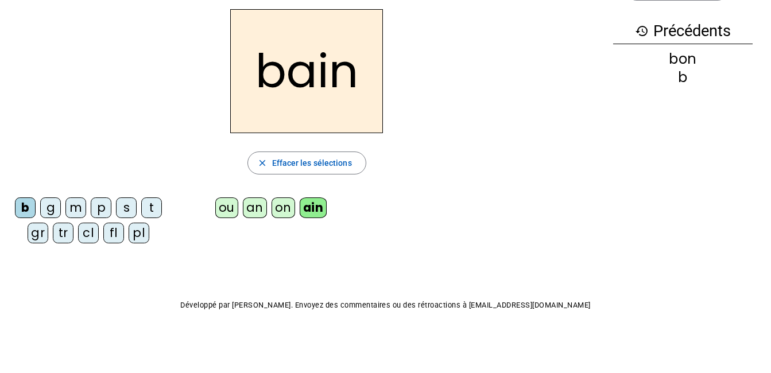
click at [72, 206] on div "m" at bounding box center [75, 207] width 21 height 21
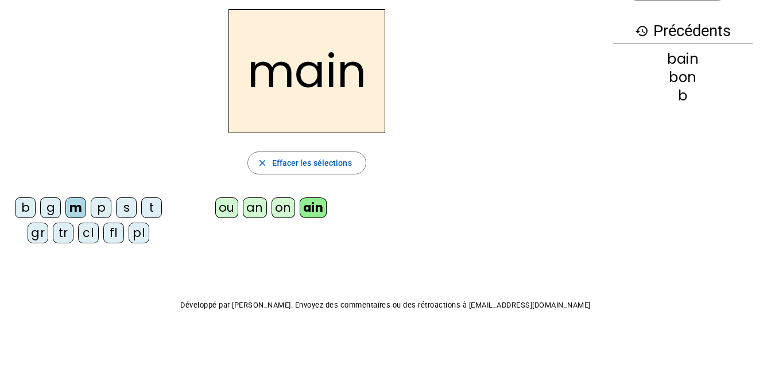
click at [154, 210] on div "t" at bounding box center [151, 207] width 21 height 21
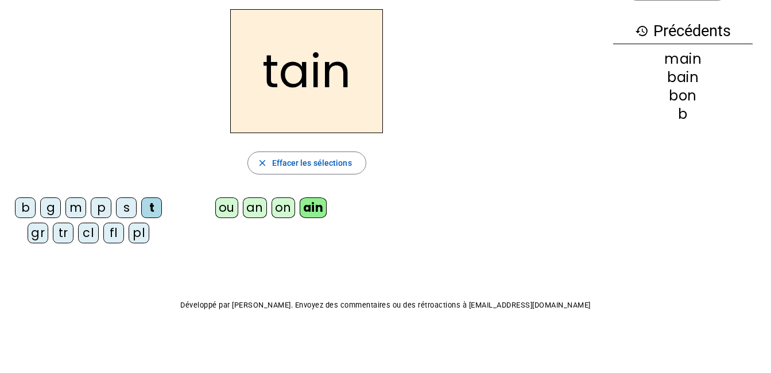
click at [59, 235] on div "tr" at bounding box center [63, 233] width 21 height 21
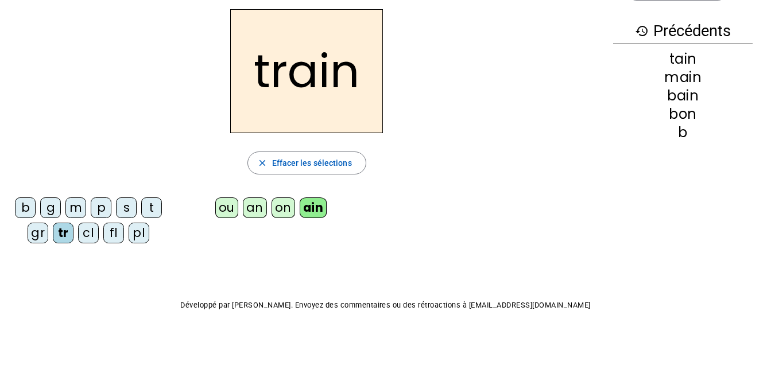
click at [46, 234] on div "gr" at bounding box center [38, 233] width 21 height 21
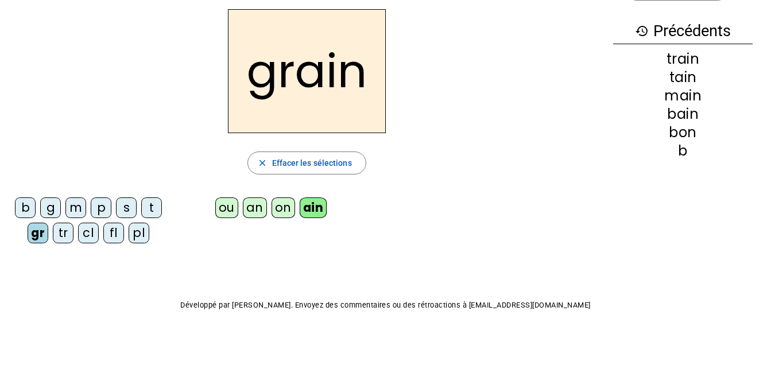
click at [53, 210] on div "g" at bounding box center [50, 207] width 21 height 21
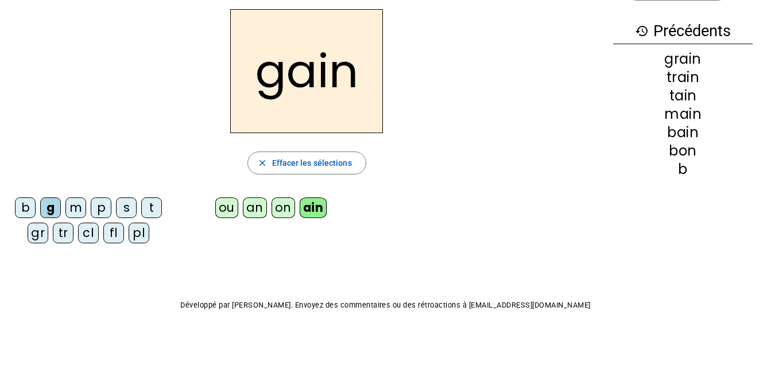
click at [127, 214] on div "s" at bounding box center [126, 207] width 21 height 21
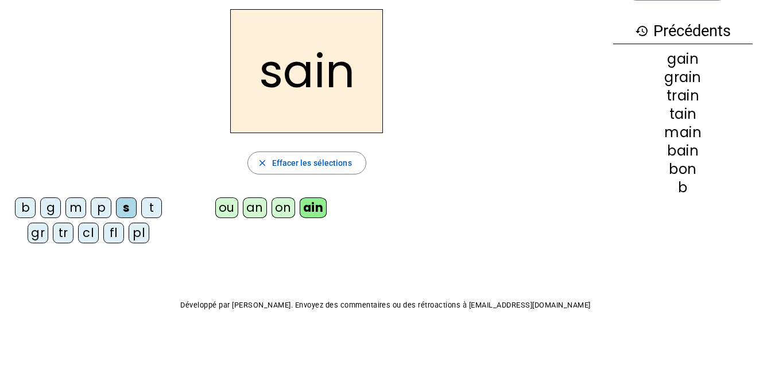
click at [100, 211] on div "p" at bounding box center [101, 207] width 21 height 21
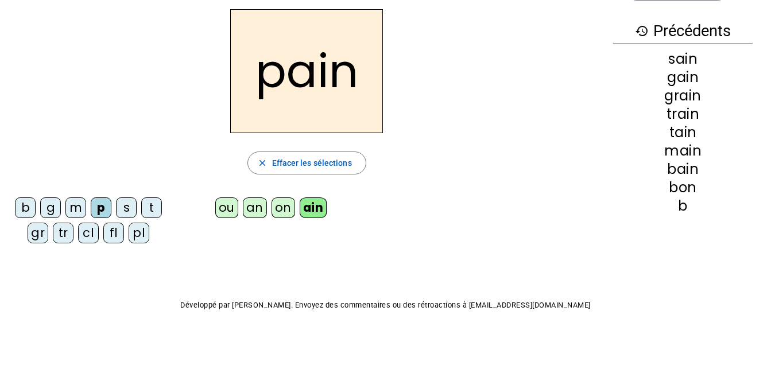
click at [139, 233] on div "pl" at bounding box center [139, 233] width 21 height 21
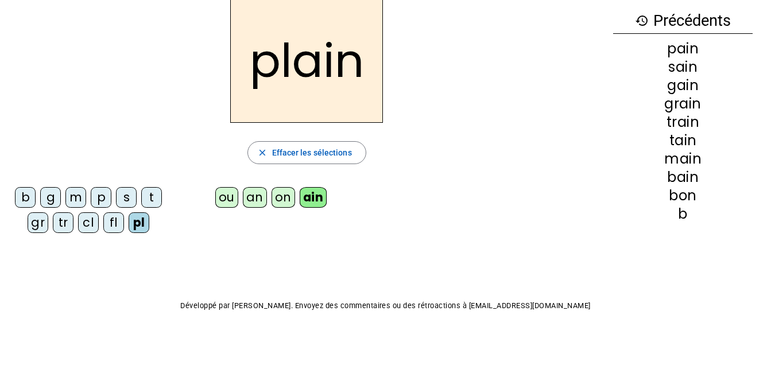
click at [251, 198] on div "an" at bounding box center [255, 197] width 24 height 21
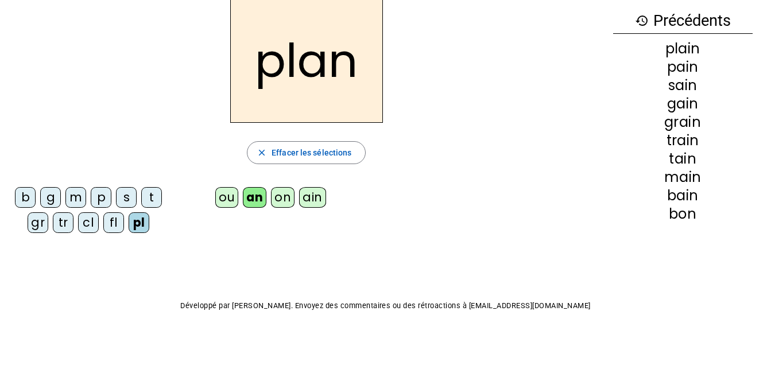
click at [117, 224] on div "fl" at bounding box center [113, 222] width 21 height 21
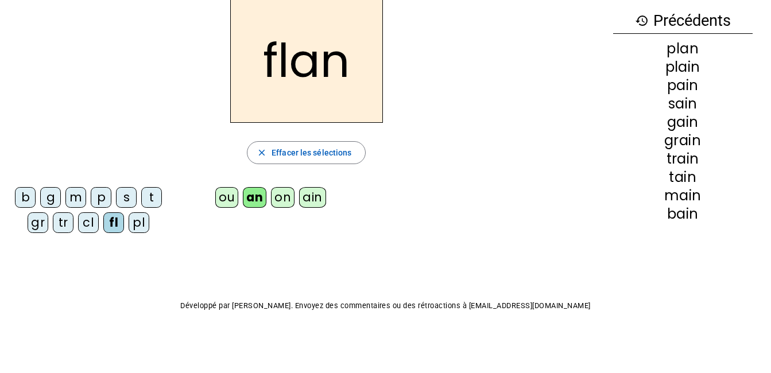
click at [222, 197] on div "ou" at bounding box center [226, 197] width 23 height 21
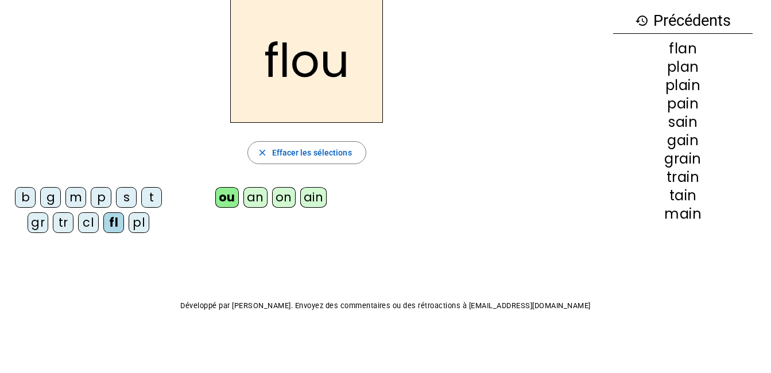
click at [90, 219] on div "cl" at bounding box center [88, 222] width 21 height 21
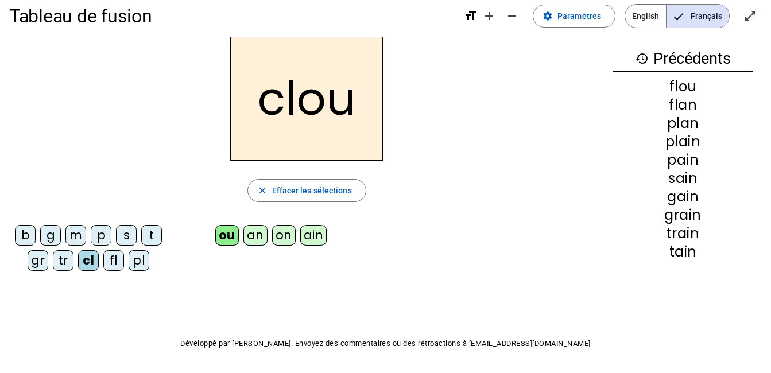
scroll to position [0, 0]
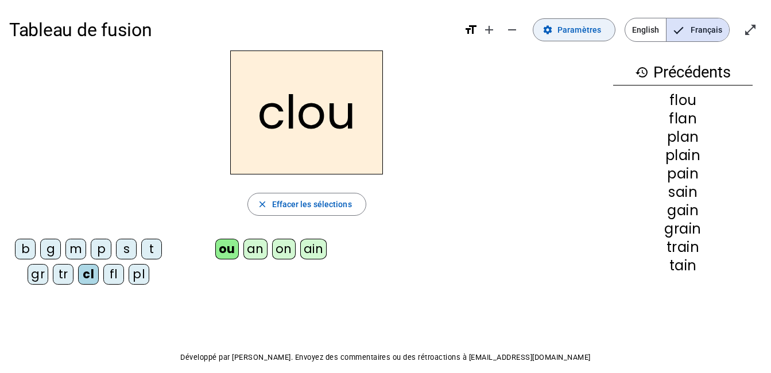
click at [573, 27] on span "Paramètres" at bounding box center [579, 30] width 44 height 14
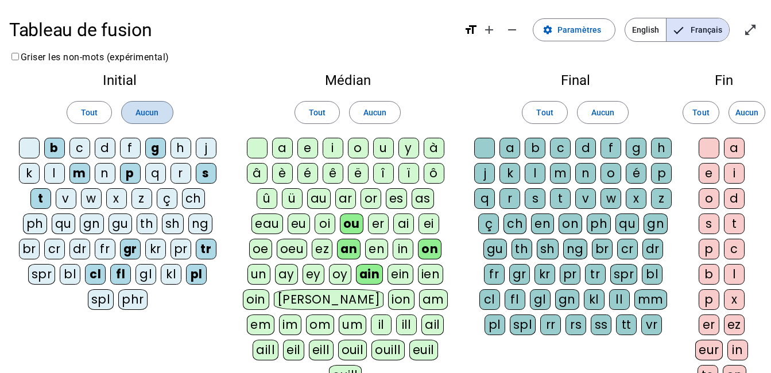
click at [158, 117] on span "Aucun" at bounding box center [146, 113] width 23 height 14
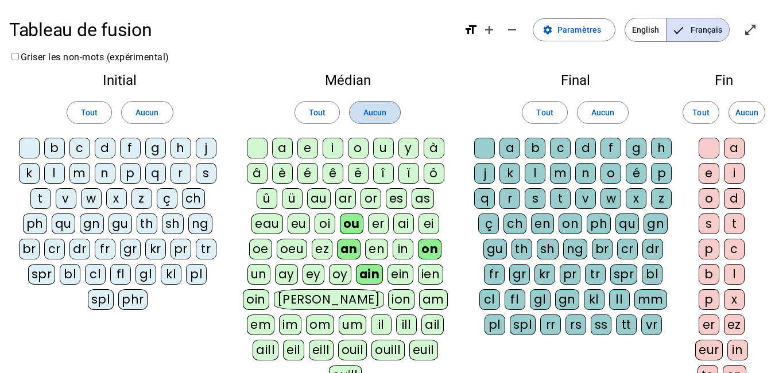
click at [394, 110] on span at bounding box center [375, 113] width 51 height 28
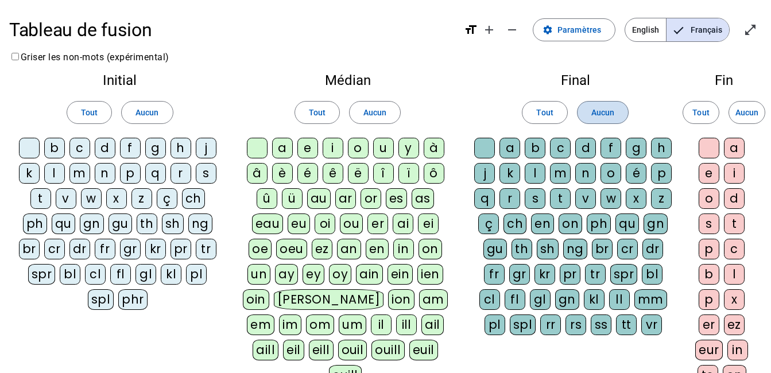
click at [612, 104] on span at bounding box center [602, 113] width 51 height 28
click at [767, 112] on div "Tableau de fusion format_size add remove settings Paramètres English Français o…" at bounding box center [385, 297] width 771 height 594
click at [759, 114] on span at bounding box center [747, 113] width 36 height 28
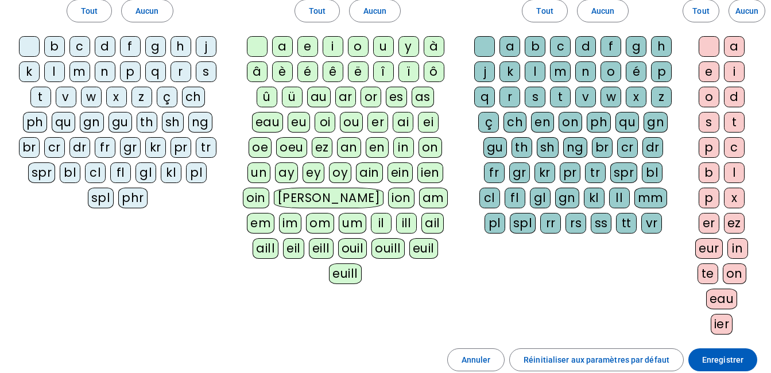
scroll to position [57, 0]
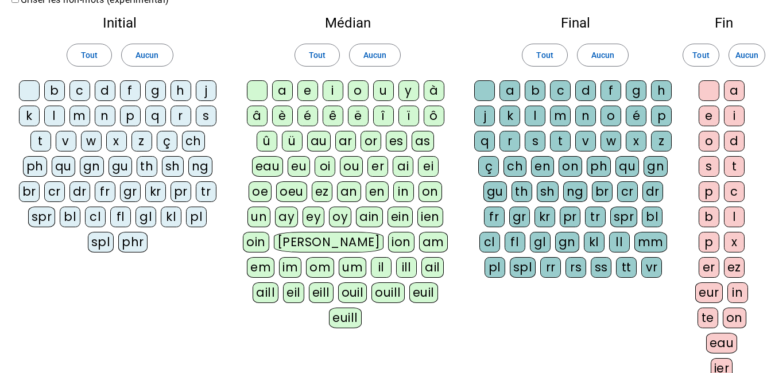
click at [52, 92] on div "b" at bounding box center [54, 90] width 21 height 21
click at [100, 91] on div "d" at bounding box center [105, 90] width 21 height 21
click at [134, 91] on div "f" at bounding box center [130, 90] width 21 height 21
click at [130, 118] on div "p" at bounding box center [130, 116] width 21 height 21
click at [201, 118] on div "s" at bounding box center [206, 116] width 21 height 21
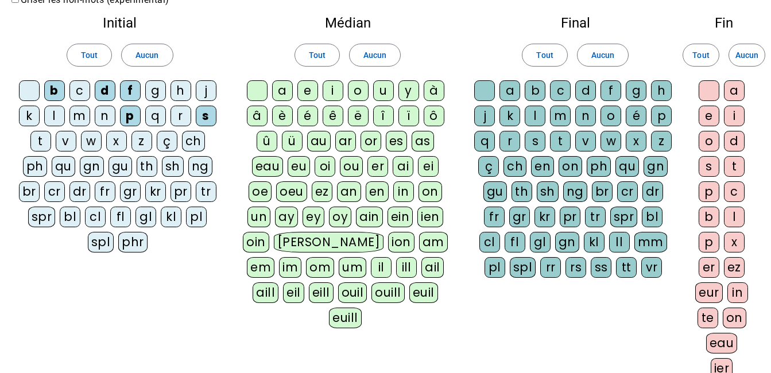
click at [46, 144] on div "t" at bounding box center [40, 141] width 21 height 21
click at [398, 169] on div "ai" at bounding box center [403, 166] width 21 height 21
click at [347, 194] on div "an" at bounding box center [349, 191] width 24 height 21
click at [430, 188] on div "on" at bounding box center [430, 191] width 24 height 21
click at [487, 92] on div at bounding box center [484, 90] width 21 height 21
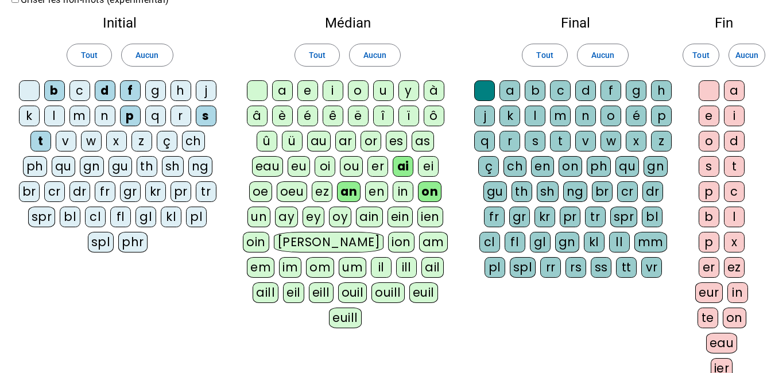
click at [564, 115] on div "m" at bounding box center [560, 116] width 21 height 21
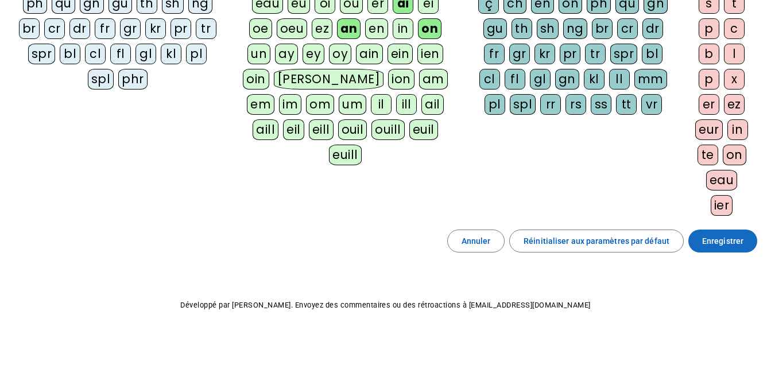
click at [735, 240] on span "Enregistrer" at bounding box center [722, 241] width 41 height 14
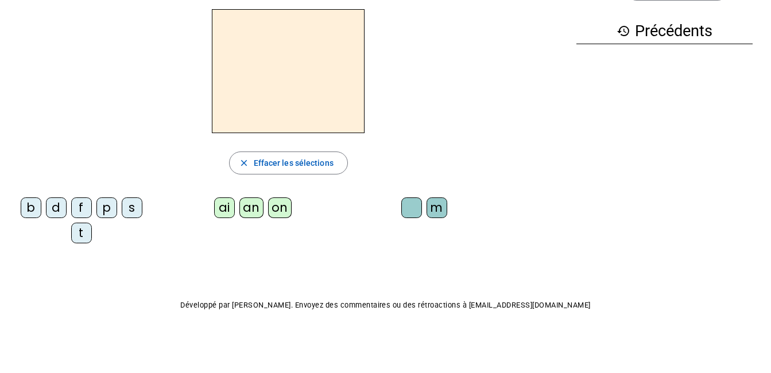
scroll to position [41, 0]
click at [81, 231] on div "t" at bounding box center [81, 233] width 21 height 21
click at [253, 200] on div "an" at bounding box center [251, 207] width 24 height 21
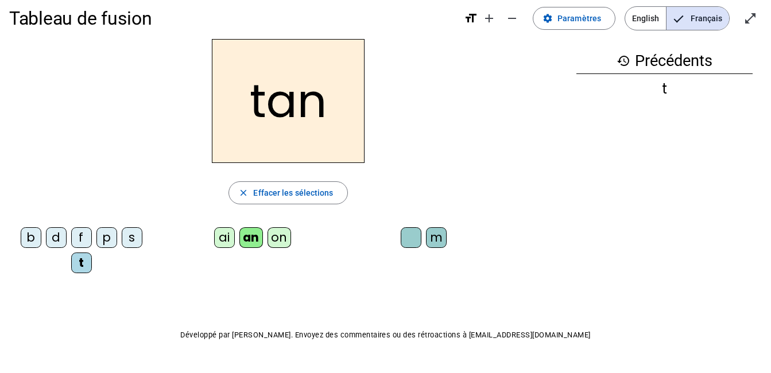
scroll to position [0, 0]
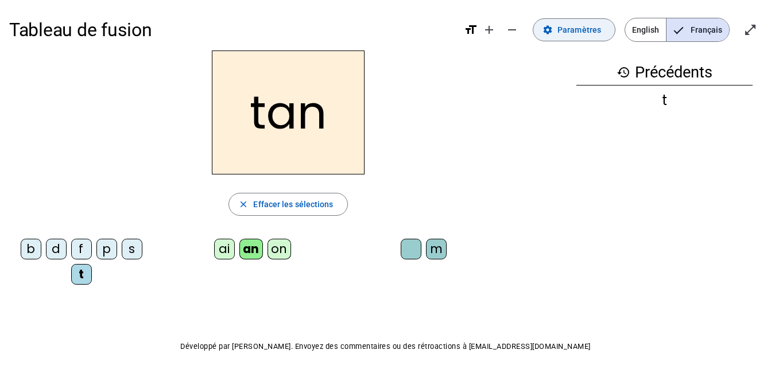
click at [568, 27] on span "Paramètres" at bounding box center [579, 30] width 44 height 14
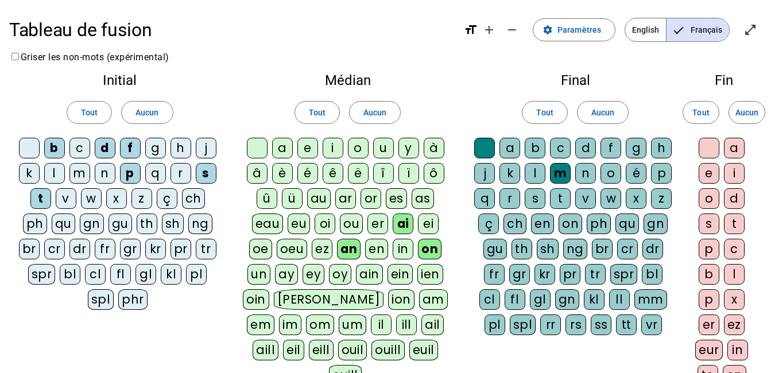
click at [402, 248] on div "in" at bounding box center [403, 249] width 21 height 21
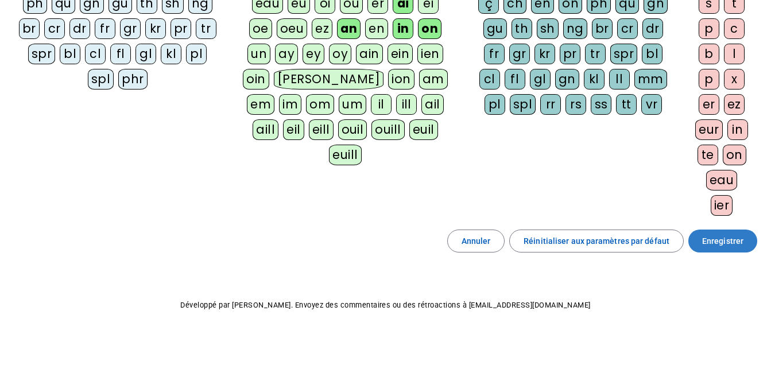
click at [731, 246] on span "Enregistrer" at bounding box center [722, 241] width 41 height 14
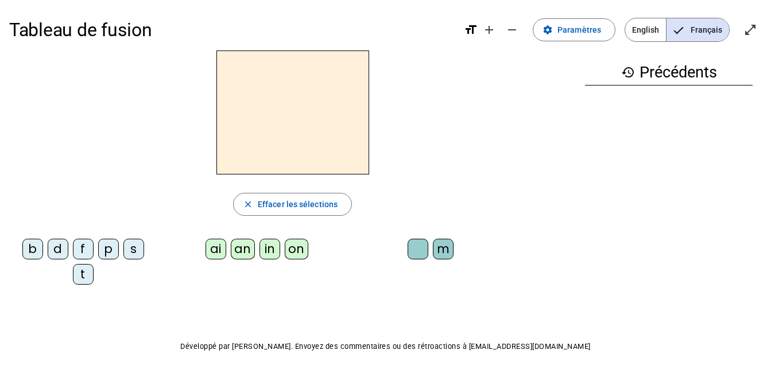
click at [85, 277] on div "t" at bounding box center [83, 274] width 21 height 21
click at [242, 251] on div "an" at bounding box center [243, 249] width 24 height 21
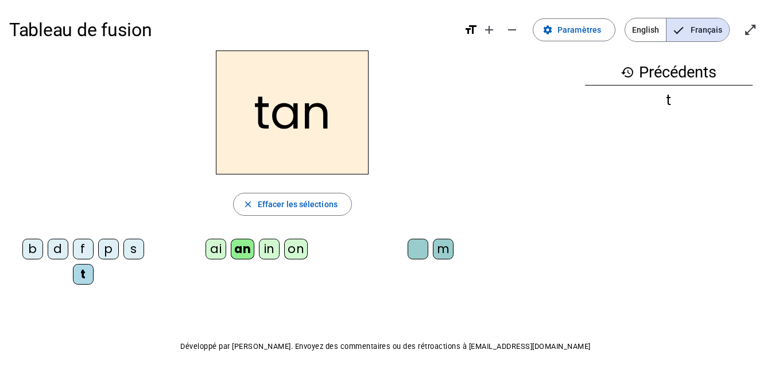
click at [265, 249] on div "in" at bounding box center [269, 249] width 21 height 21
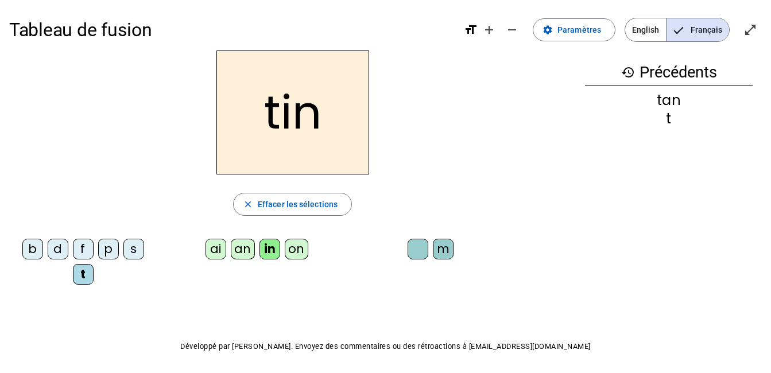
click at [288, 252] on div "on" at bounding box center [297, 249] width 24 height 21
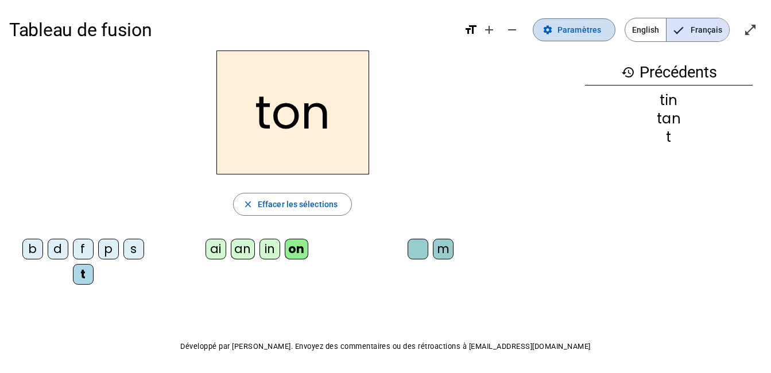
click at [575, 21] on span at bounding box center [574, 30] width 82 height 28
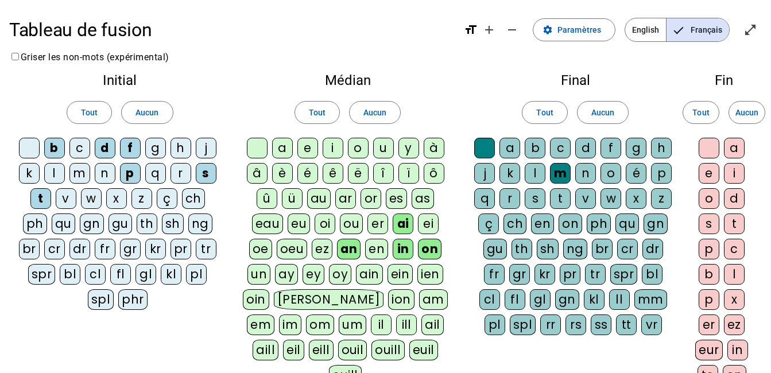
click at [83, 175] on div "m" at bounding box center [79, 173] width 21 height 21
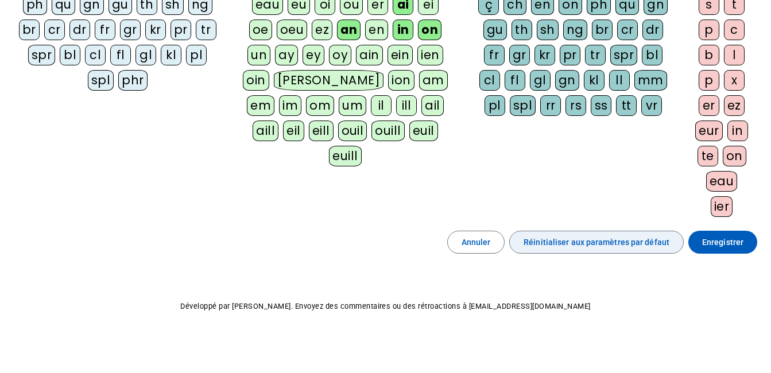
scroll to position [220, 0]
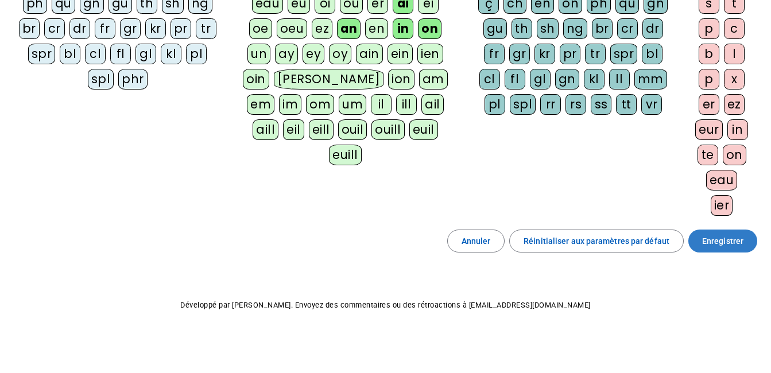
click at [715, 239] on span "Enregistrer" at bounding box center [722, 241] width 41 height 14
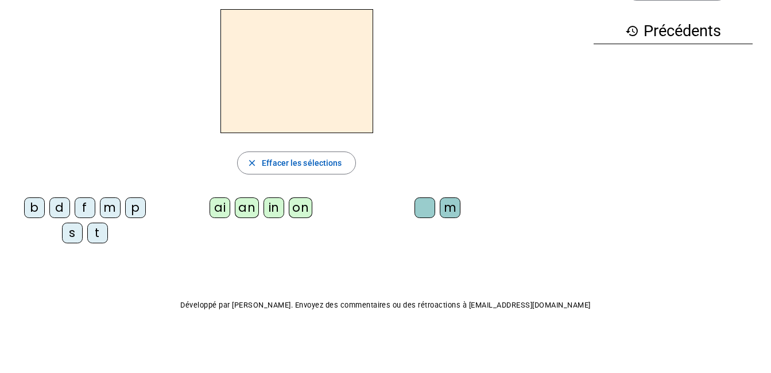
click at [88, 234] on div "t" at bounding box center [97, 233] width 21 height 21
click at [304, 205] on div "on" at bounding box center [301, 207] width 24 height 21
click at [106, 208] on div "m" at bounding box center [110, 207] width 21 height 21
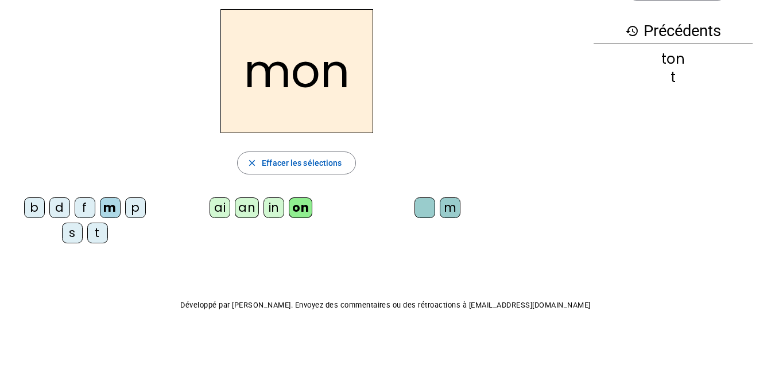
click at [76, 235] on div "s" at bounding box center [72, 233] width 21 height 21
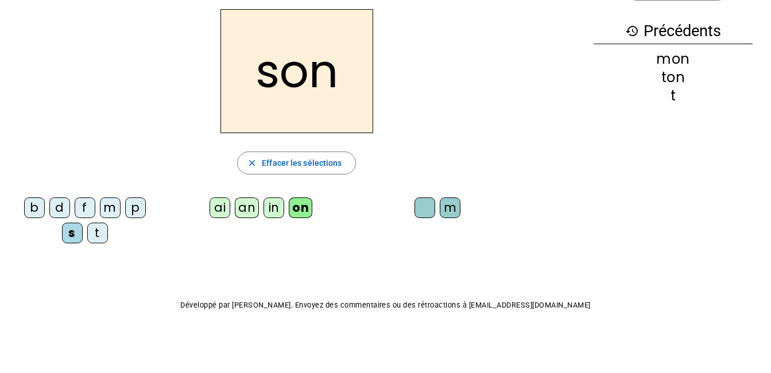
click at [36, 208] on div "b" at bounding box center [34, 207] width 21 height 21
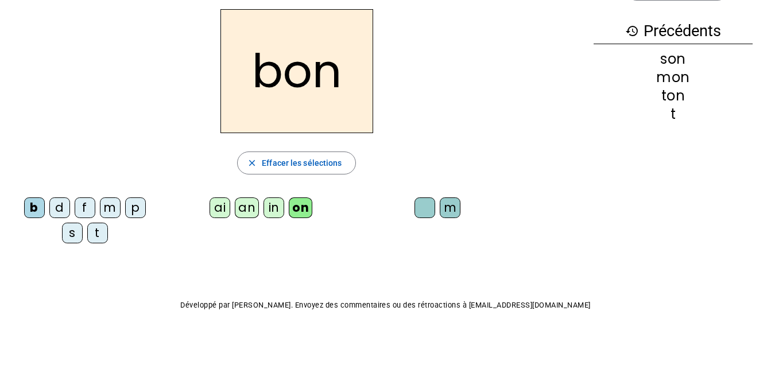
click at [245, 215] on div "an" at bounding box center [247, 207] width 24 height 21
click at [133, 211] on div "p" at bounding box center [135, 207] width 21 height 21
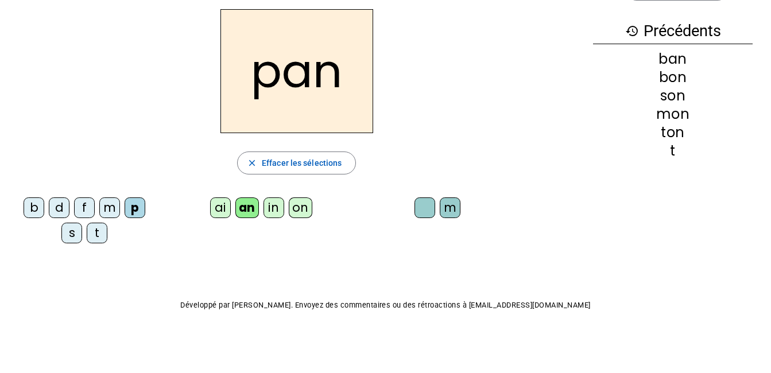
click at [278, 208] on div "in" at bounding box center [273, 207] width 21 height 21
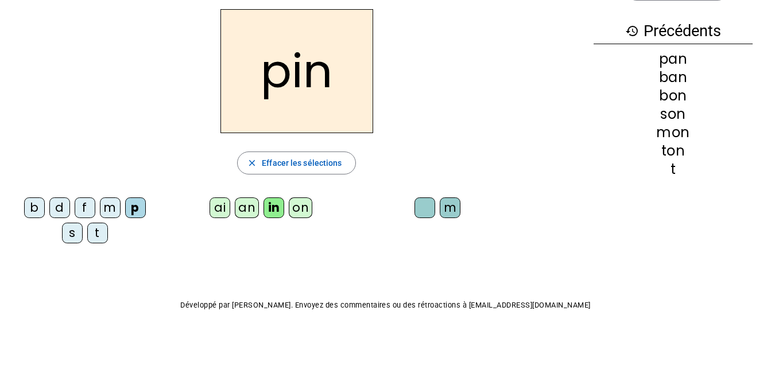
click at [86, 213] on div "f" at bounding box center [85, 207] width 21 height 21
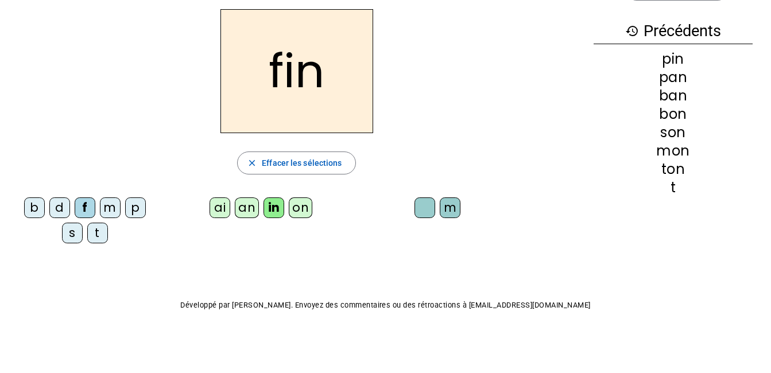
click at [227, 213] on div "ai" at bounding box center [220, 207] width 21 height 21
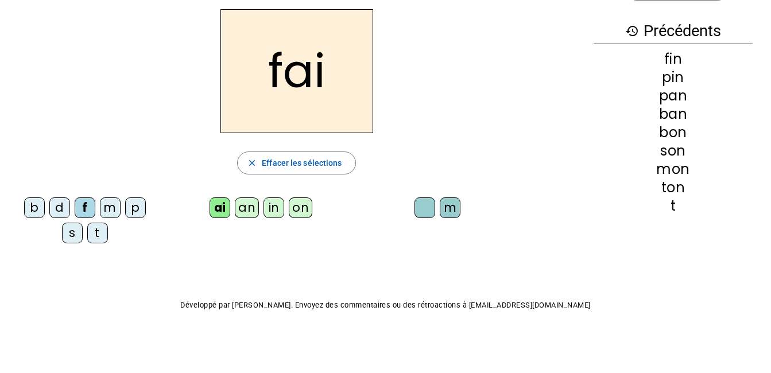
click at [452, 210] on div "m" at bounding box center [450, 207] width 21 height 21
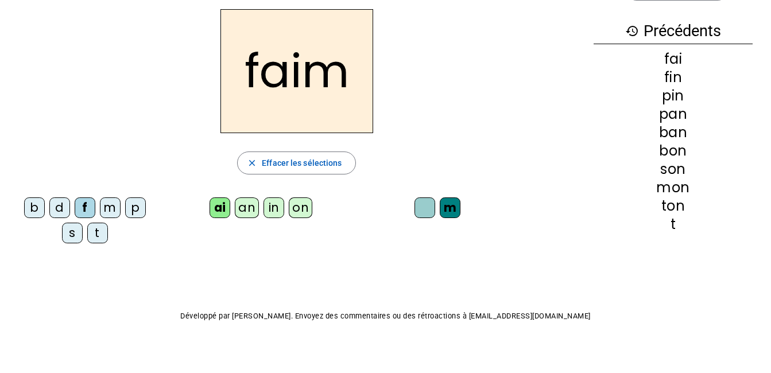
scroll to position [52, 0]
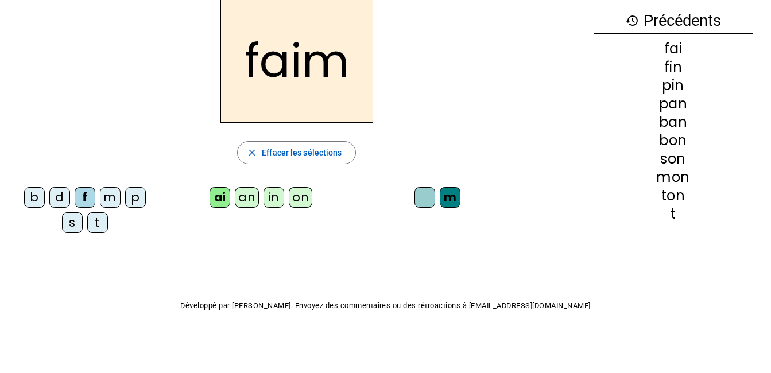
click at [60, 200] on div "d" at bounding box center [59, 197] width 21 height 21
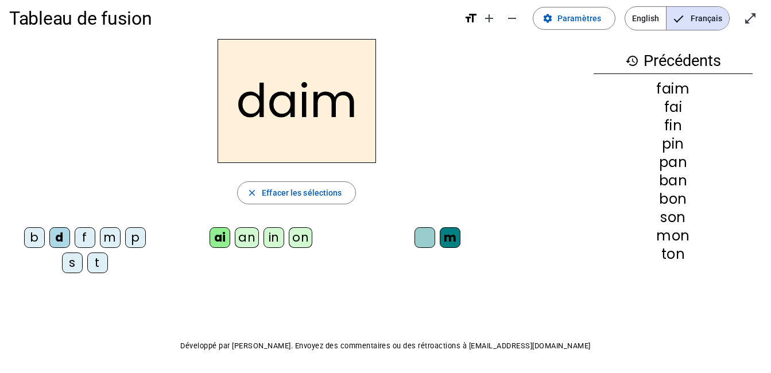
scroll to position [0, 0]
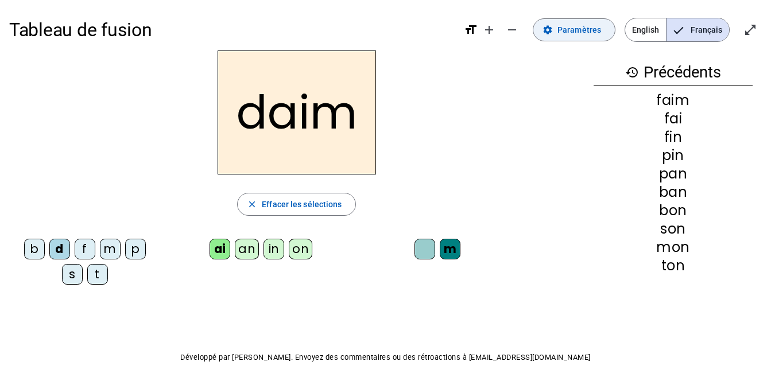
click at [571, 27] on span "Paramètres" at bounding box center [579, 30] width 44 height 14
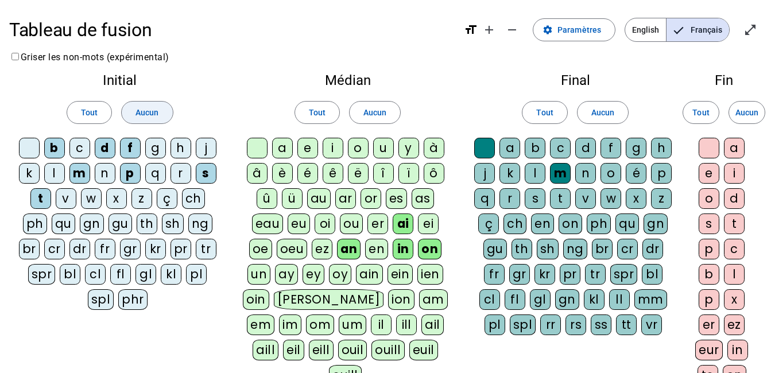
click at [150, 113] on span "Aucun" at bounding box center [146, 113] width 23 height 14
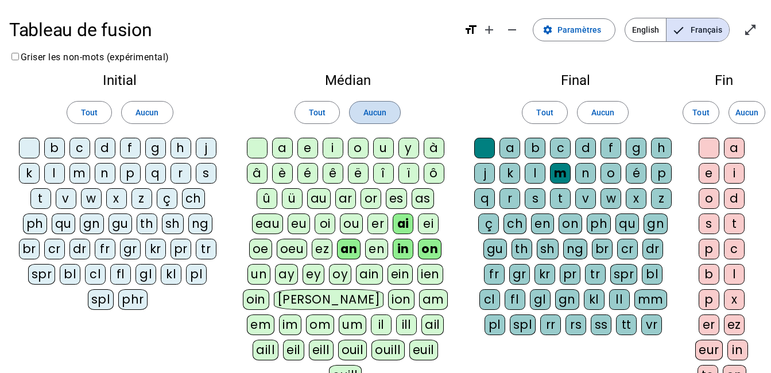
click at [371, 111] on span "Aucun" at bounding box center [374, 113] width 23 height 14
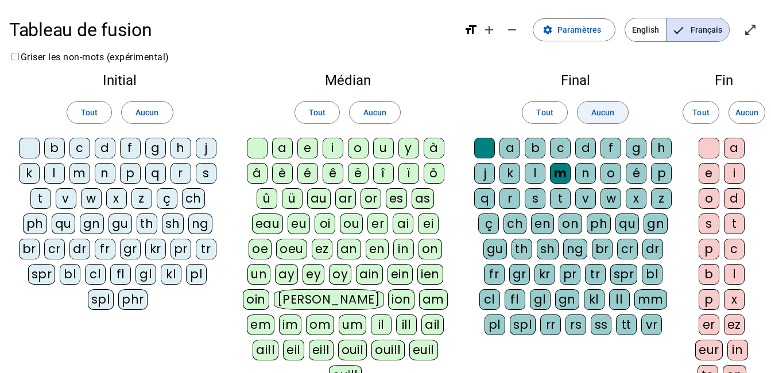
click at [618, 110] on span at bounding box center [602, 113] width 51 height 28
click at [751, 109] on span "Aucun" at bounding box center [746, 113] width 23 height 14
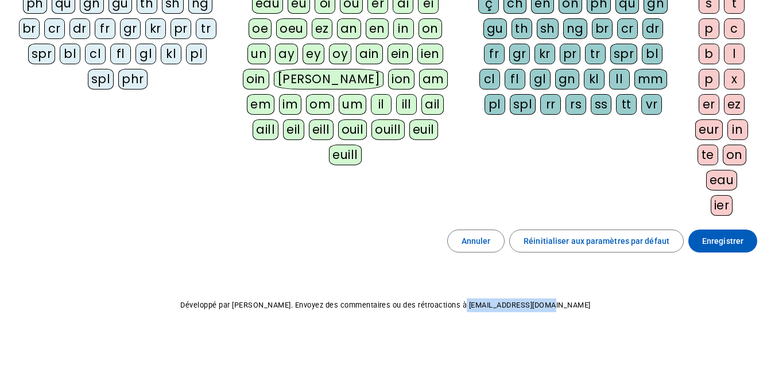
drag, startPoint x: 483, startPoint y: 304, endPoint x: 569, endPoint y: 303, distance: 86.1
click at [569, 303] on p "Développé par [PERSON_NAME]. Envoyez des commentaires ou des rétroactions à [EM…" at bounding box center [385, 305] width 753 height 14
copy p "[EMAIL_ADDRESS][DOMAIN_NAME]"
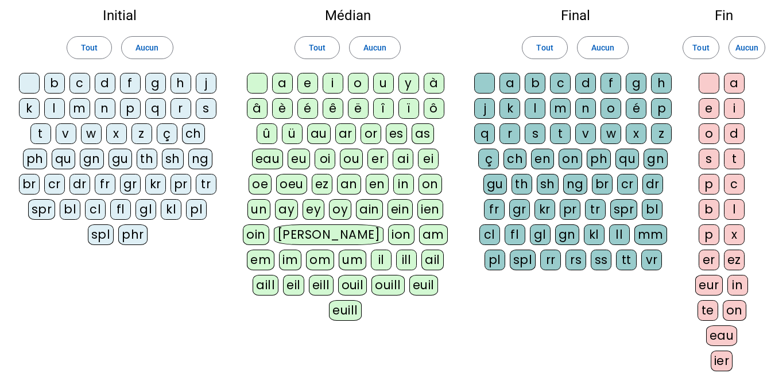
scroll to position [48, 0]
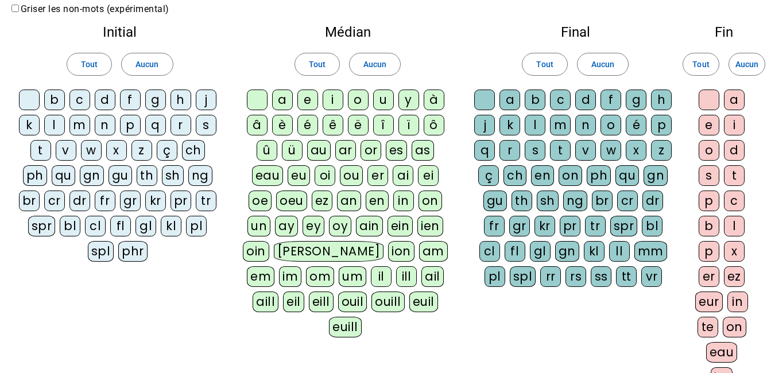
drag, startPoint x: 728, startPoint y: 0, endPoint x: 502, endPoint y: 341, distance: 409.5
click at [502, 341] on div "Initial Tout Aucun b c d f g h j k l m n p q r s t v w x z ç ch ph qu gn gu th …" at bounding box center [385, 209] width 753 height 386
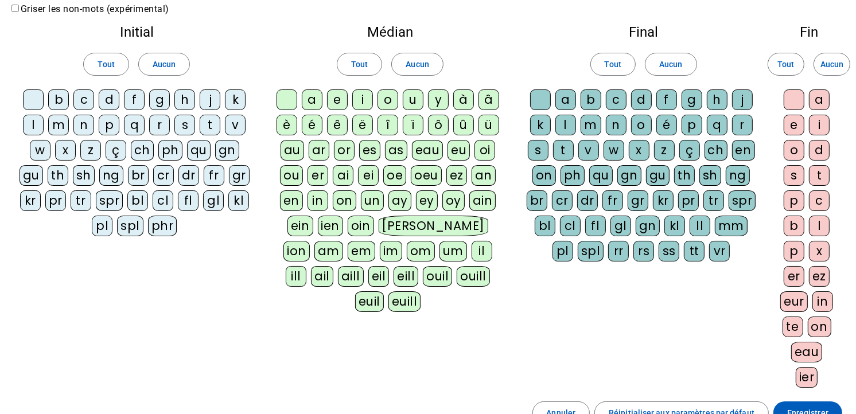
drag, startPoint x: 776, startPoint y: 1, endPoint x: 575, endPoint y: 336, distance: 390.8
click at [575, 336] on div "Initial Tout Aucun b c d f g h j k l m n p q r s t v w x z ç ch ph qu gn gu th …" at bounding box center [428, 209] width 838 height 386
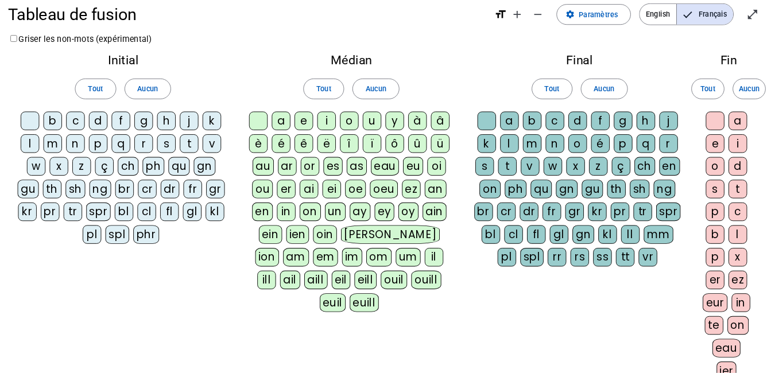
scroll to position [0, 0]
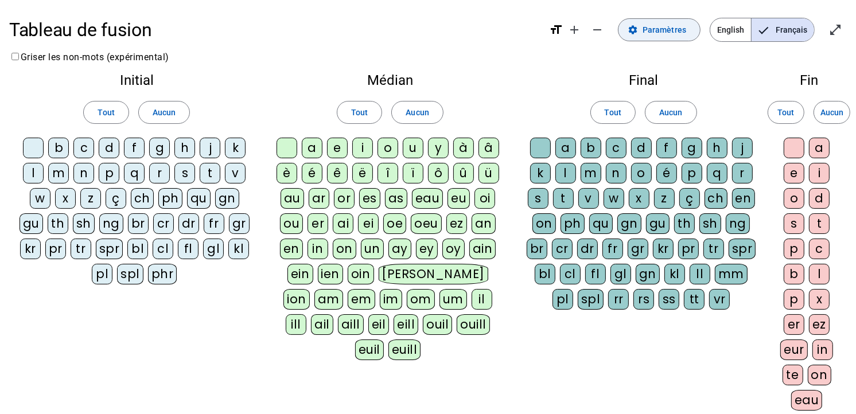
click at [654, 34] on span "Paramètres" at bounding box center [665, 30] width 44 height 14
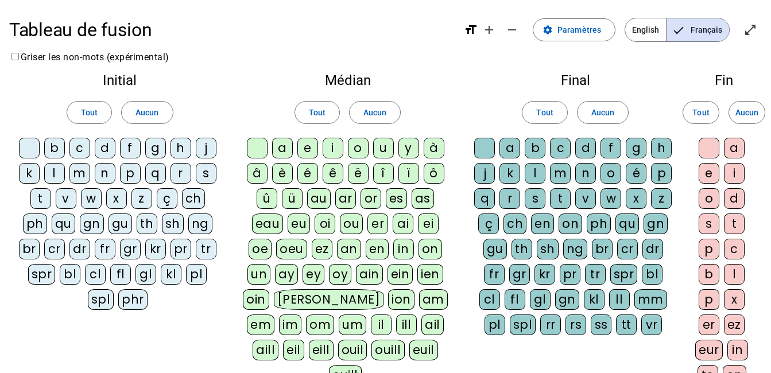
drag, startPoint x: 793, startPoint y: 1, endPoint x: 467, endPoint y: 351, distance: 478.4
click at [467, 351] on div "Initial Tout Aucun b c d f g h j k l m n p q r s t v w x z ç ch ph qu gn gu th …" at bounding box center [385, 257] width 753 height 386
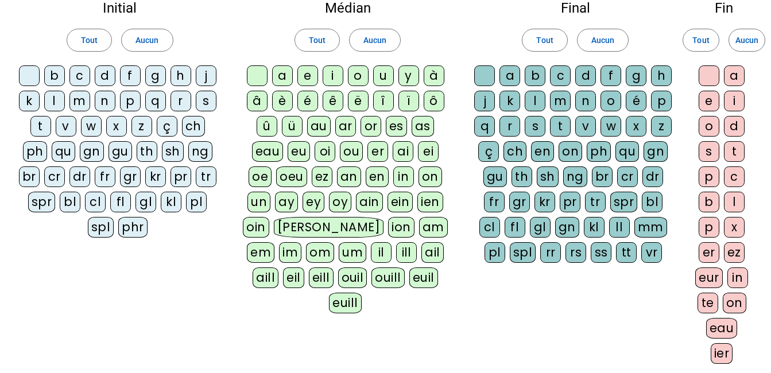
scroll to position [57, 0]
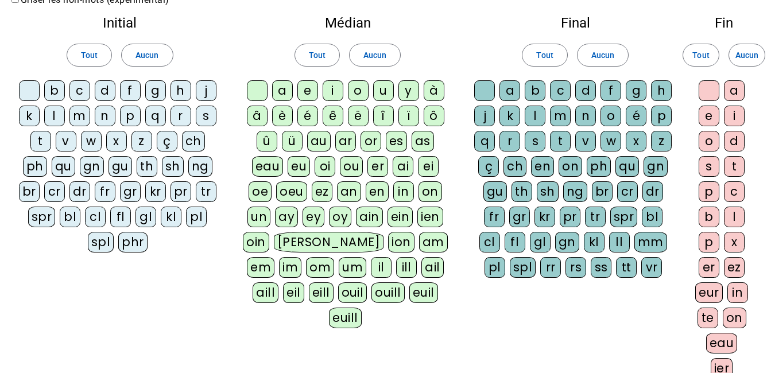
click at [82, 91] on div "c" at bounding box center [79, 90] width 21 height 21
click at [77, 118] on div "m" at bounding box center [79, 116] width 21 height 21
click at [137, 109] on div "p" at bounding box center [130, 116] width 21 height 21
click at [207, 113] on div "s" at bounding box center [206, 116] width 21 height 21
click at [278, 89] on div "a" at bounding box center [282, 90] width 21 height 21
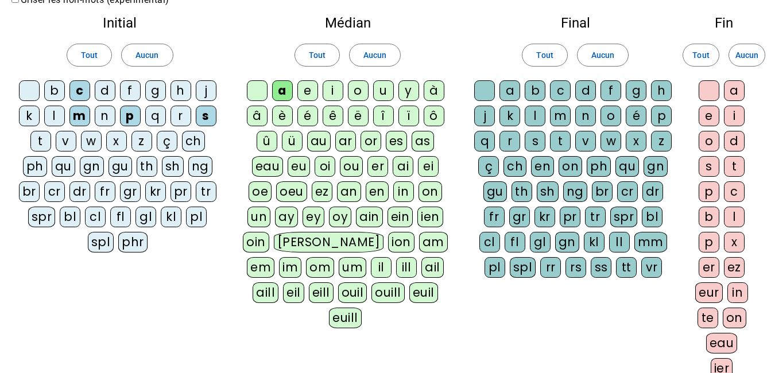
click at [350, 88] on div "o" at bounding box center [358, 90] width 21 height 21
click at [540, 118] on div "l" at bounding box center [535, 116] width 21 height 21
click at [517, 161] on div "ch" at bounding box center [514, 166] width 23 height 21
click at [708, 90] on div at bounding box center [709, 90] width 21 height 21
click at [708, 119] on div "e" at bounding box center [709, 116] width 21 height 21
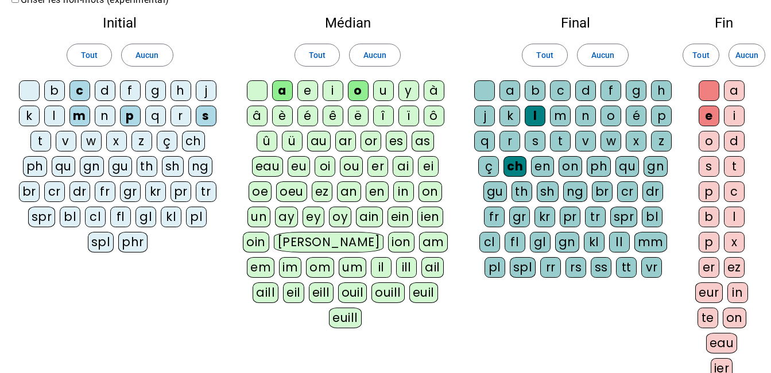
click at [708, 98] on div at bounding box center [709, 90] width 21 height 21
click at [709, 115] on div "e" at bounding box center [709, 116] width 21 height 21
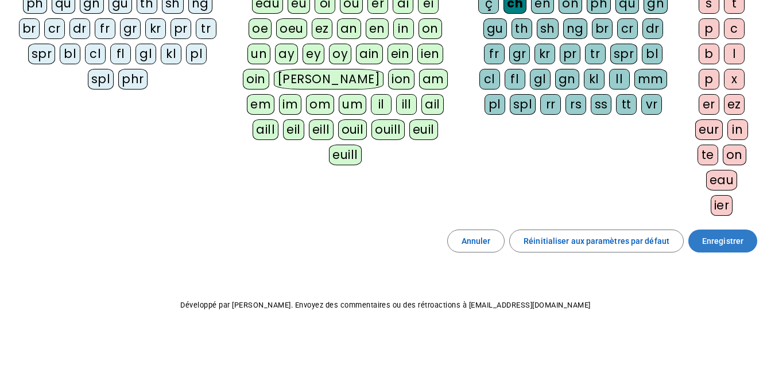
click at [710, 244] on span "Enregistrer" at bounding box center [722, 241] width 41 height 14
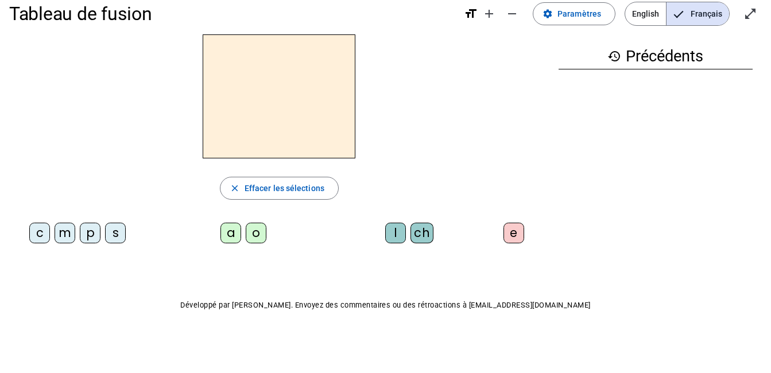
click at [92, 233] on div "p" at bounding box center [90, 233] width 21 height 21
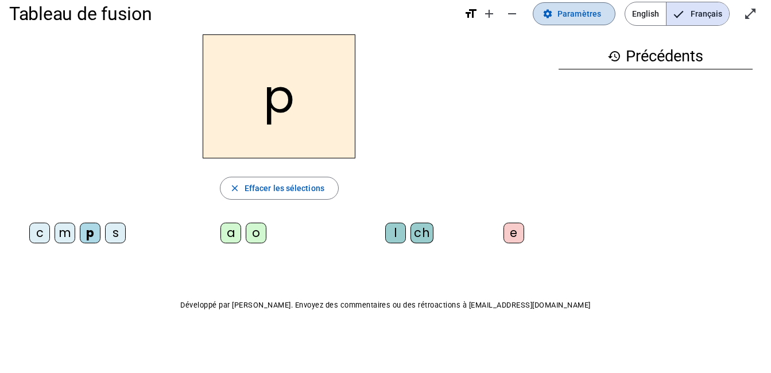
click at [568, 18] on span "Paramètres" at bounding box center [579, 14] width 44 height 14
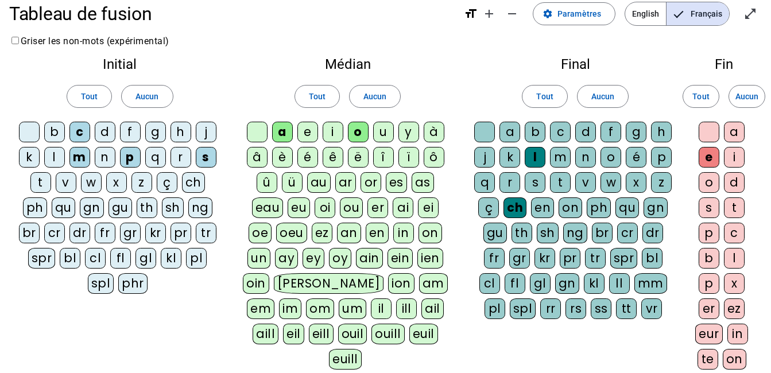
click at [354, 211] on div "ou" at bounding box center [351, 207] width 23 height 21
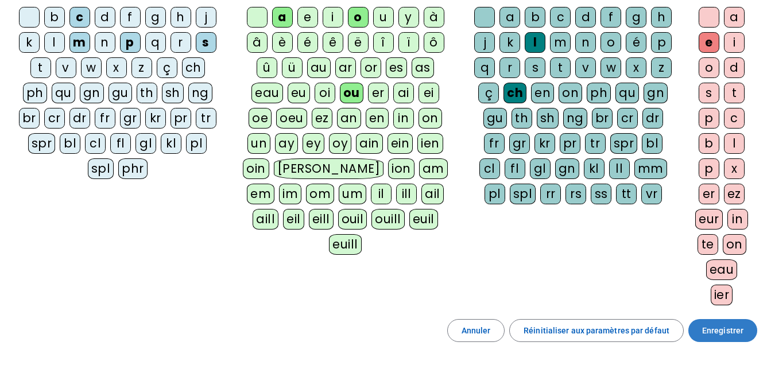
click at [724, 342] on span at bounding box center [722, 331] width 69 height 28
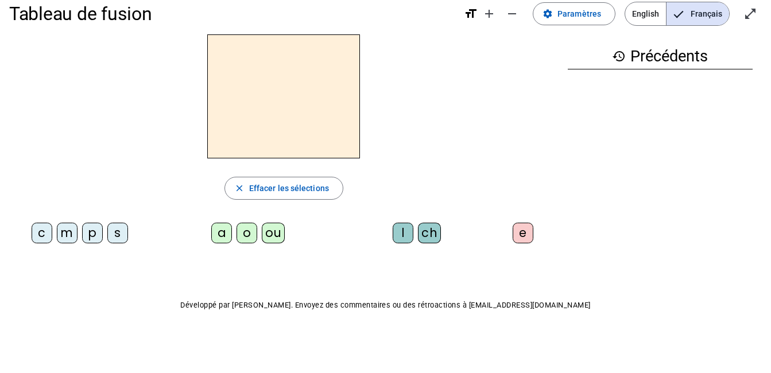
click at [84, 241] on div "p" at bounding box center [92, 233] width 21 height 21
click at [275, 236] on div "ou" at bounding box center [273, 233] width 23 height 21
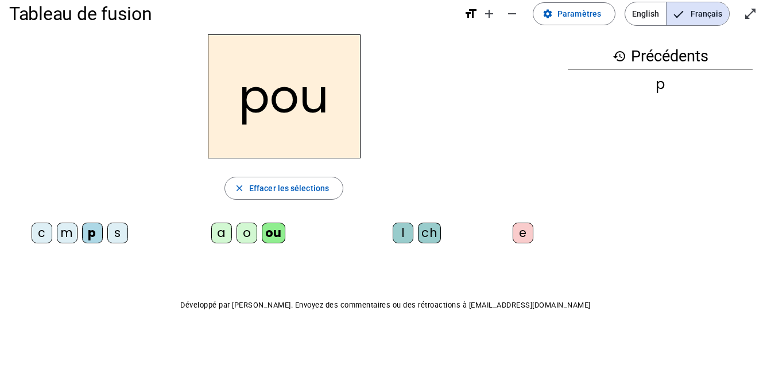
click at [401, 235] on div "l" at bounding box center [403, 233] width 21 height 21
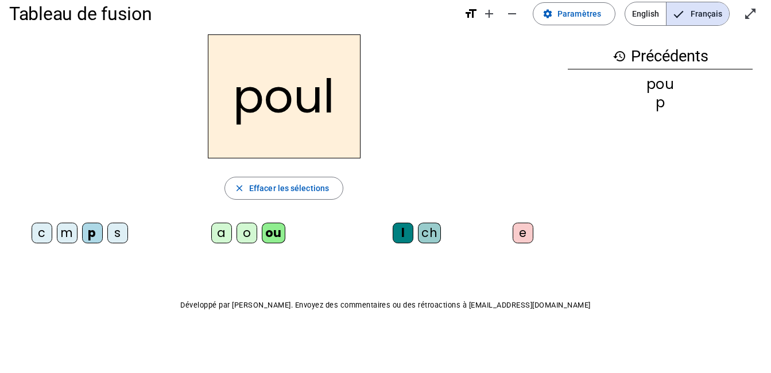
click at [530, 236] on div "e" at bounding box center [523, 233] width 21 height 21
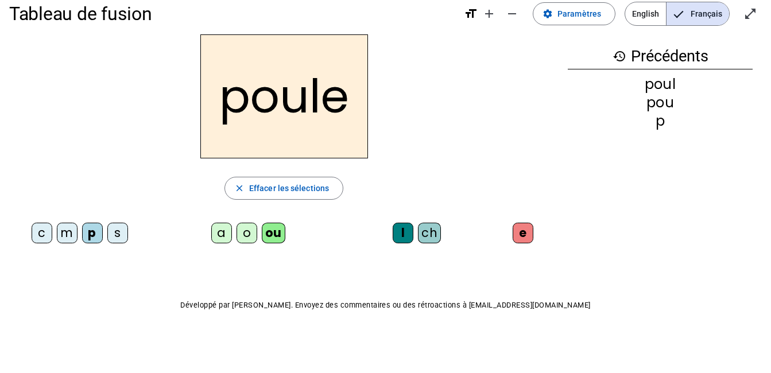
click at [214, 238] on div "a" at bounding box center [221, 233] width 21 height 21
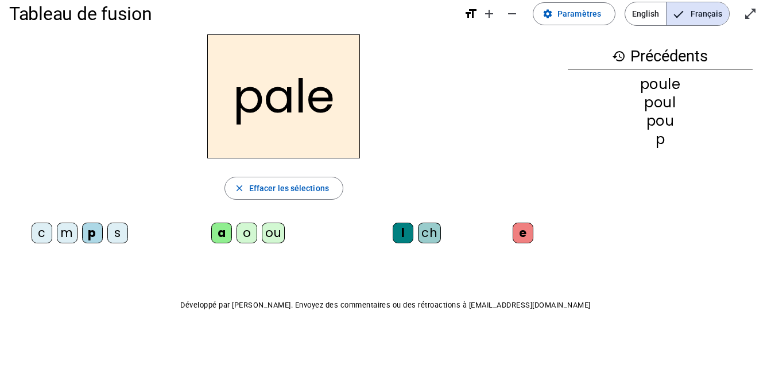
click at [56, 234] on letter-bubble "c" at bounding box center [44, 235] width 25 height 25
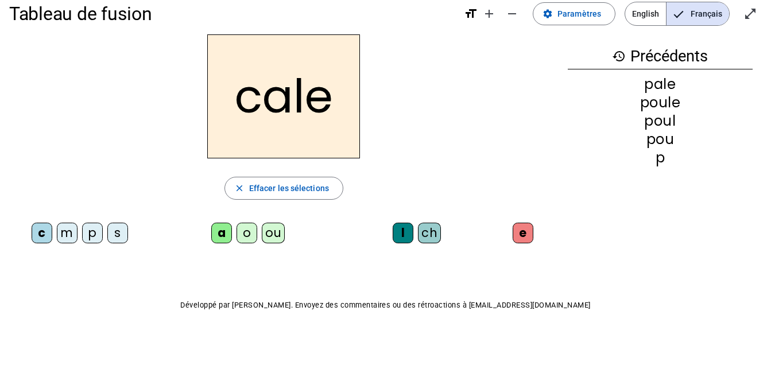
click at [430, 231] on div "ch" at bounding box center [429, 233] width 23 height 21
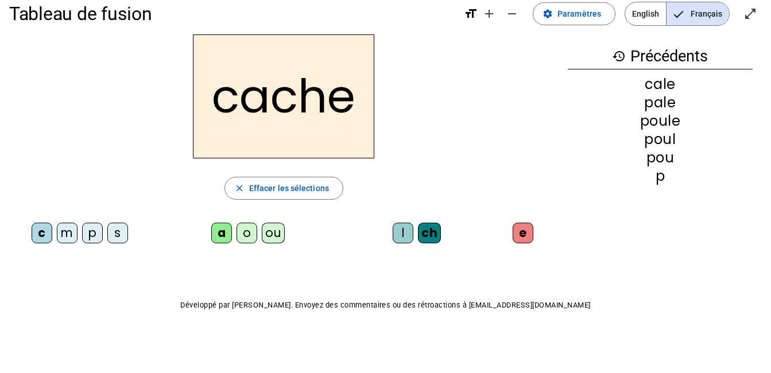
click at [108, 239] on div "s" at bounding box center [117, 233] width 21 height 21
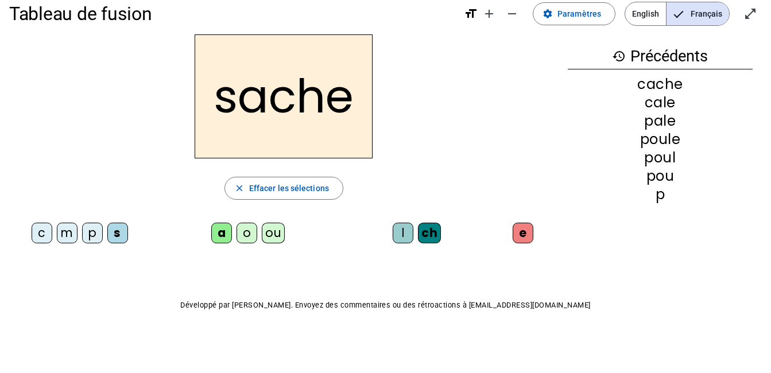
click at [33, 232] on div "c" at bounding box center [42, 233] width 21 height 21
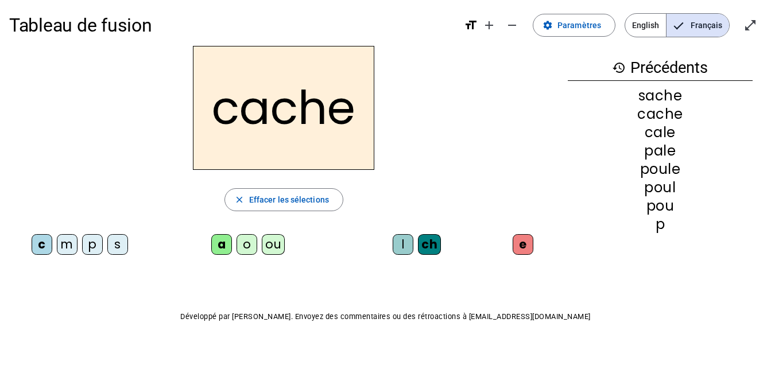
scroll to position [0, 0]
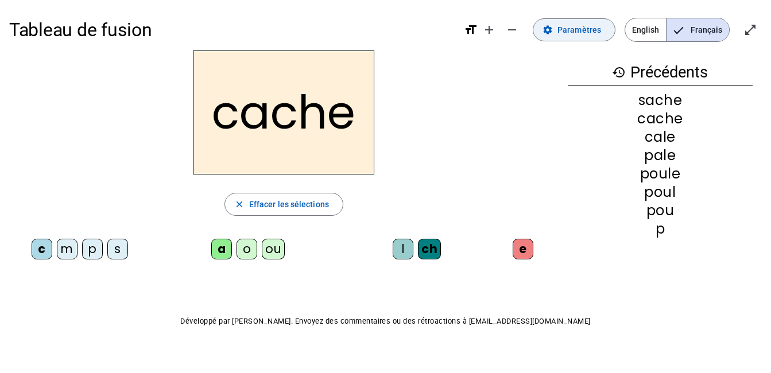
click at [594, 19] on span at bounding box center [574, 30] width 82 height 28
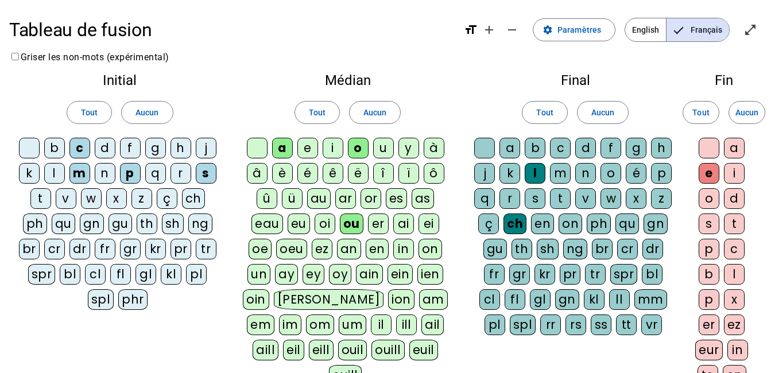
drag, startPoint x: 146, startPoint y: 114, endPoint x: 340, endPoint y: 110, distance: 194.1
click at [146, 114] on span "Aucun" at bounding box center [146, 113] width 23 height 14
click at [386, 106] on span "Aucun" at bounding box center [374, 113] width 23 height 14
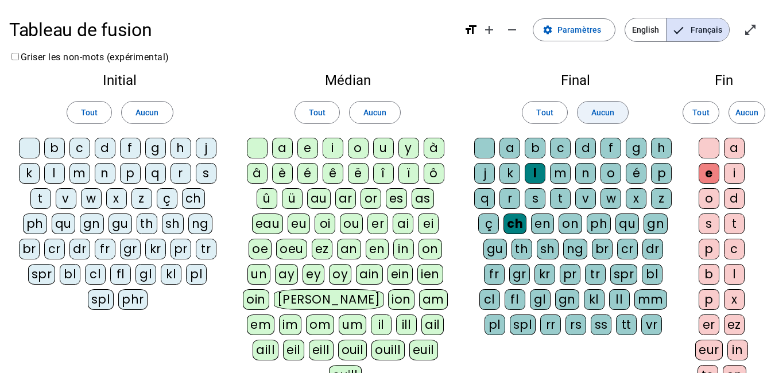
click at [613, 113] on span "Aucun" at bounding box center [602, 113] width 23 height 14
click at [746, 113] on span "Aucun" at bounding box center [746, 113] width 23 height 14
click at [59, 155] on div "b" at bounding box center [54, 148] width 21 height 21
click at [83, 145] on div "c" at bounding box center [79, 148] width 21 height 21
click at [137, 145] on div "f" at bounding box center [130, 148] width 21 height 21
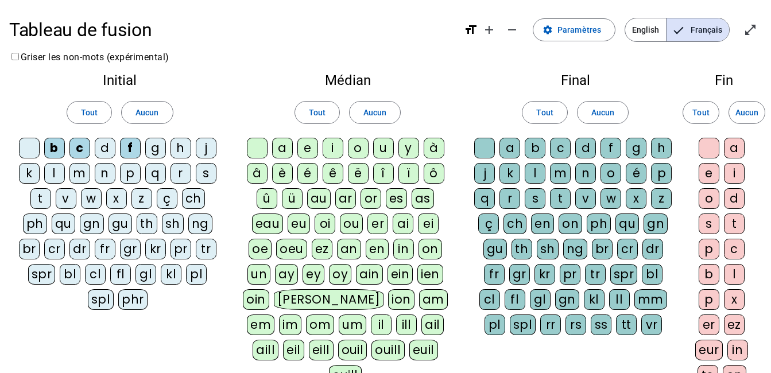
click at [100, 178] on div "n" at bounding box center [105, 173] width 21 height 21
click at [204, 175] on div "s" at bounding box center [206, 173] width 21 height 21
click at [396, 327] on div "ill" at bounding box center [406, 325] width 21 height 21
click at [708, 174] on div "e" at bounding box center [709, 173] width 21 height 21
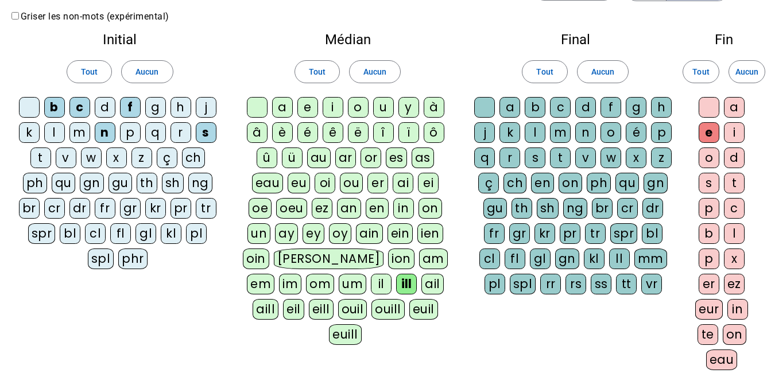
scroll to position [57, 0]
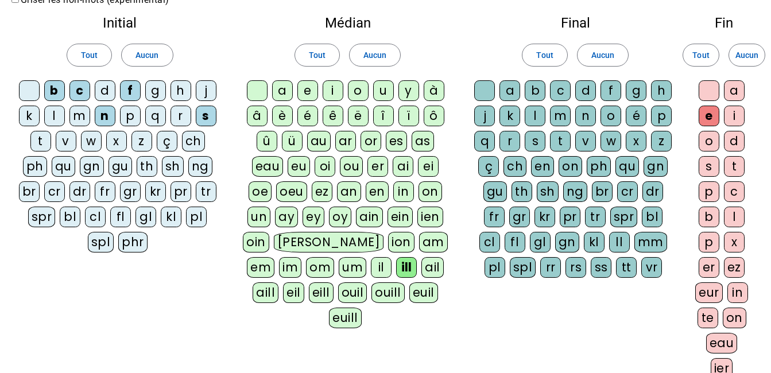
click at [734, 316] on div "on" at bounding box center [735, 318] width 24 height 21
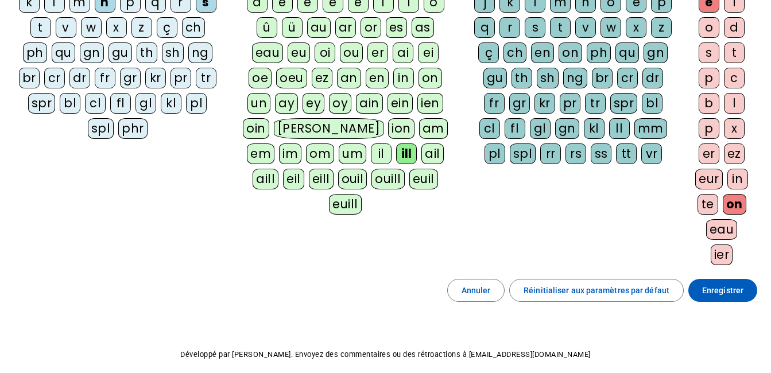
scroll to position [172, 0]
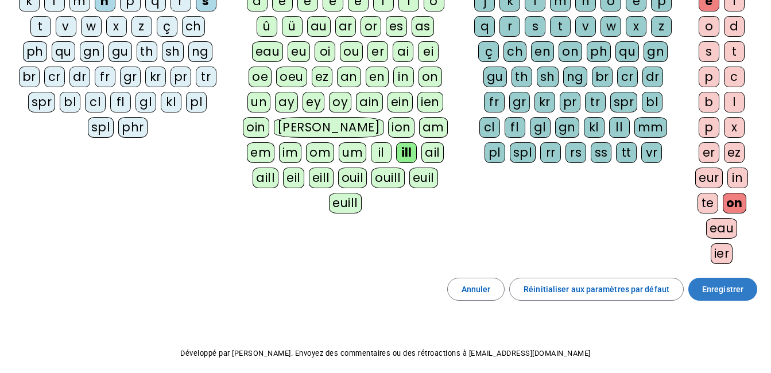
click at [723, 290] on span "Enregistrer" at bounding box center [722, 289] width 41 height 14
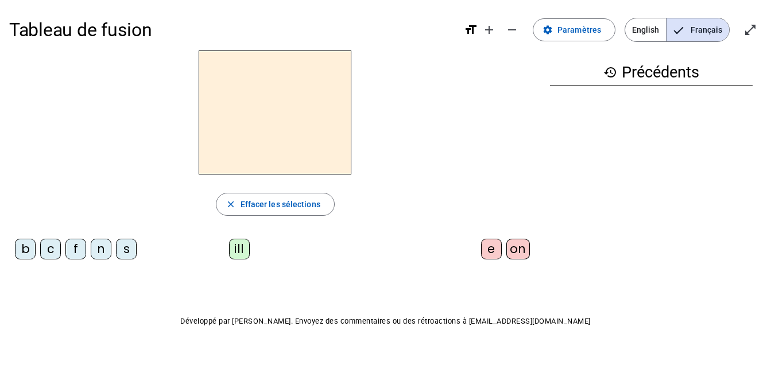
click at [107, 247] on div "n" at bounding box center [101, 249] width 21 height 21
click at [234, 247] on div "ill" at bounding box center [239, 249] width 21 height 21
click at [485, 254] on div "e" at bounding box center [491, 249] width 21 height 21
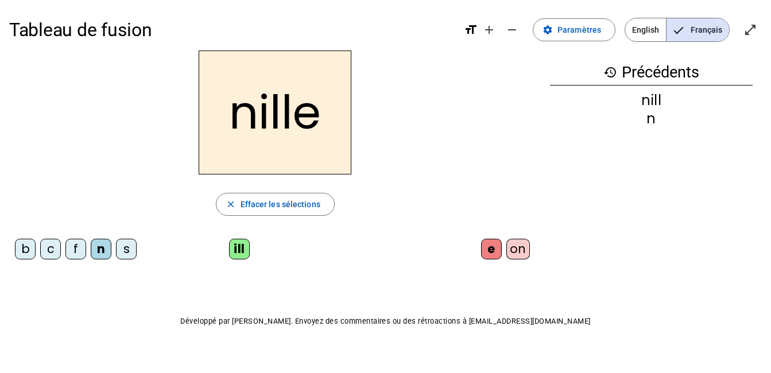
click at [48, 255] on div "c" at bounding box center [50, 249] width 21 height 21
click at [81, 254] on div "f" at bounding box center [75, 249] width 21 height 21
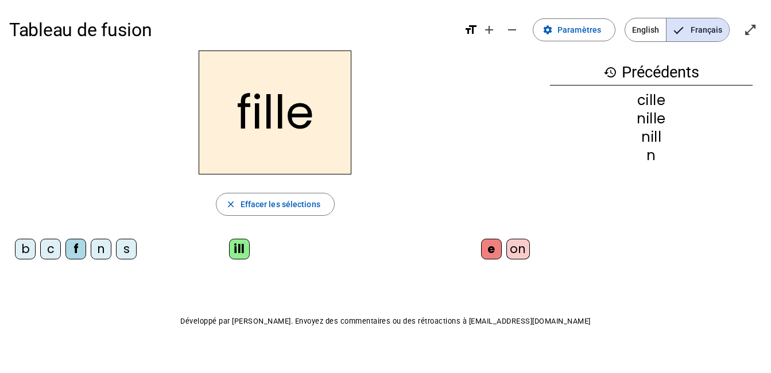
click at [23, 245] on div "b" at bounding box center [25, 249] width 21 height 21
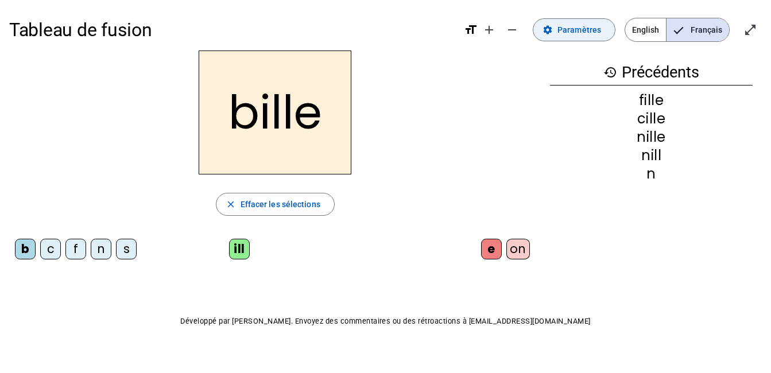
click at [578, 41] on span at bounding box center [574, 30] width 82 height 28
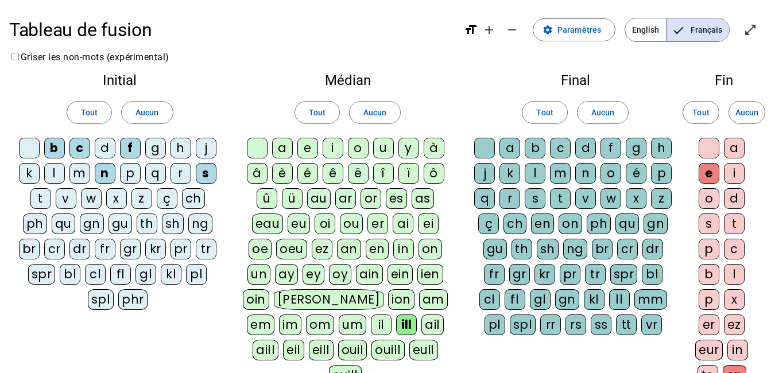
click at [29, 247] on div "br" at bounding box center [29, 249] width 21 height 21
click at [133, 250] on div "gr" at bounding box center [130, 249] width 21 height 21
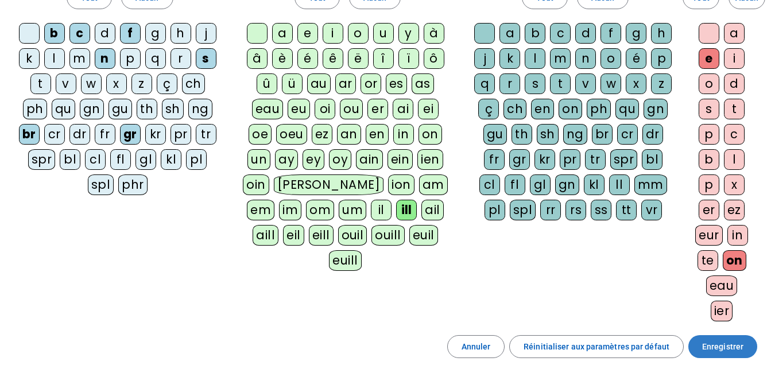
click at [724, 345] on span "Enregistrer" at bounding box center [722, 347] width 41 height 14
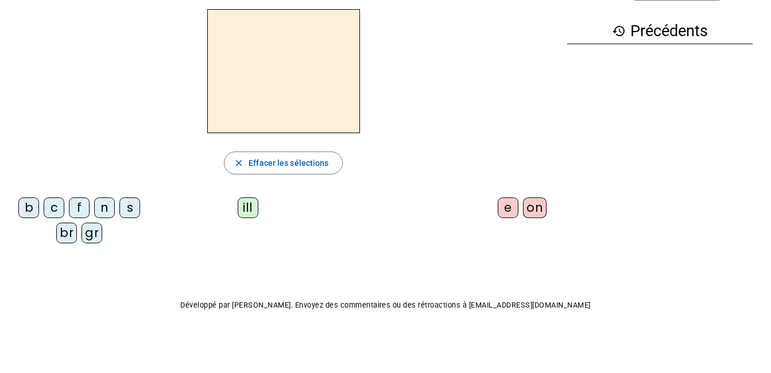
click at [29, 203] on div "b" at bounding box center [28, 207] width 21 height 21
click at [255, 207] on div "ill" at bounding box center [248, 207] width 21 height 21
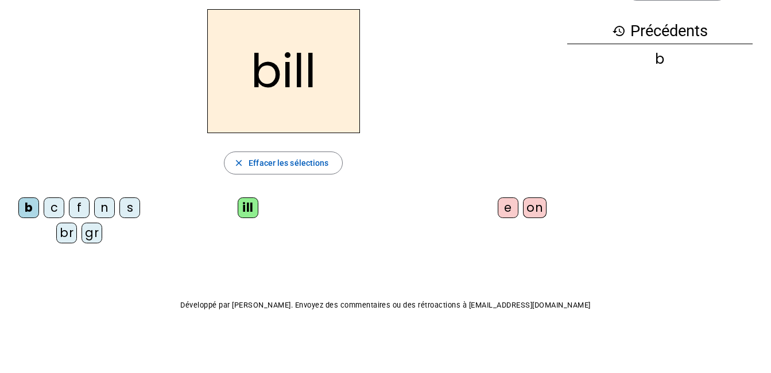
click at [499, 207] on div "e" at bounding box center [508, 207] width 21 height 21
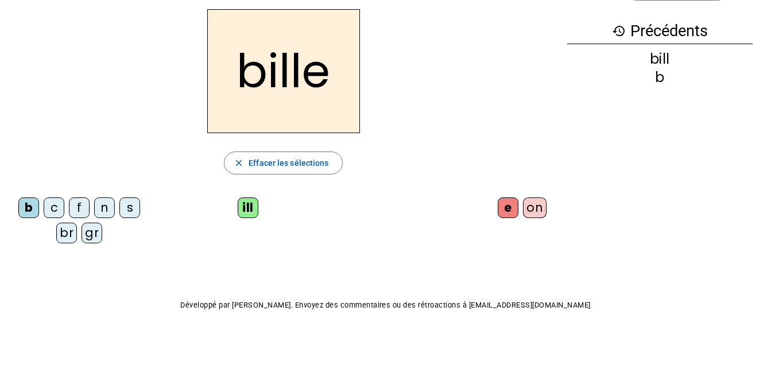
click at [72, 234] on div "br" at bounding box center [66, 233] width 21 height 21
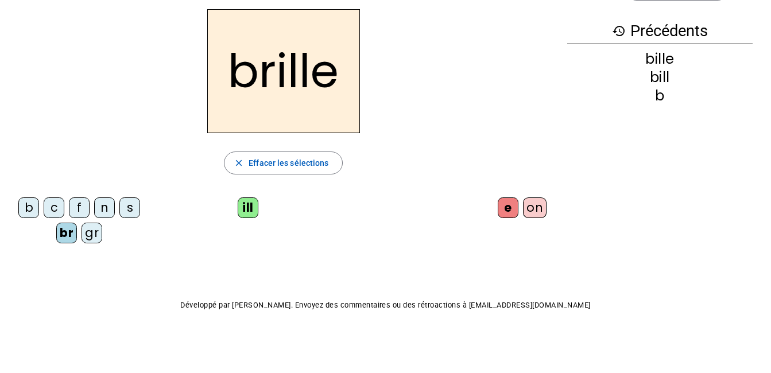
click at [85, 233] on div "gr" at bounding box center [92, 233] width 21 height 21
click at [541, 212] on div "on" at bounding box center [535, 207] width 24 height 21
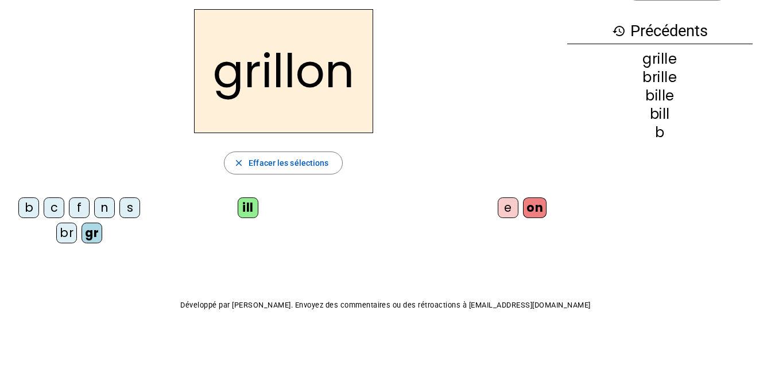
click at [30, 208] on div "b" at bounding box center [28, 207] width 21 height 21
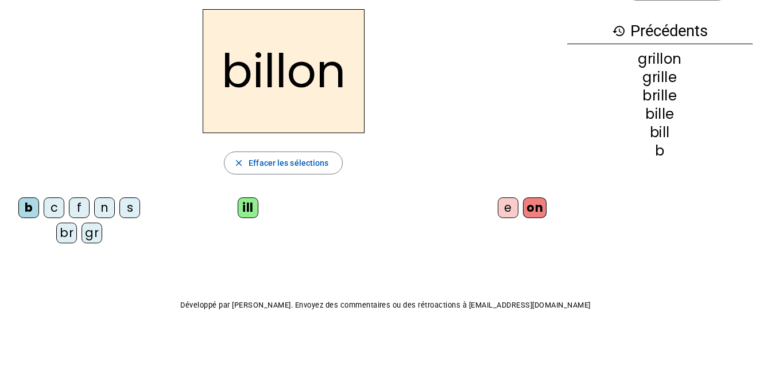
click at [132, 211] on div "s" at bounding box center [129, 207] width 21 height 21
